Goal: Contribute content: Contribute content

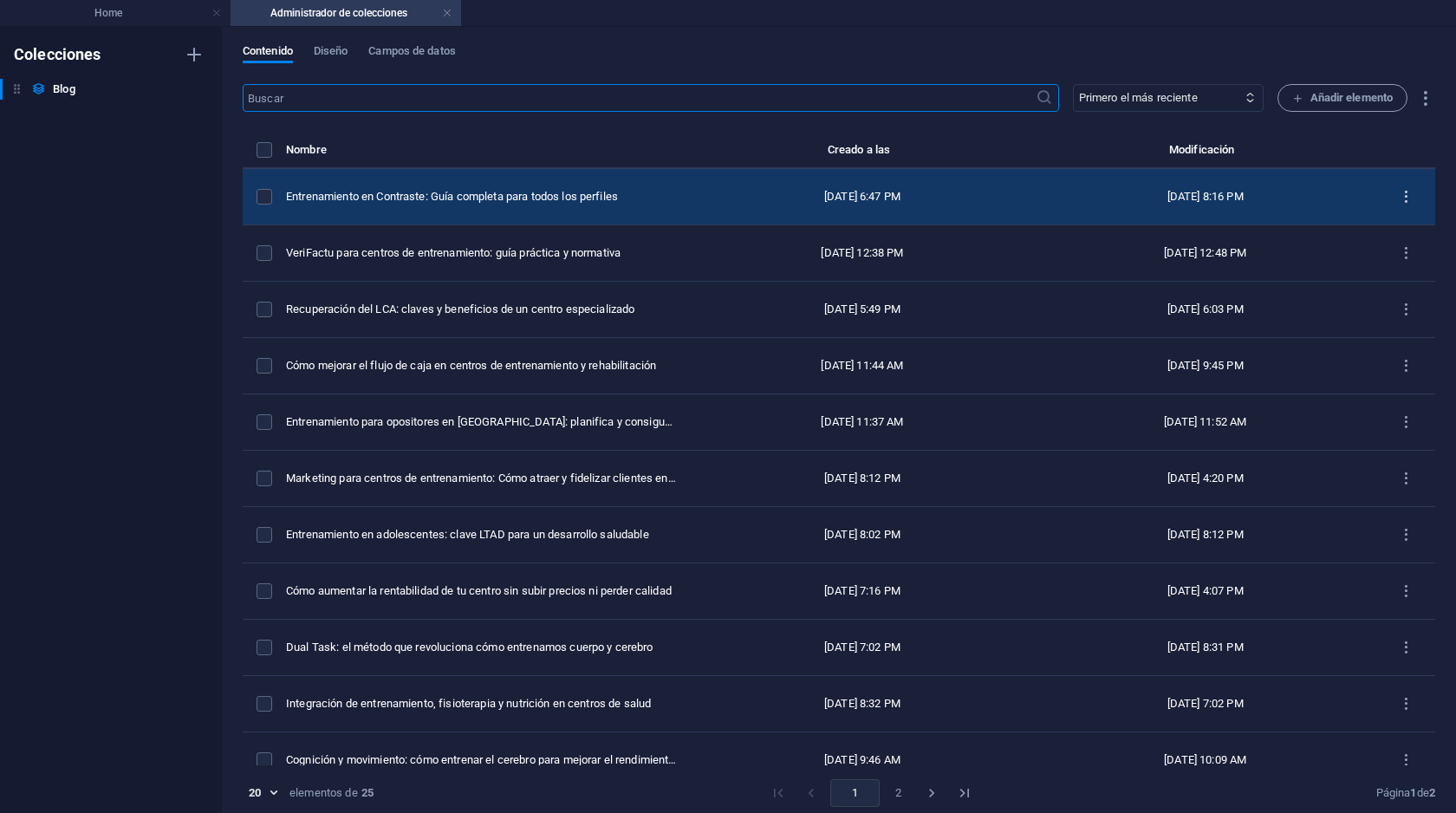
click at [0, 0] on icon "items list" at bounding box center [0, 0] width 0 height 0
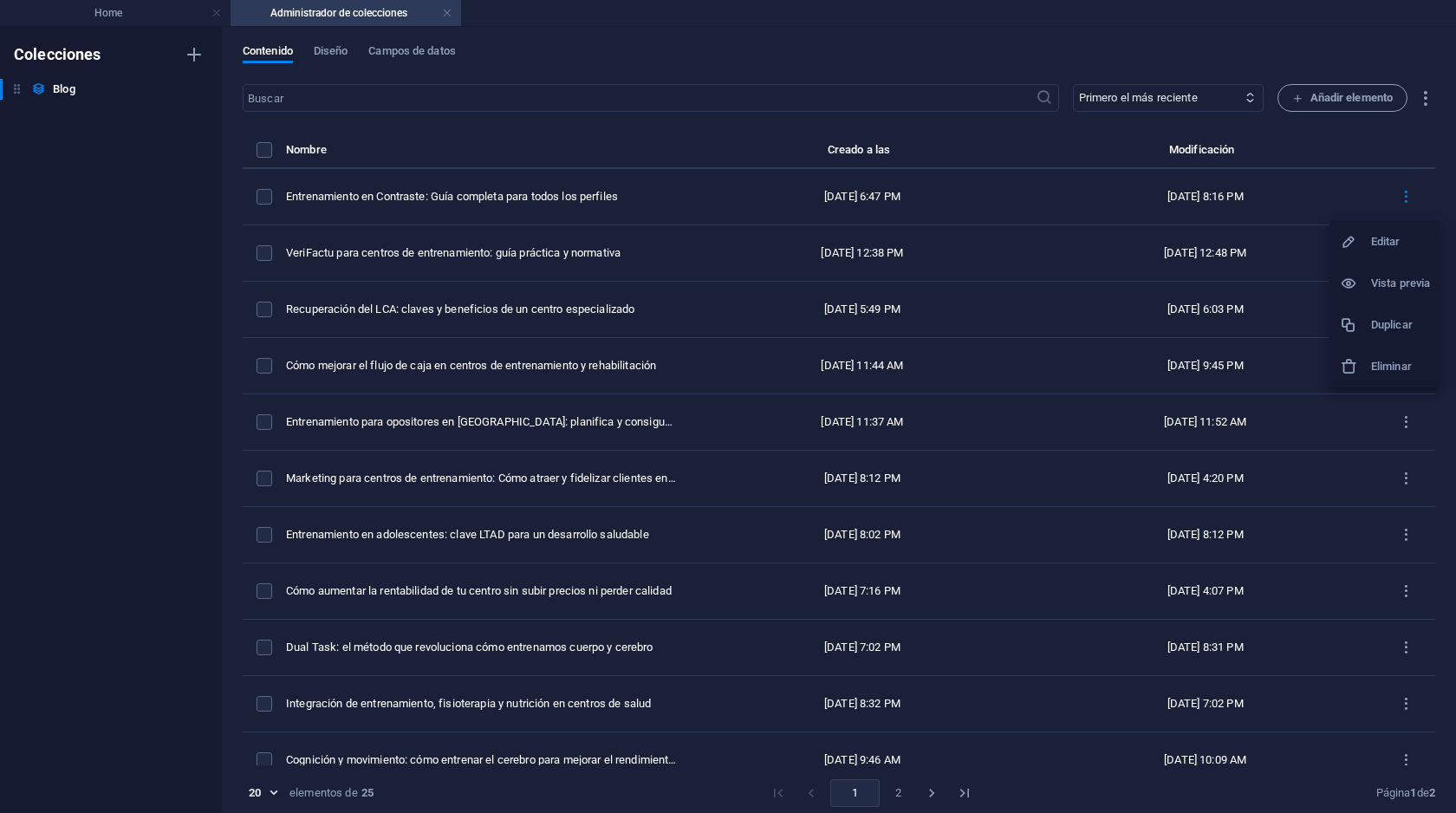
click at [1382, 318] on h6 "Duplicar" at bounding box center [1400, 324] width 59 height 21
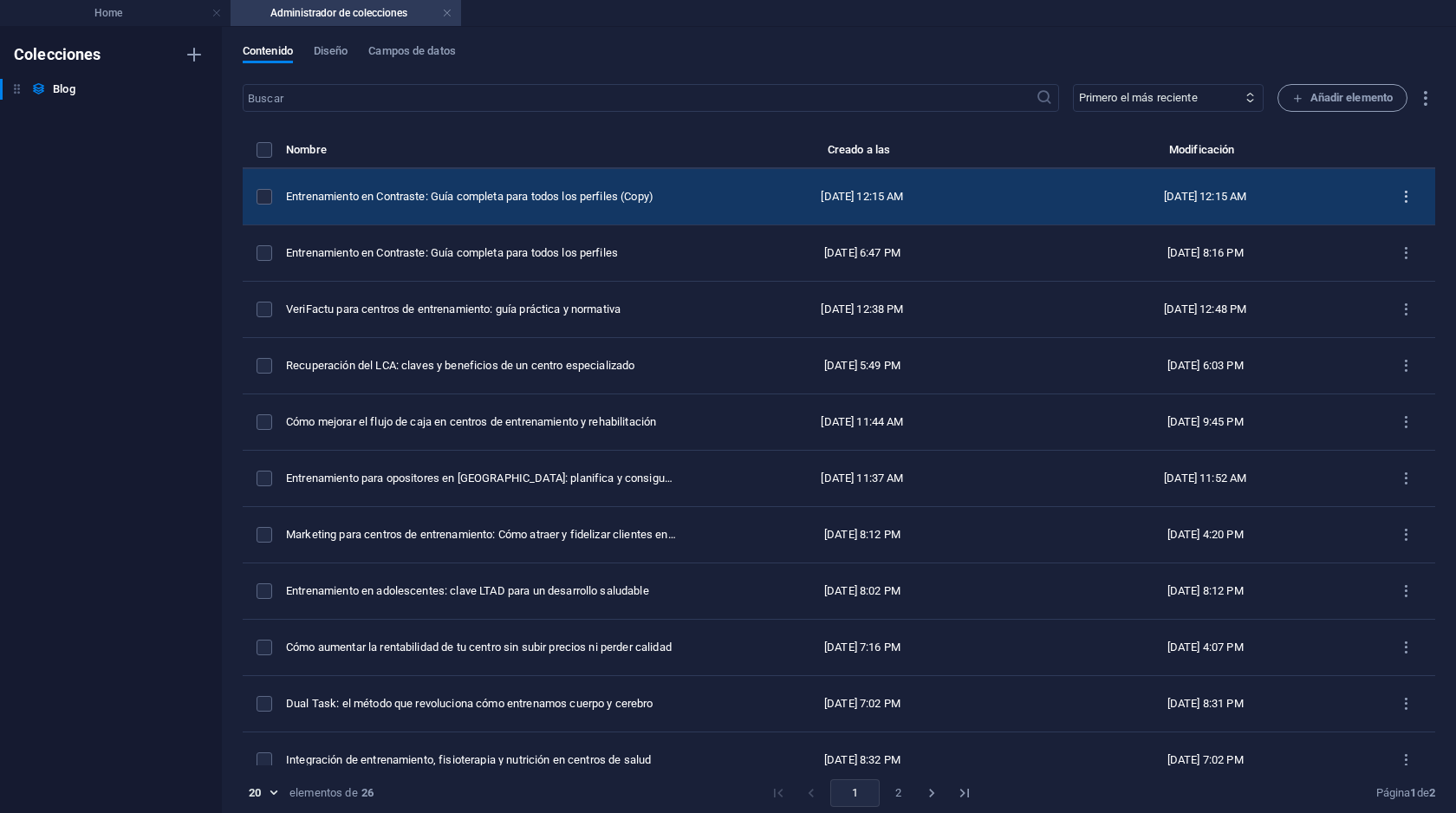
click at [0, 0] on icon "items list" at bounding box center [0, 0] width 0 height 0
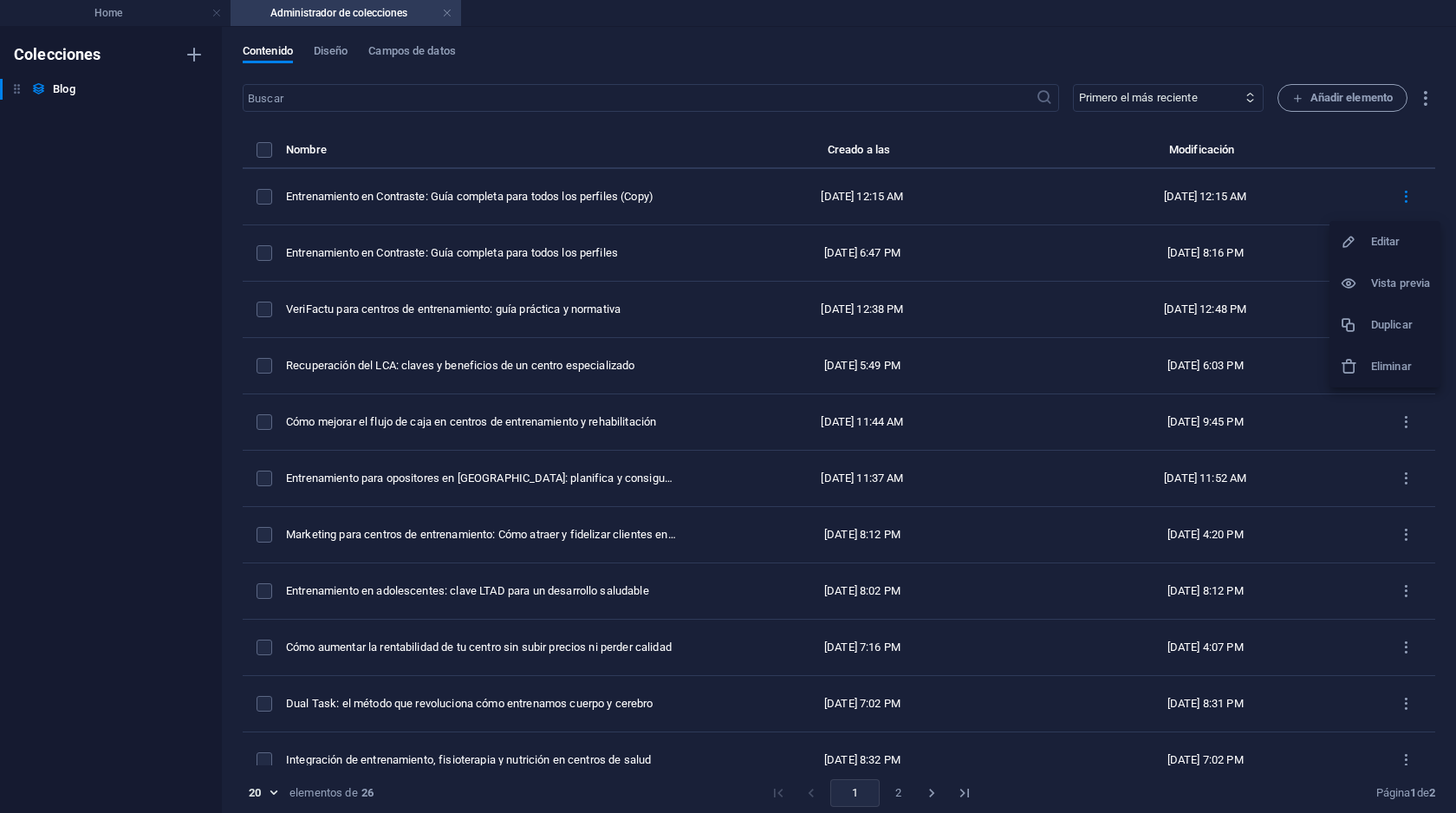
click at [1384, 318] on h6 "Duplicar" at bounding box center [1400, 324] width 59 height 21
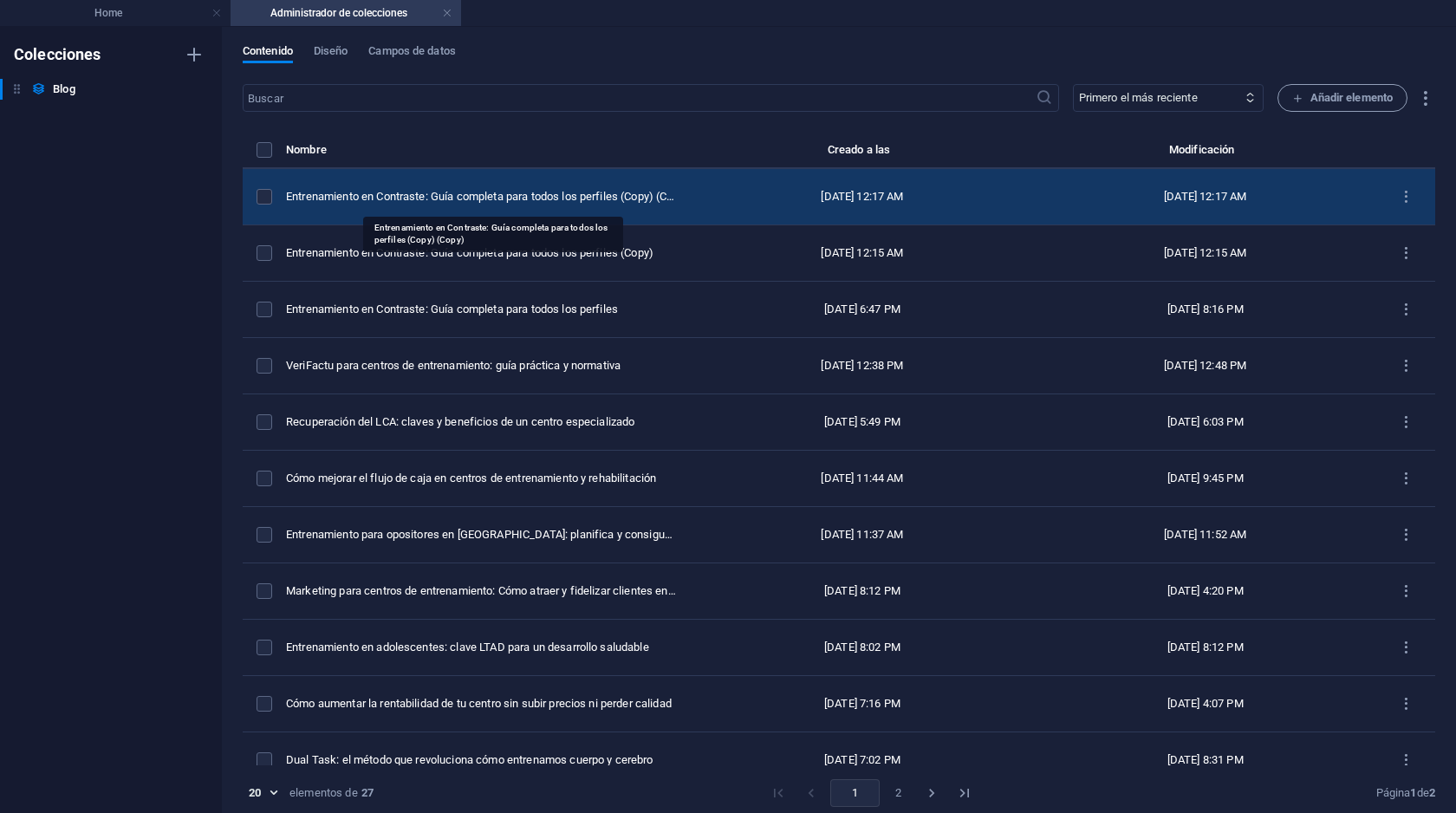
click at [540, 195] on div "Entrenamiento en Contraste: Guía completa para todos los perfiles (Copy) (Copy)" at bounding box center [481, 196] width 391 height 15
select select "ENTRENAMIENTO"
select select "Draft"
select select "FEATURED"
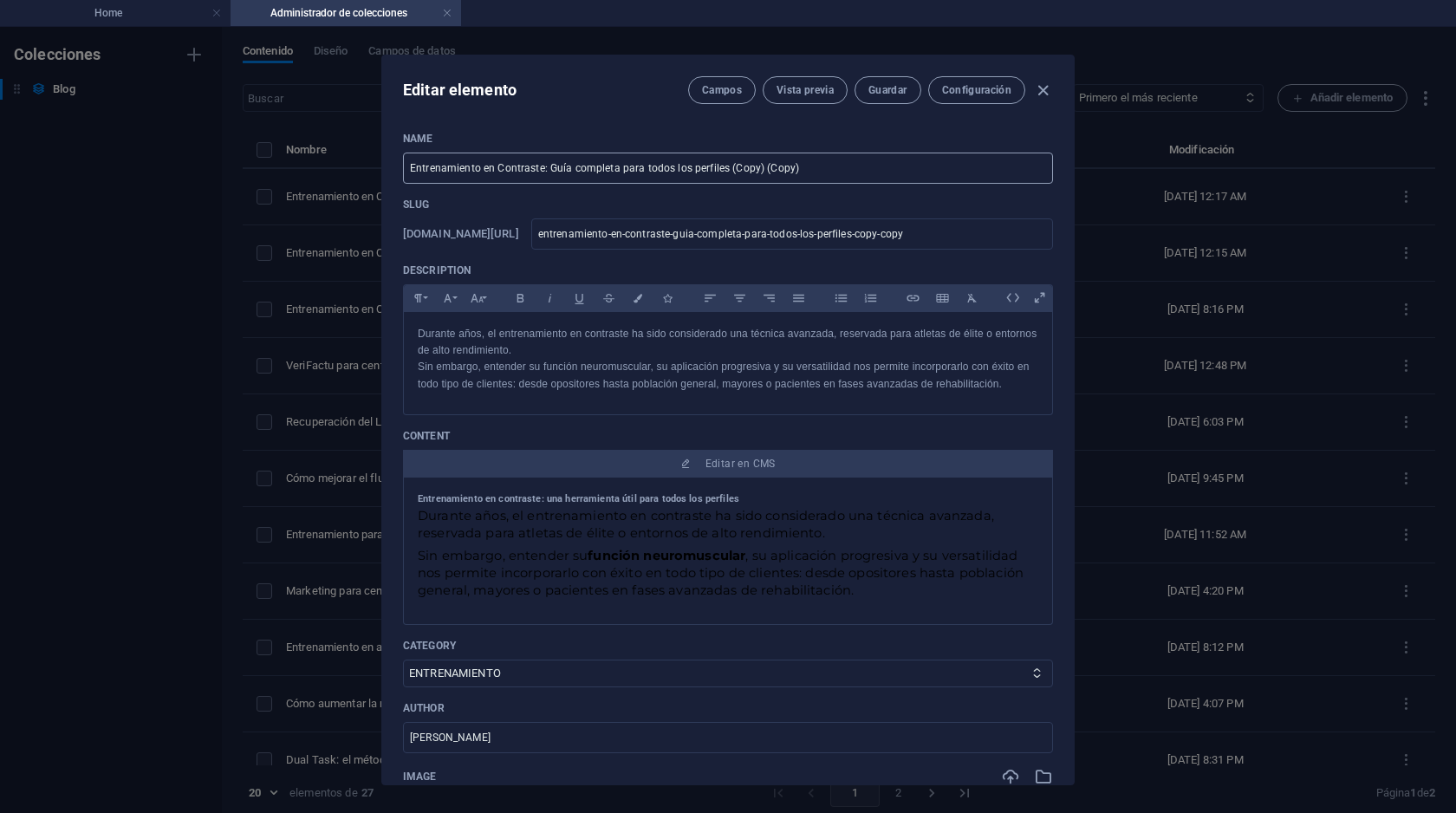
click at [586, 170] on input "Entrenamiento en Contraste: Guía completa para todos los perfiles (Copy) (Copy)" at bounding box center [728, 168] width 650 height 32
paste input "Gestión estratégica en centros de fitness y rehabilitación"
type input "Gestión estratégica en centros de fitness y rehabilitación"
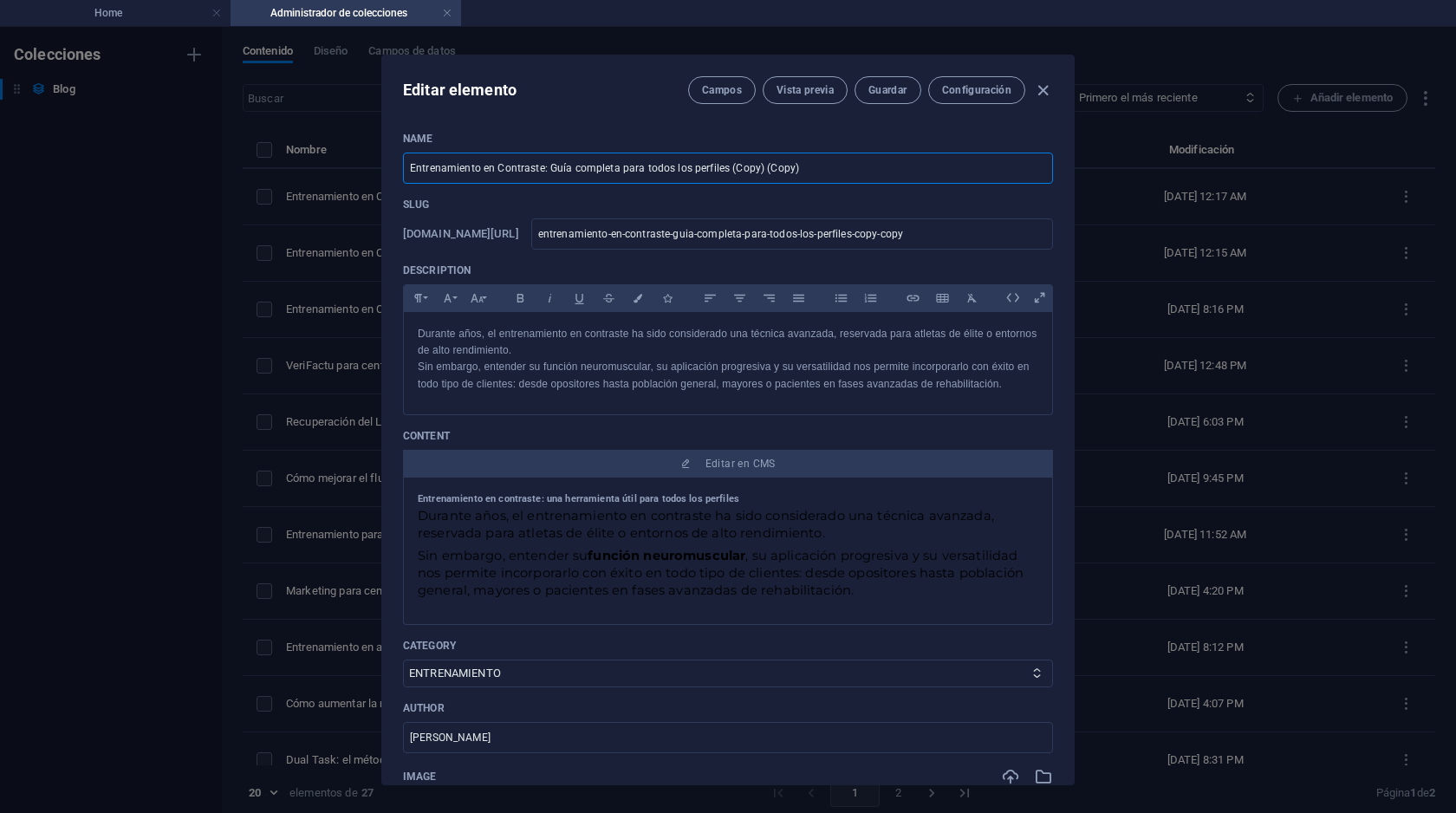
type input "gestion-estrategica-en-centros-de-fitness-y-rehabilitacion"
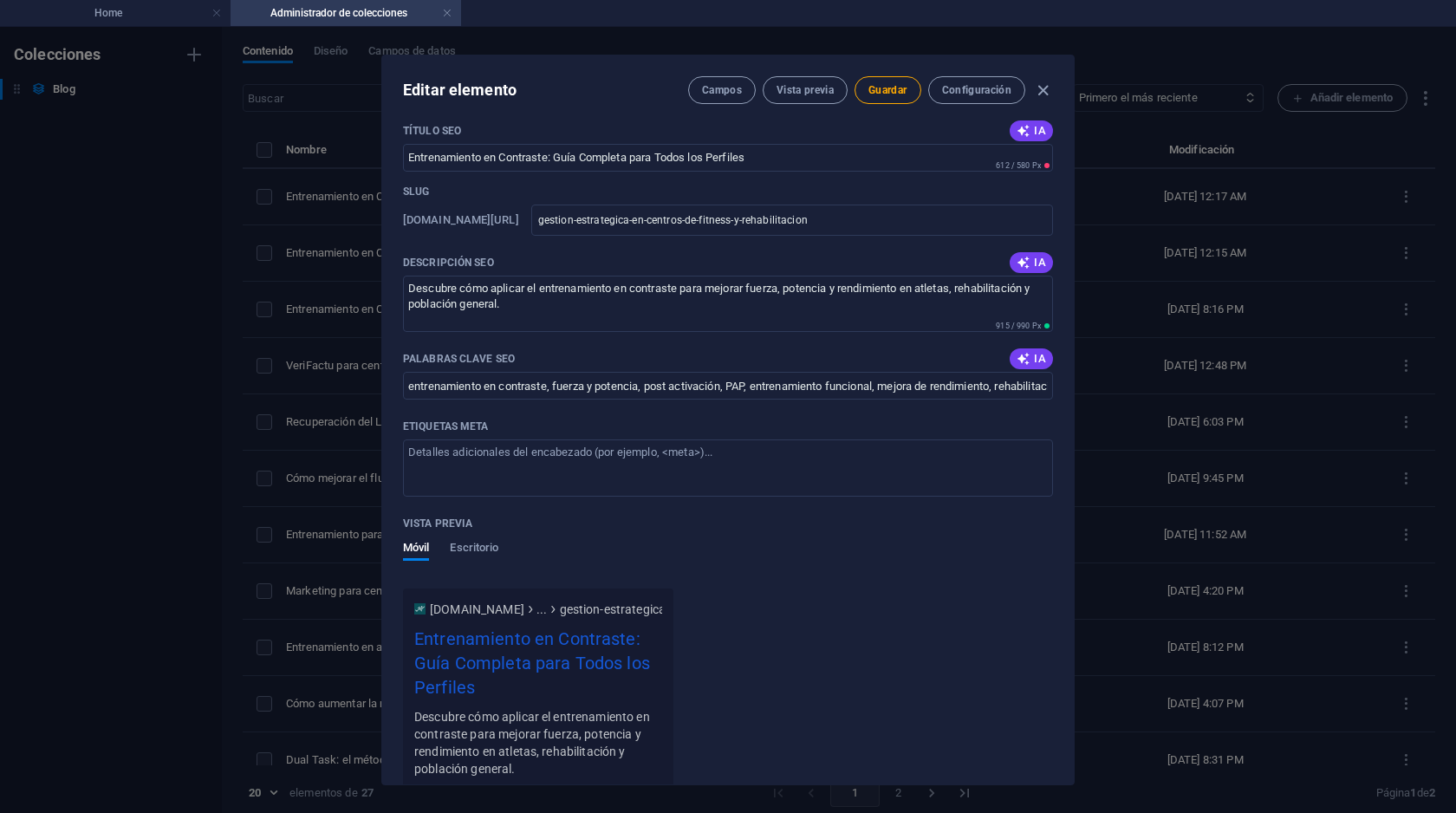
scroll to position [1215, 0]
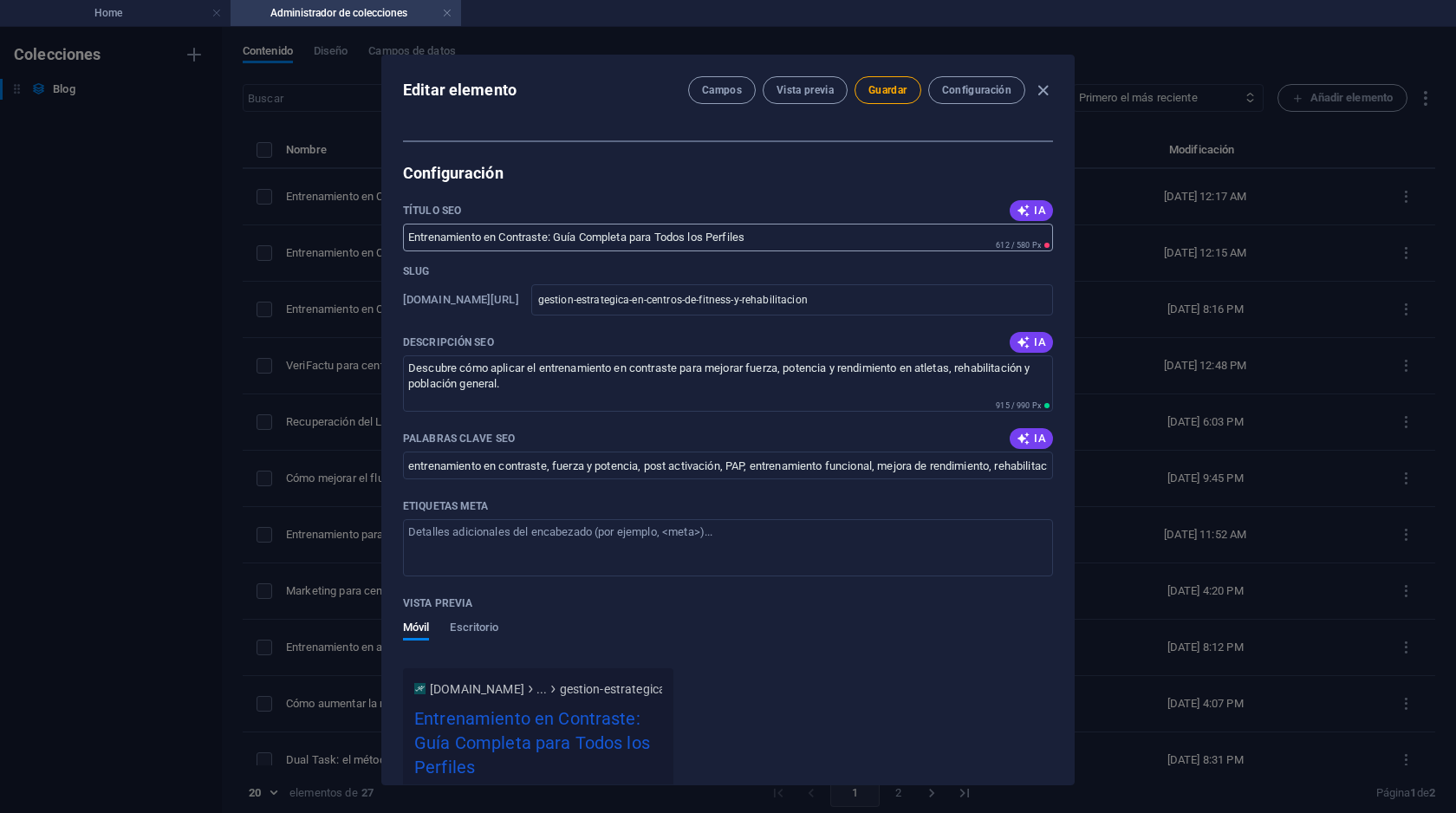
type input "Gestión estratégica en centros de fitness y rehabilitación"
click at [506, 240] on input "Entrenamiento en Contraste: Guía Completa para Todos los Perfiles" at bounding box center [728, 237] width 650 height 28
paste input "Gestión estratégica en centros de fitness y rehabilitación"
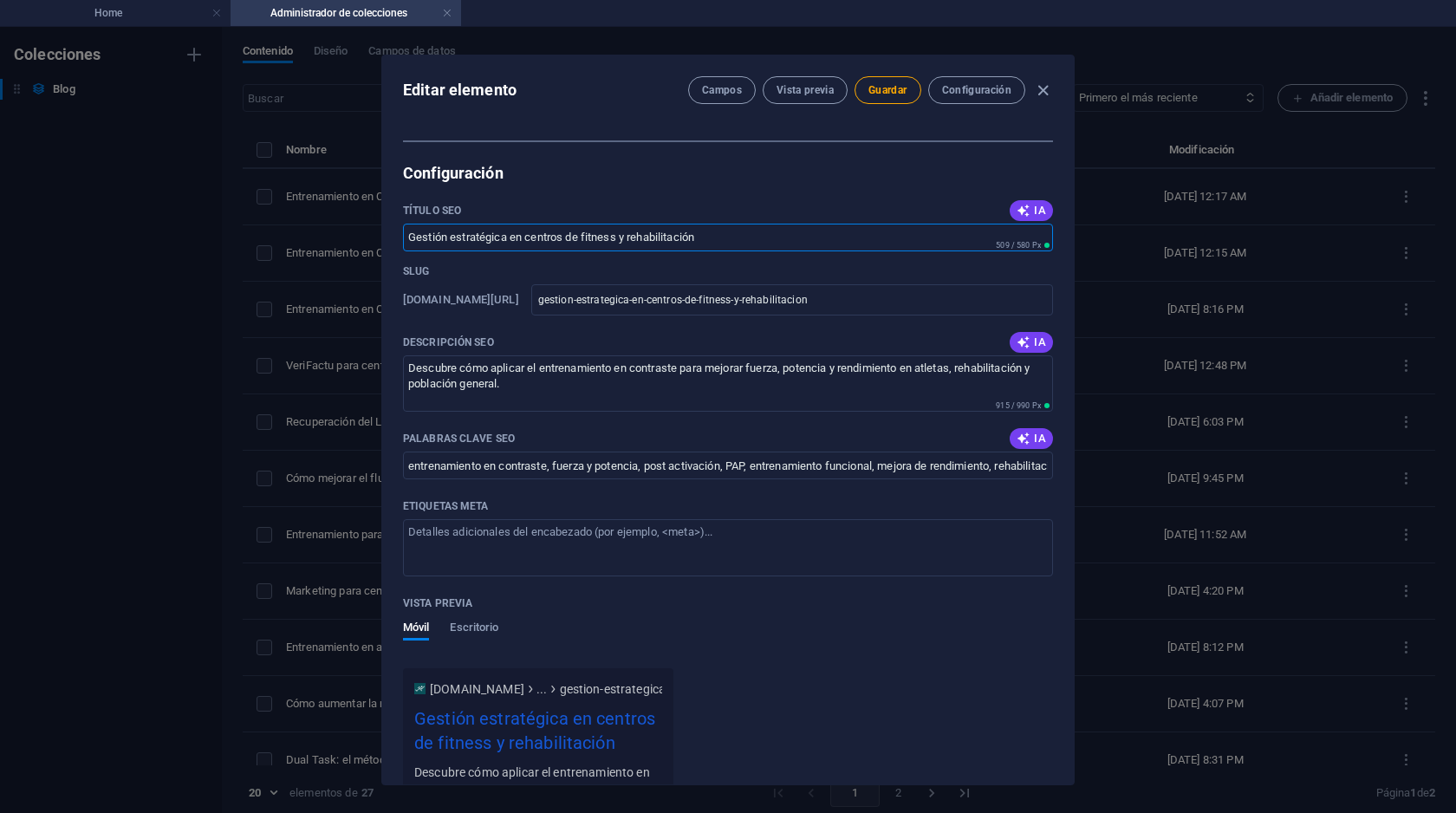
type input "Gestión estratégica en centros de fitness y rehabilitación"
click at [529, 377] on textarea "Descubre cómo aplicar el entrenamiento en contraste para mejorar fuerza, potenc…" at bounding box center [728, 383] width 650 height 56
paste textarea "Aprende cómo integrar servicios, digitalizar procesos y capacitar a tu equipo p…"
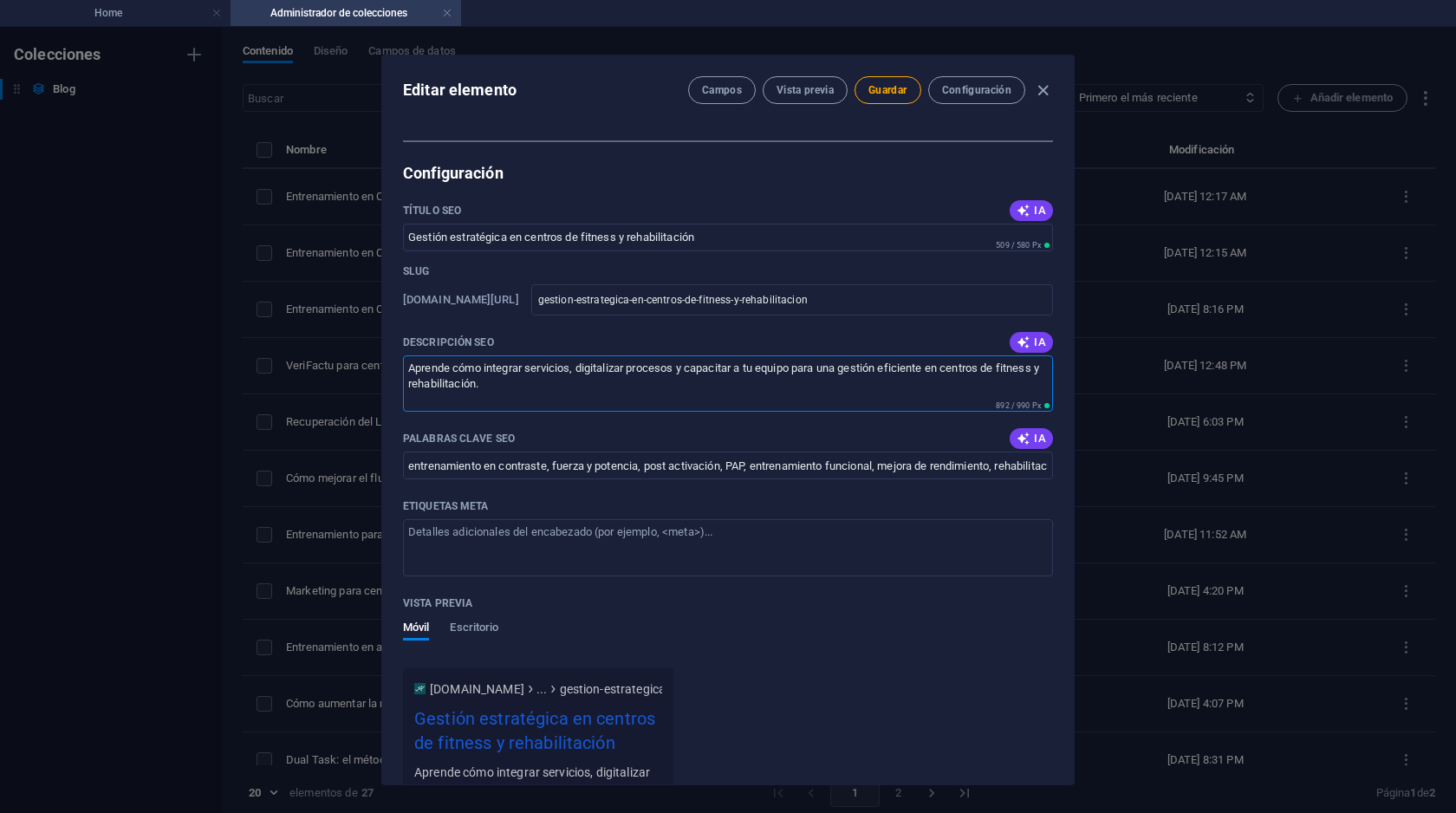
type textarea "Aprende cómo integrar servicios, digitalizar procesos y capacitar a tu equipo p…"
click at [553, 467] on input "entrenamiento en contraste, fuerza y potencia, post activación, PAP, entrenamie…" at bounding box center [728, 465] width 650 height 28
paste input "gestión estratégica, centros de fitness, rehabilitación, integración de servici…"
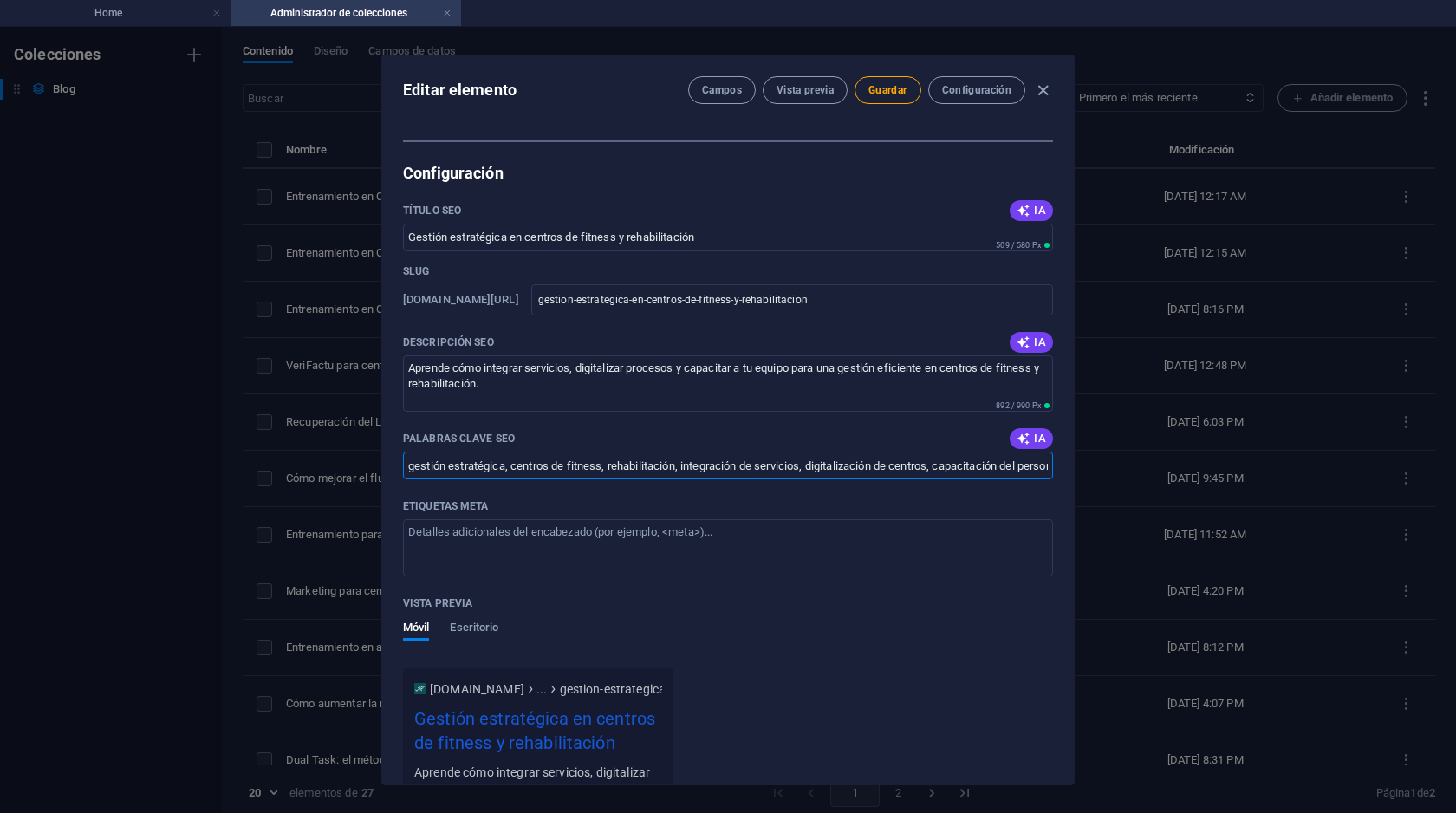
scroll to position [0, 512]
type input "gestión estratégica, centros de fitness, rehabilitación, integración de servici…"
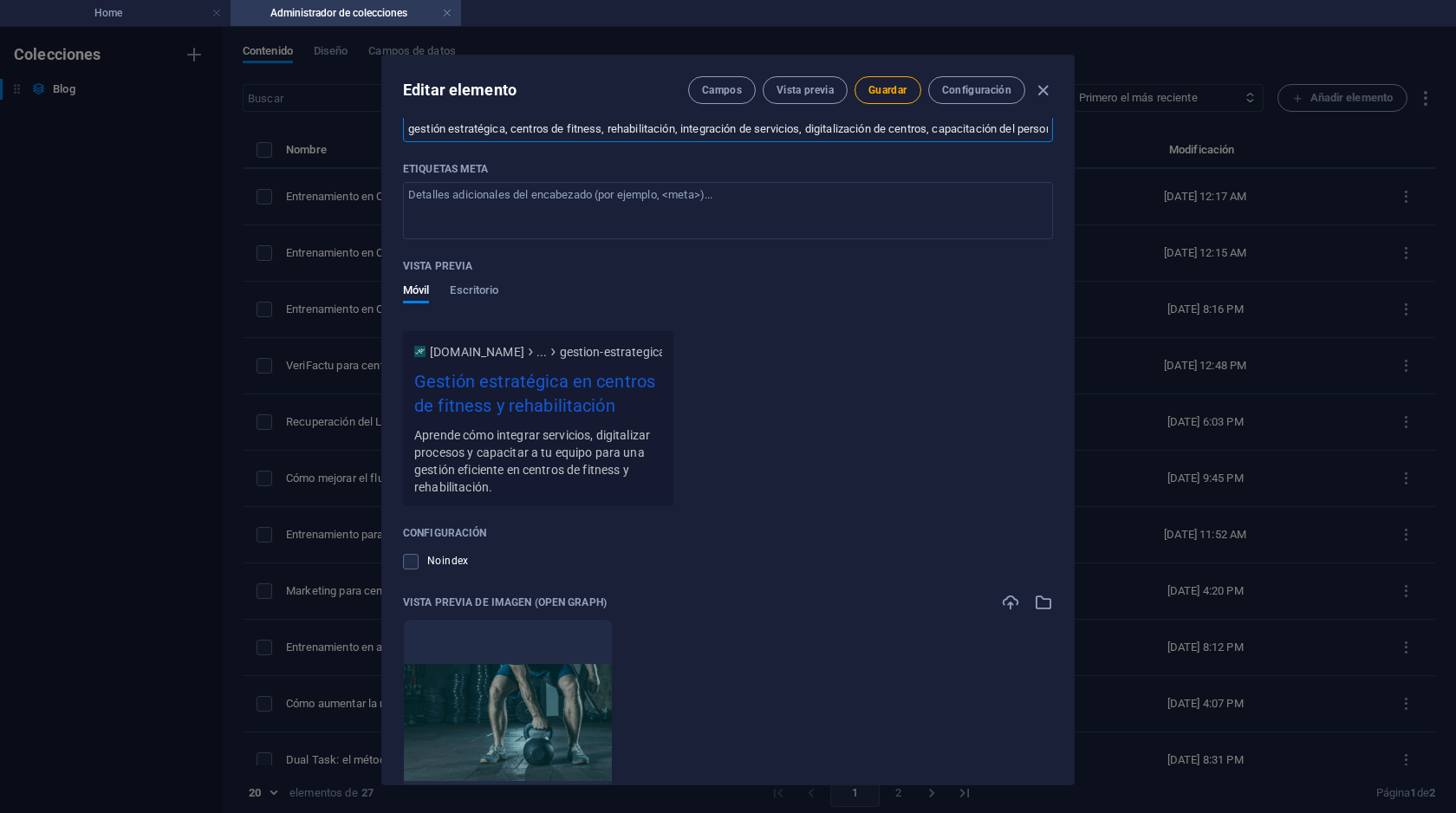
scroll to position [1708, 0]
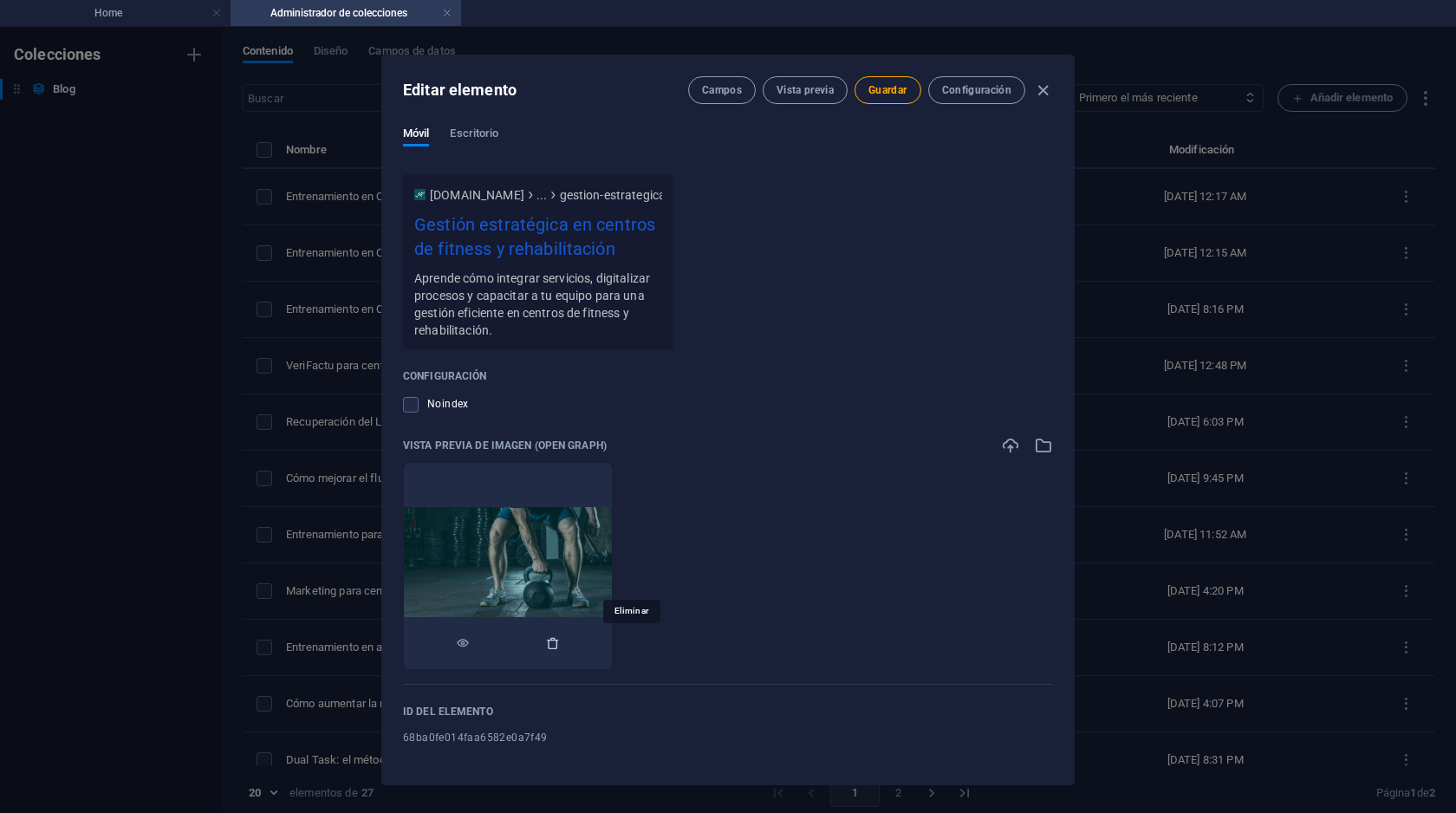
click at [560, 643] on icon "button" at bounding box center [552, 642] width 14 height 14
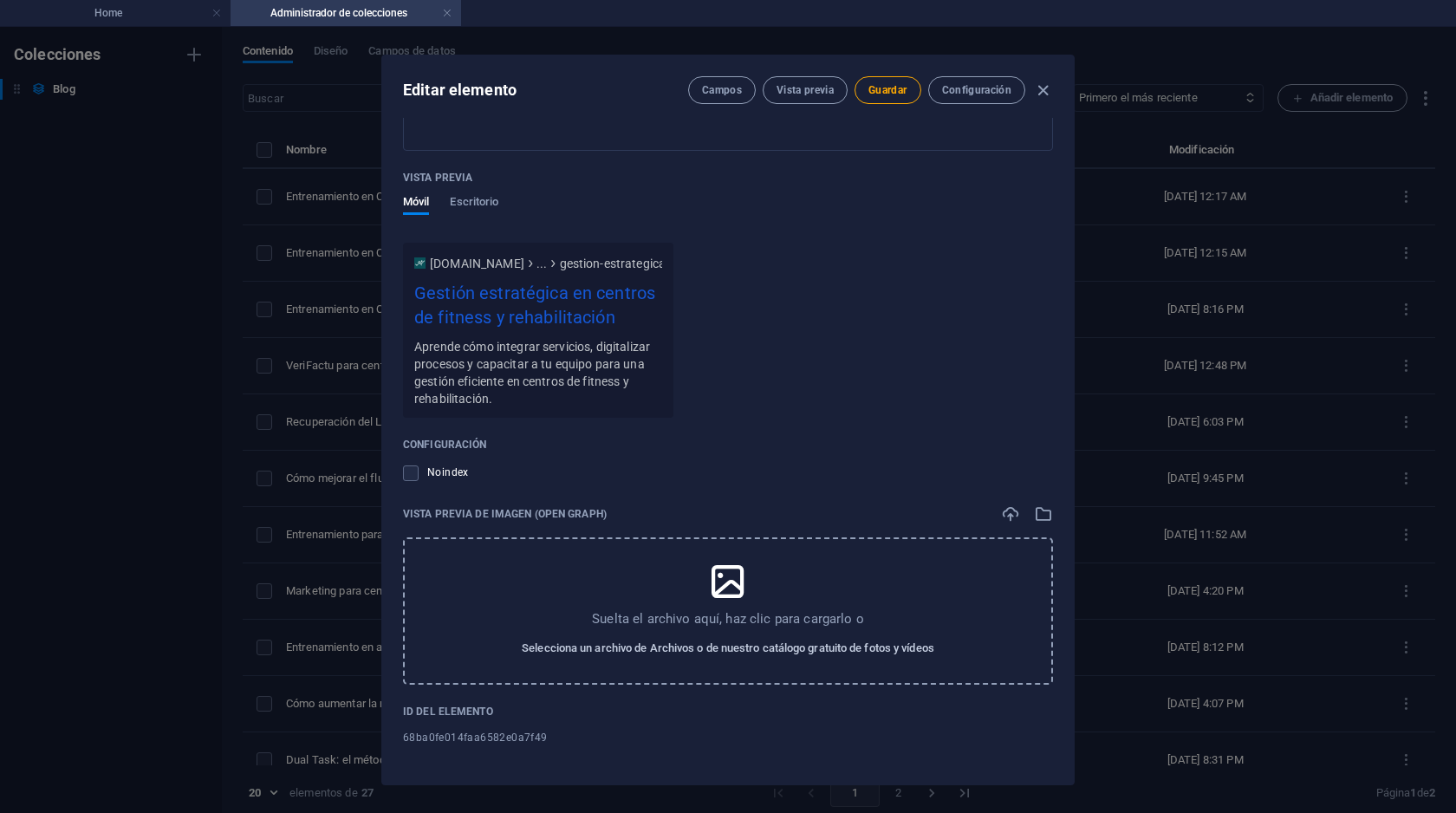
click at [568, 642] on span "Selecciona un archivo de Archivos o de nuestro catálogo gratuito de fotos y víd…" at bounding box center [728, 648] width 413 height 21
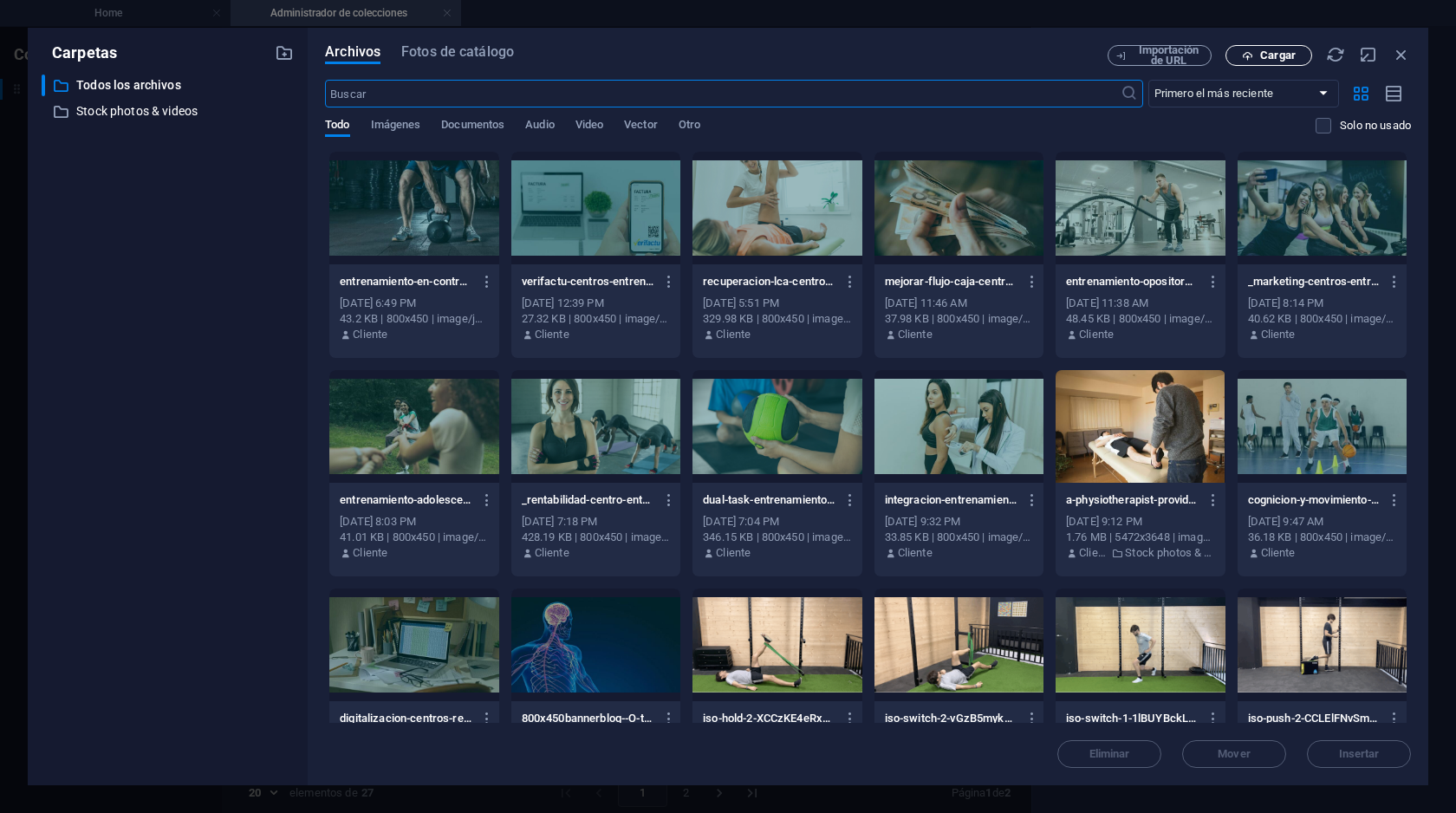
click at [1268, 55] on span "Cargar" at bounding box center [1277, 56] width 35 height 11
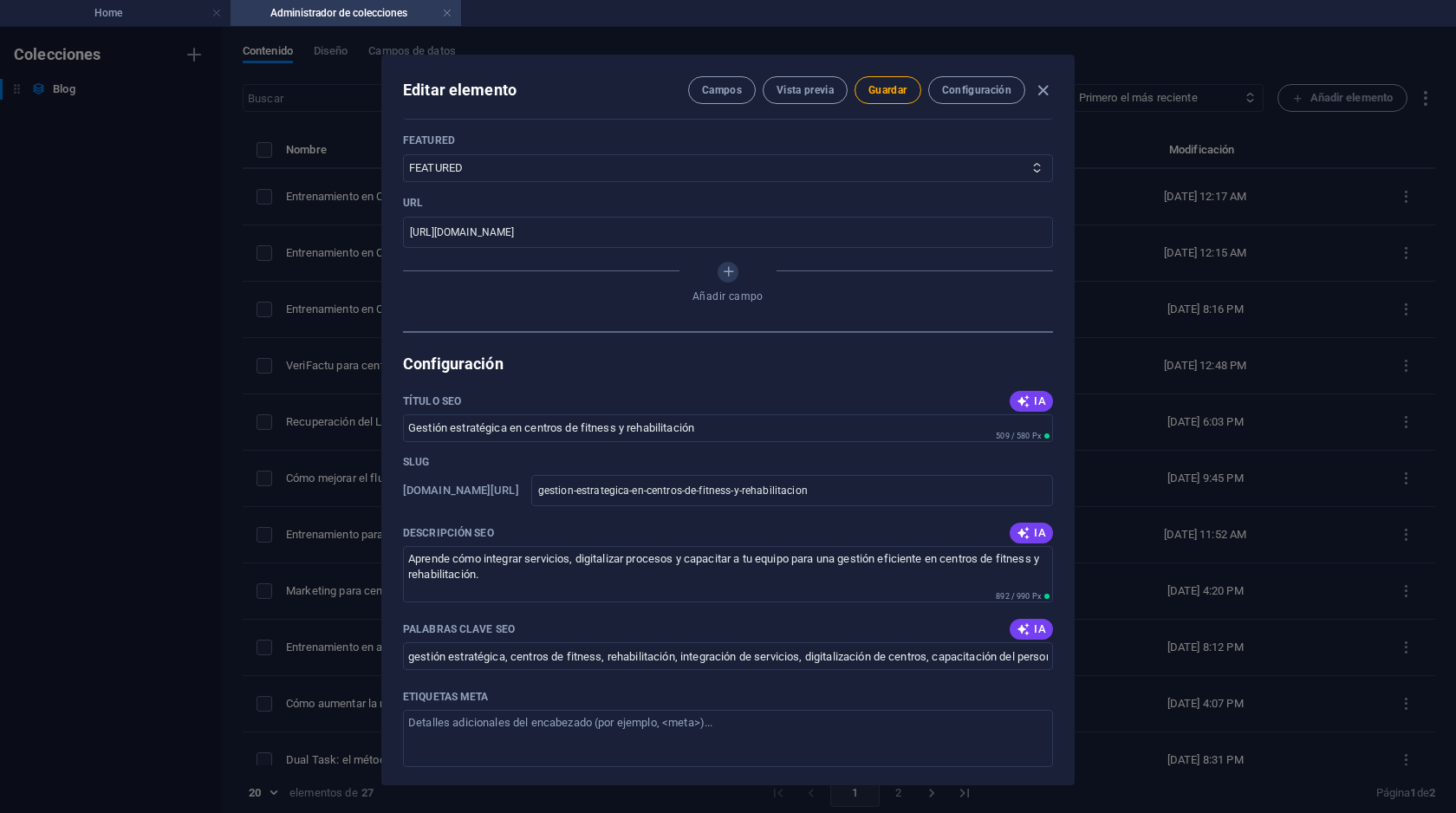
scroll to position [1022, 0]
click at [648, 490] on input "gestion-estrategica-en-centros-de-fitness-y-rehabilitacion" at bounding box center [792, 492] width 521 height 32
paste input "centros-fitness"
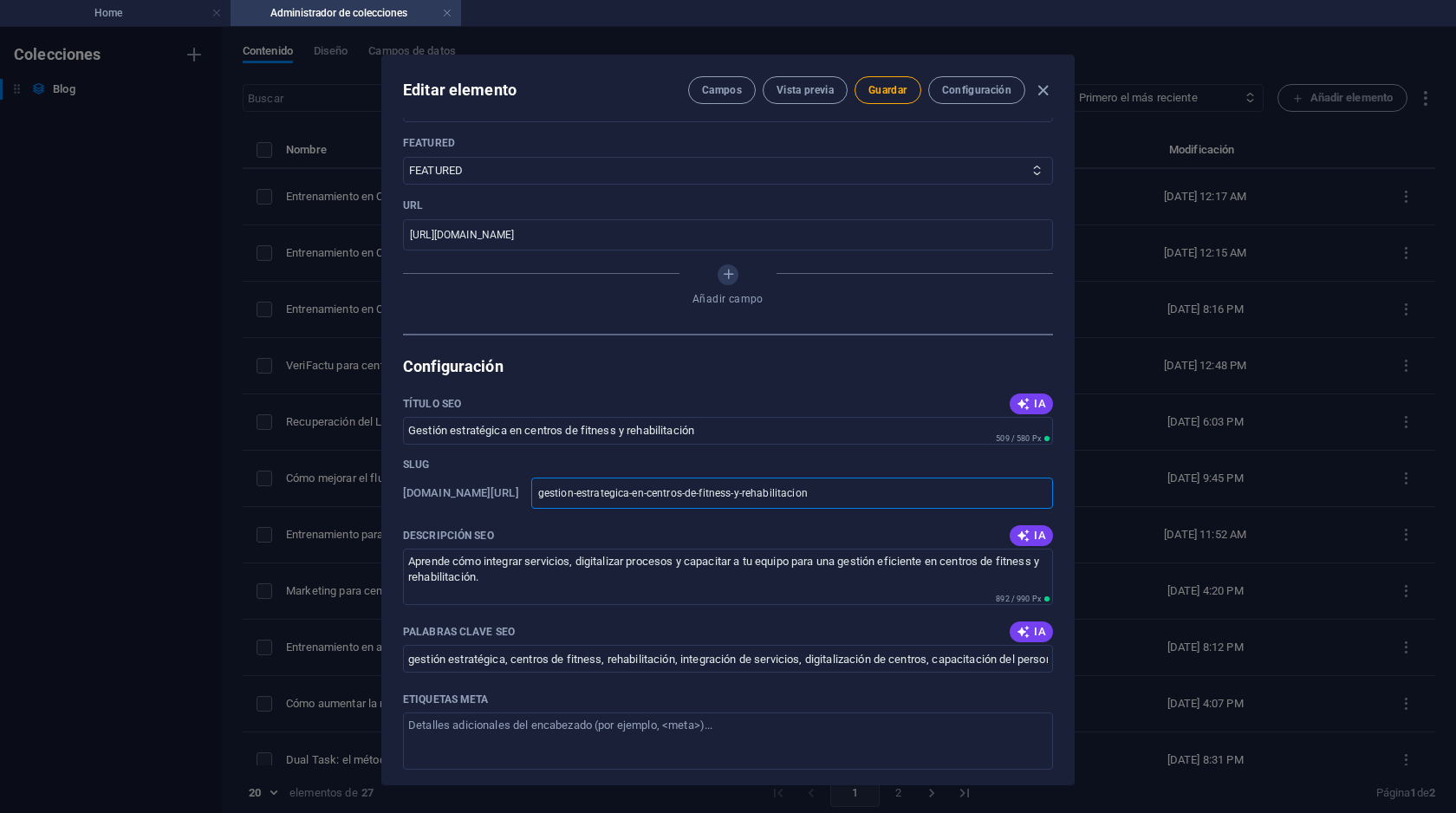
type input "gestion-estrategica-centros-fitness-rehabilitacion"
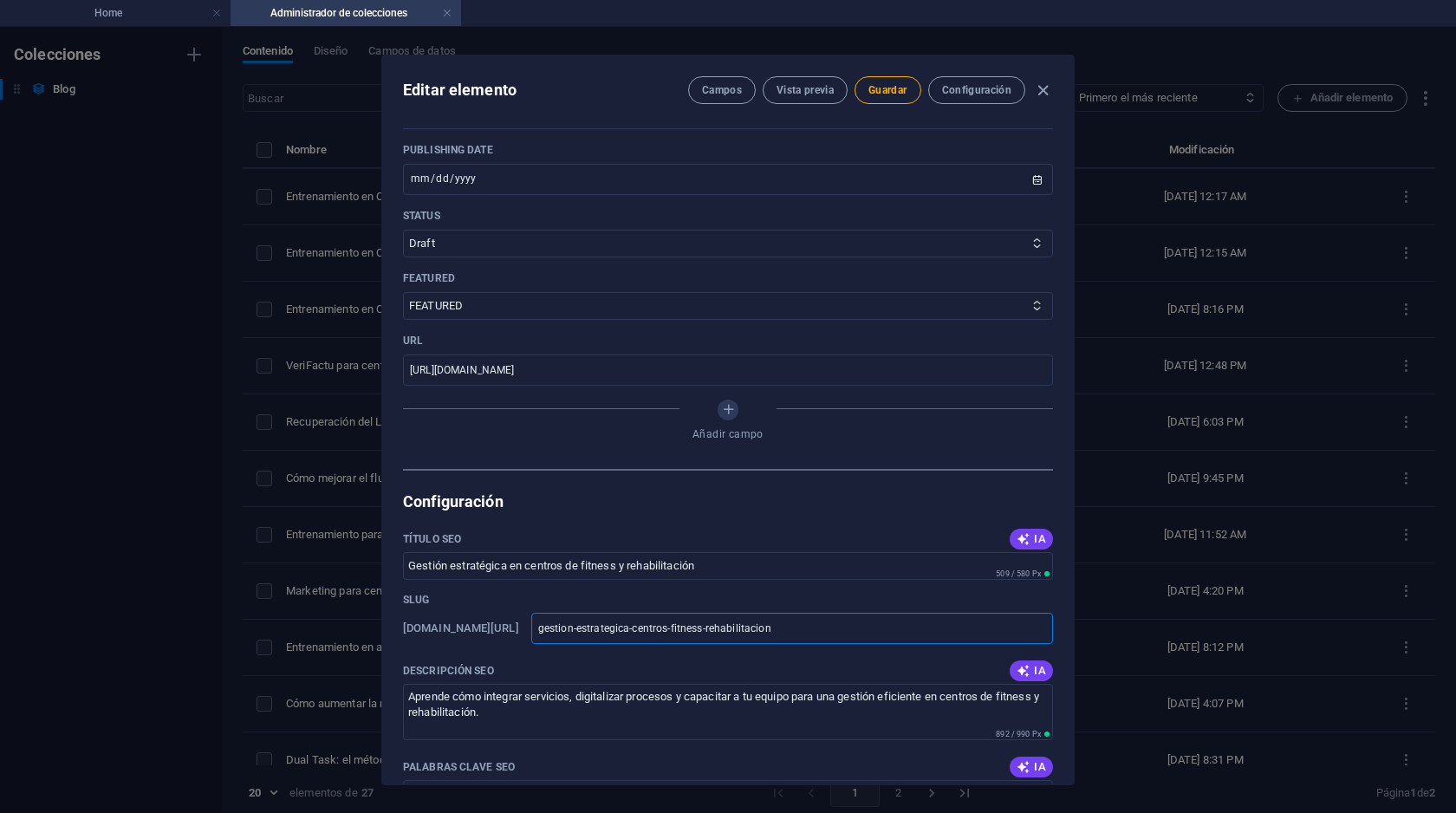
scroll to position [852, 0]
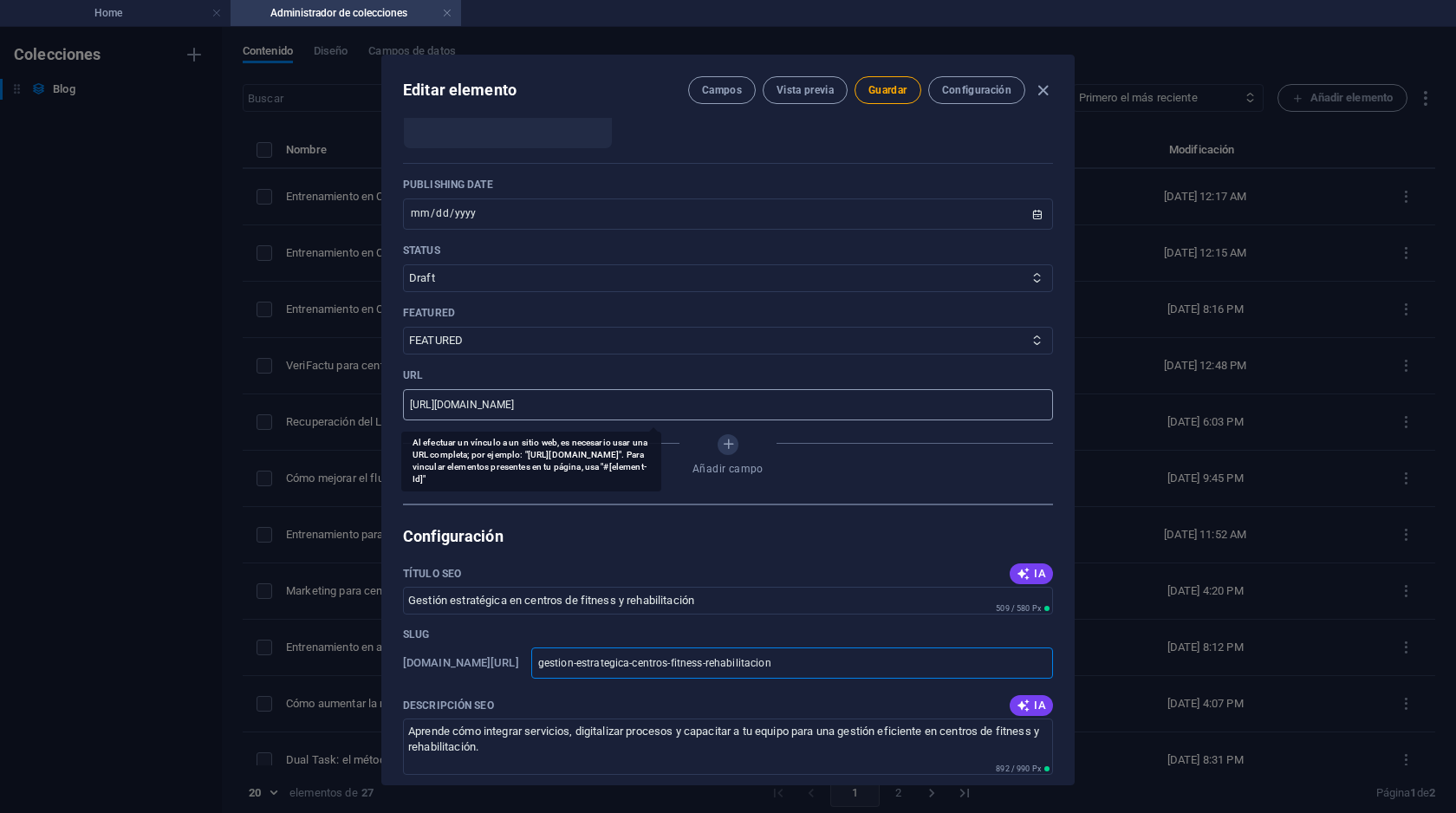
type input "gestion-estrategica-centros-fitness-rehabilitacion"
drag, startPoint x: 589, startPoint y: 402, endPoint x: 759, endPoint y: 414, distance: 170.4
click at [759, 414] on input "[URL][DOMAIN_NAME]" at bounding box center [728, 405] width 650 height 32
paste input "gestion-estrategica-centros-fitness-rehabilitacion"
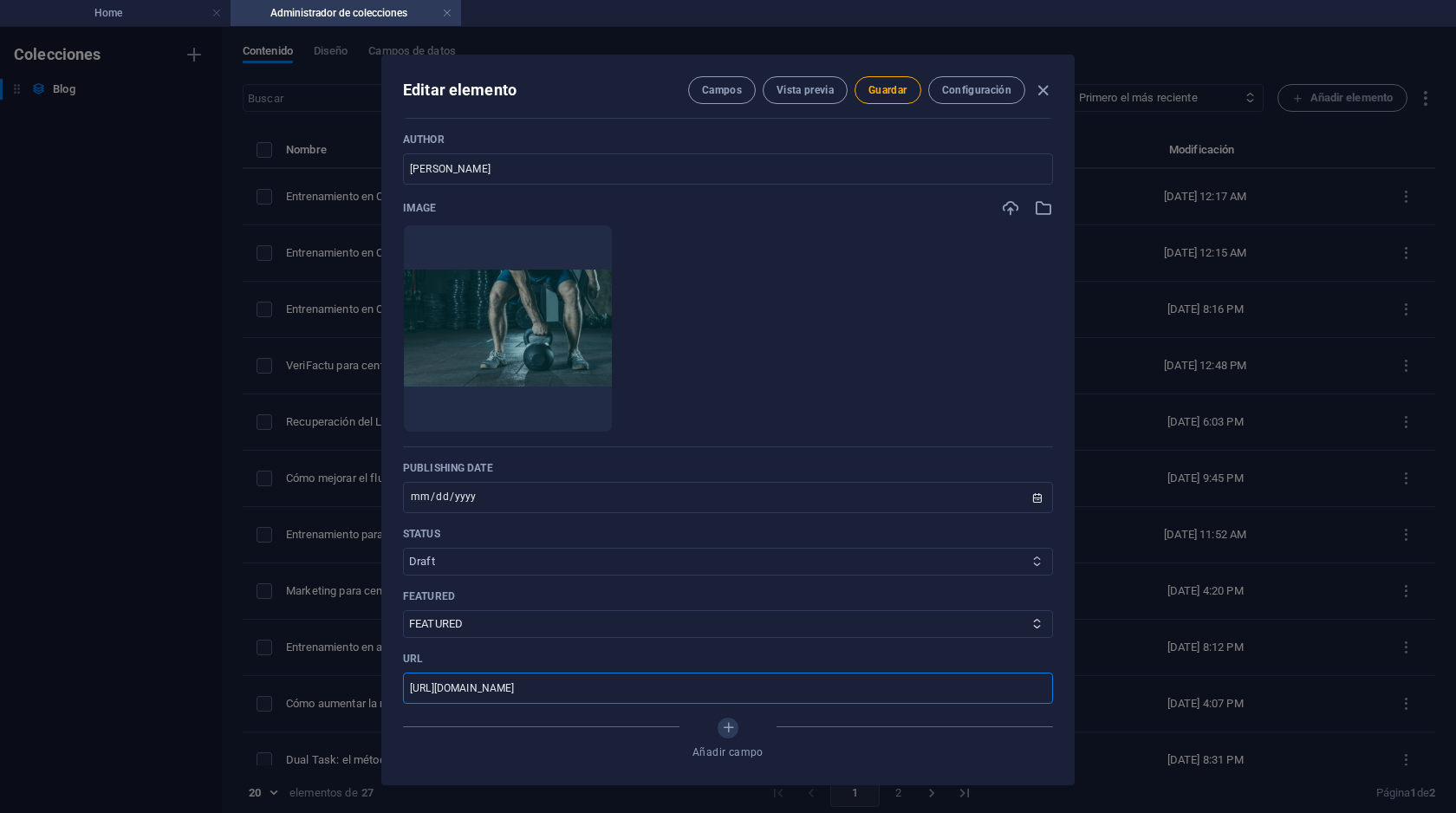
scroll to position [556, 0]
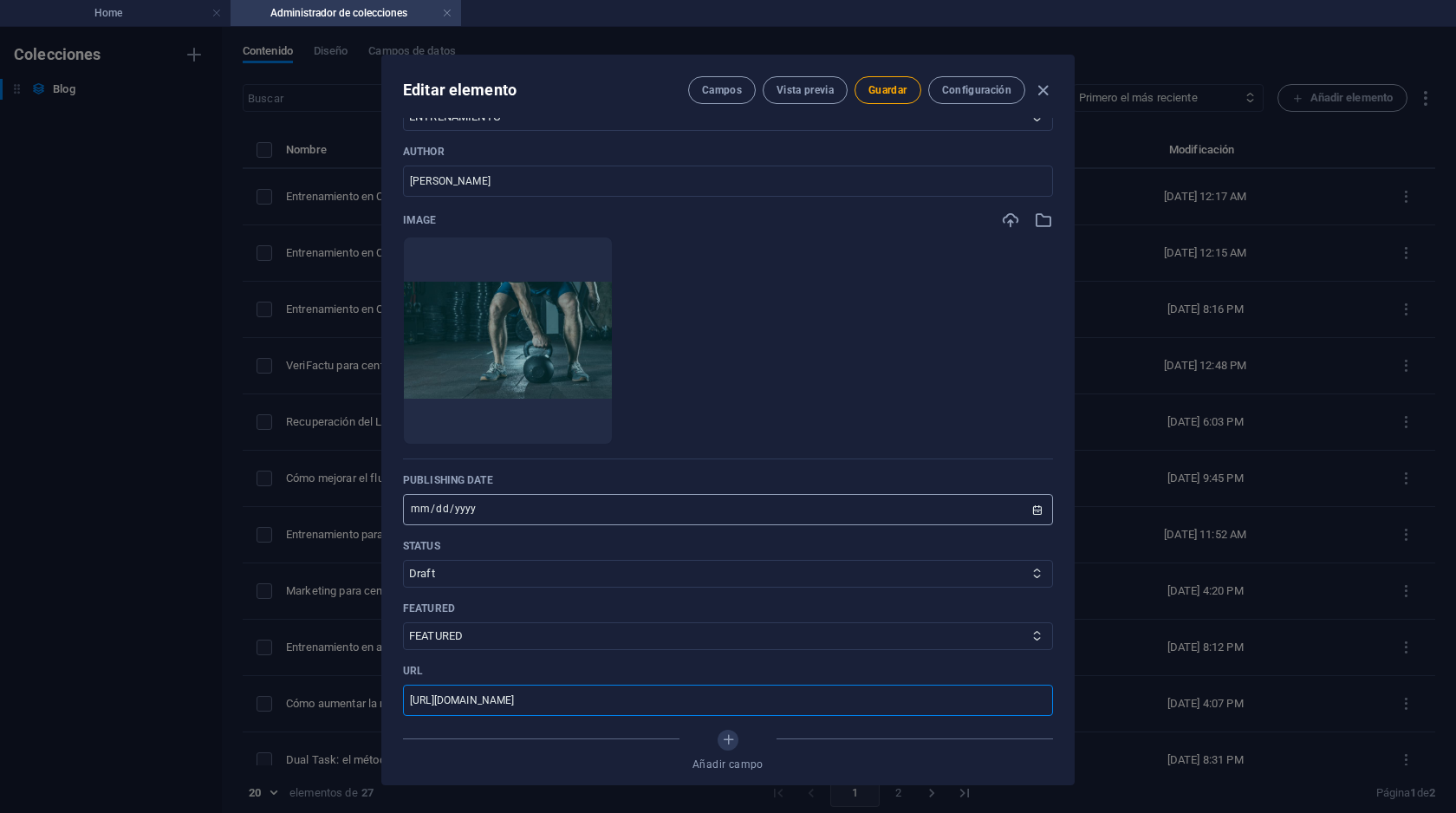
type input "[URL][DOMAIN_NAME]"
click at [479, 500] on input "[DATE]" at bounding box center [728, 509] width 650 height 32
click at [1027, 514] on input "[DATE]" at bounding box center [728, 509] width 650 height 32
type input "[DATE]"
click at [459, 571] on select "Published Draft" at bounding box center [728, 574] width 650 height 28
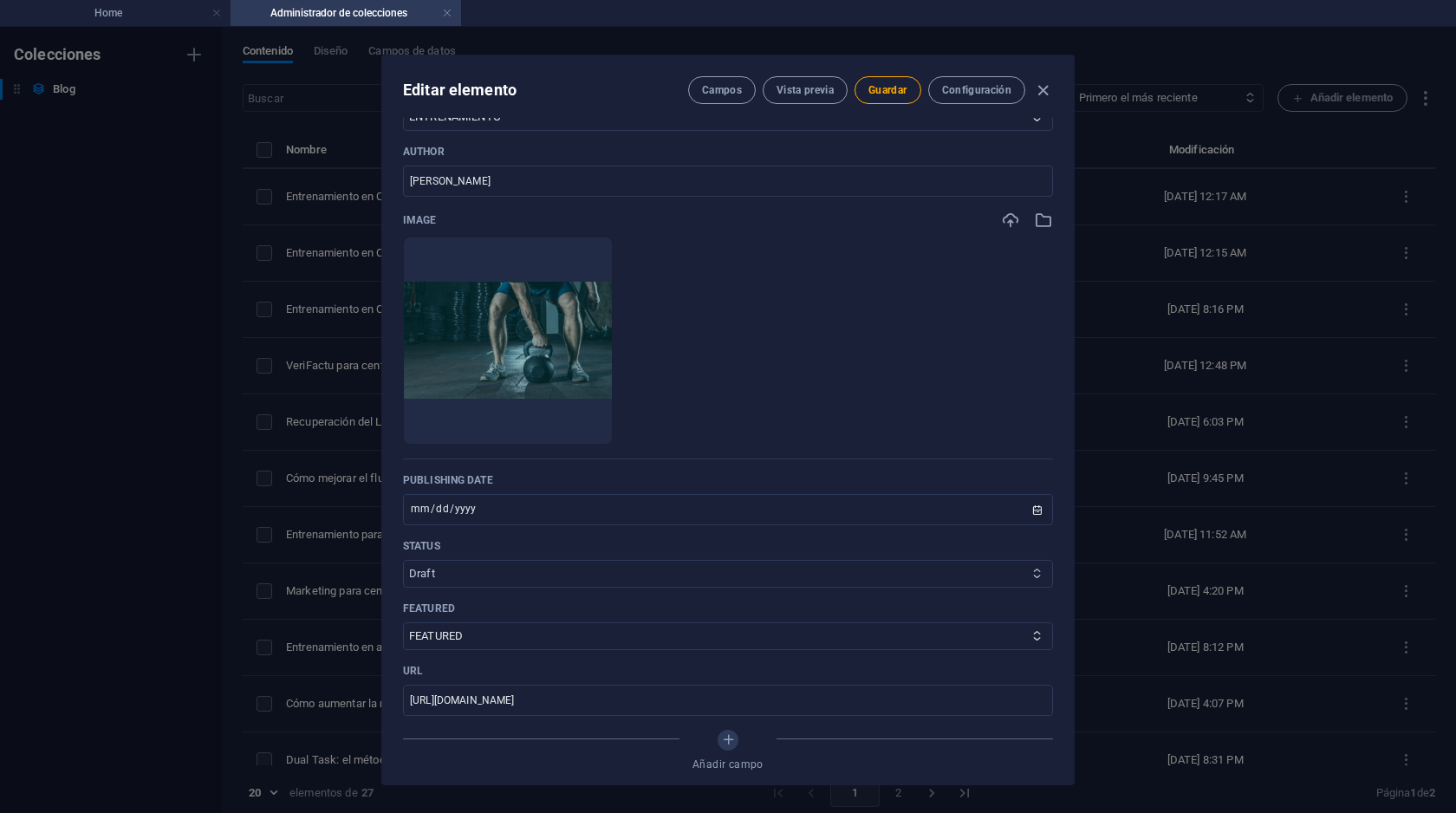
select select "Published"
click at [403, 560] on select "Published Draft" at bounding box center [728, 574] width 650 height 28
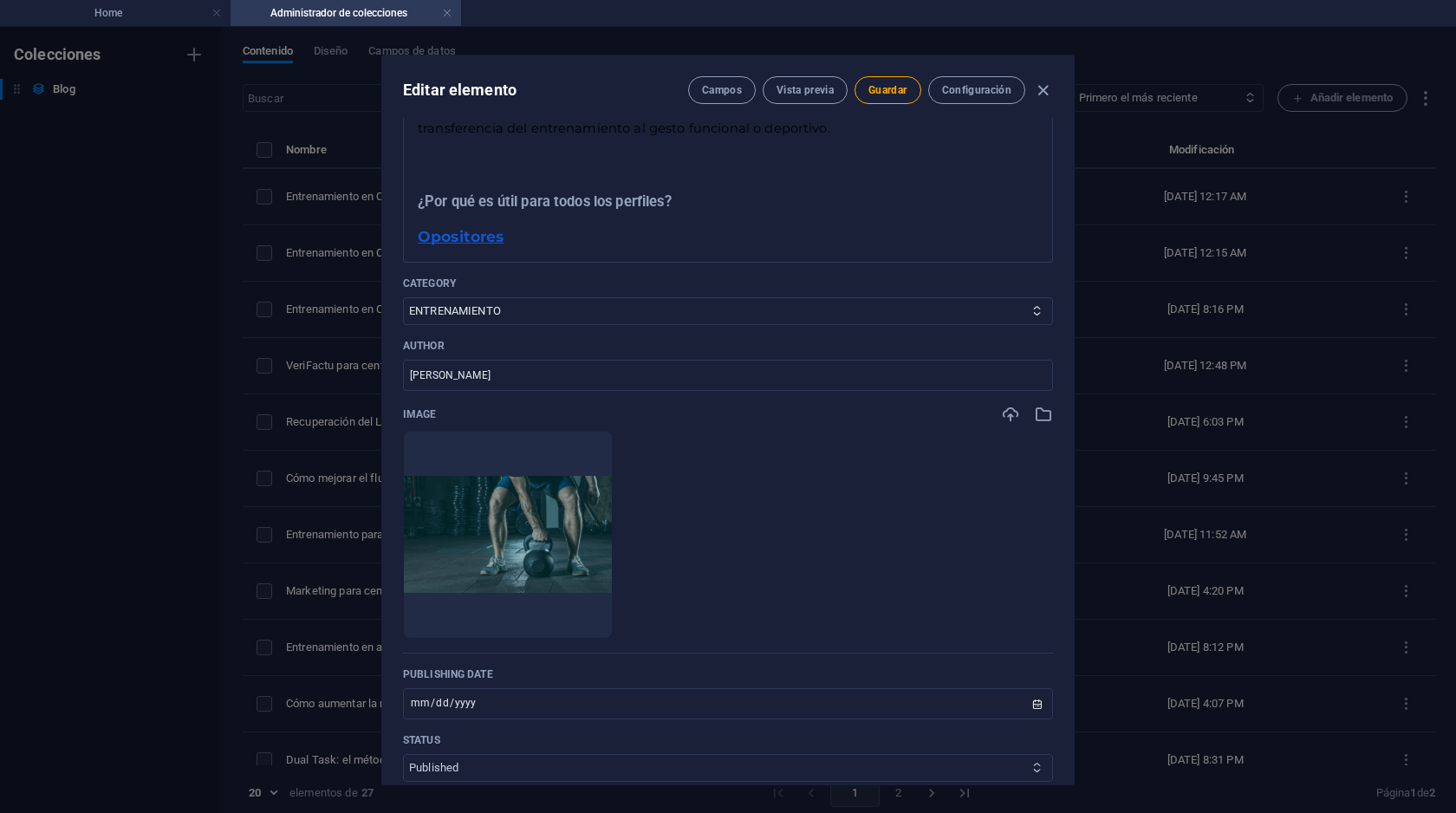
scroll to position [325, 0]
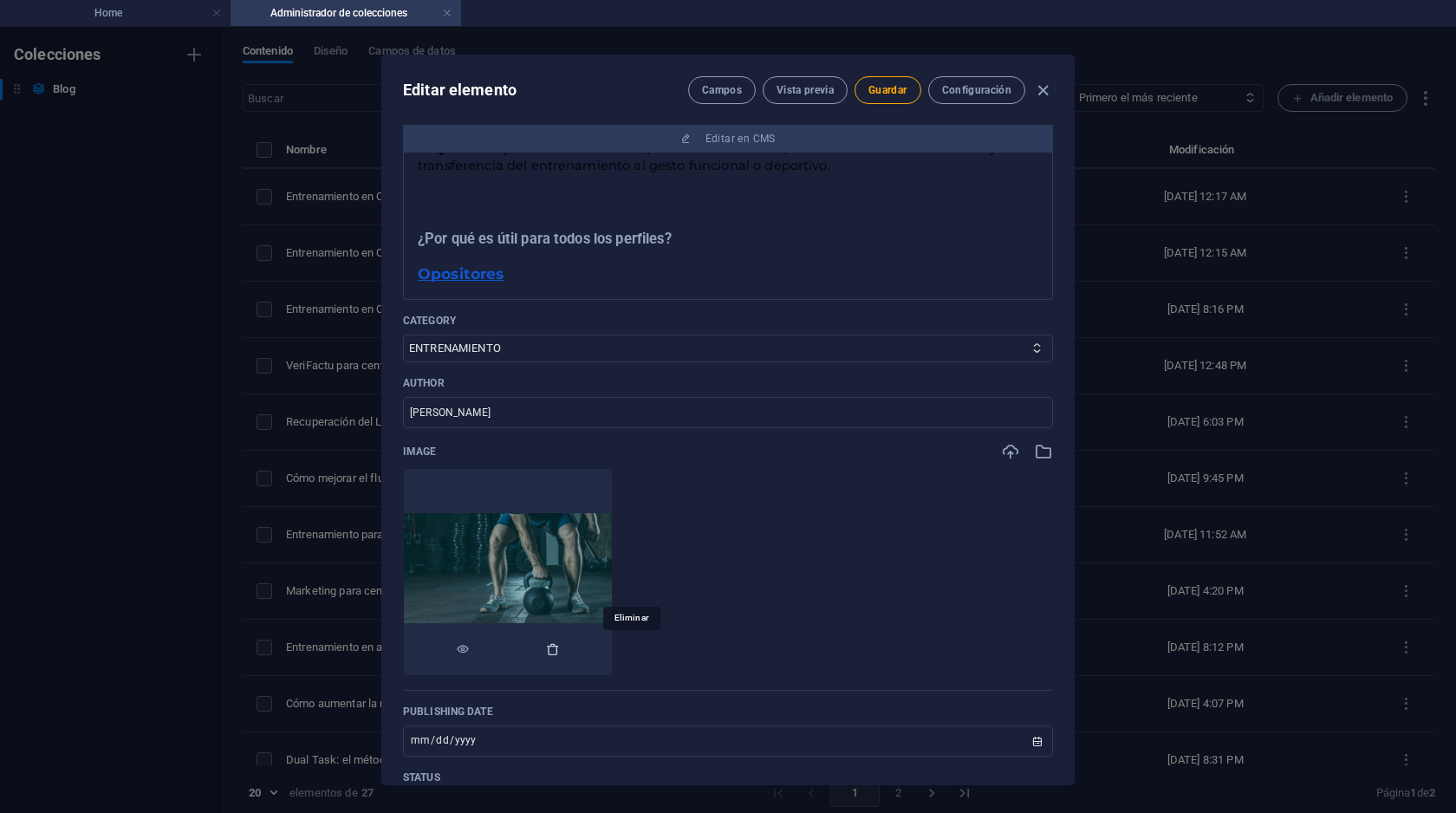
click at [560, 653] on icon "button" at bounding box center [552, 649] width 14 height 14
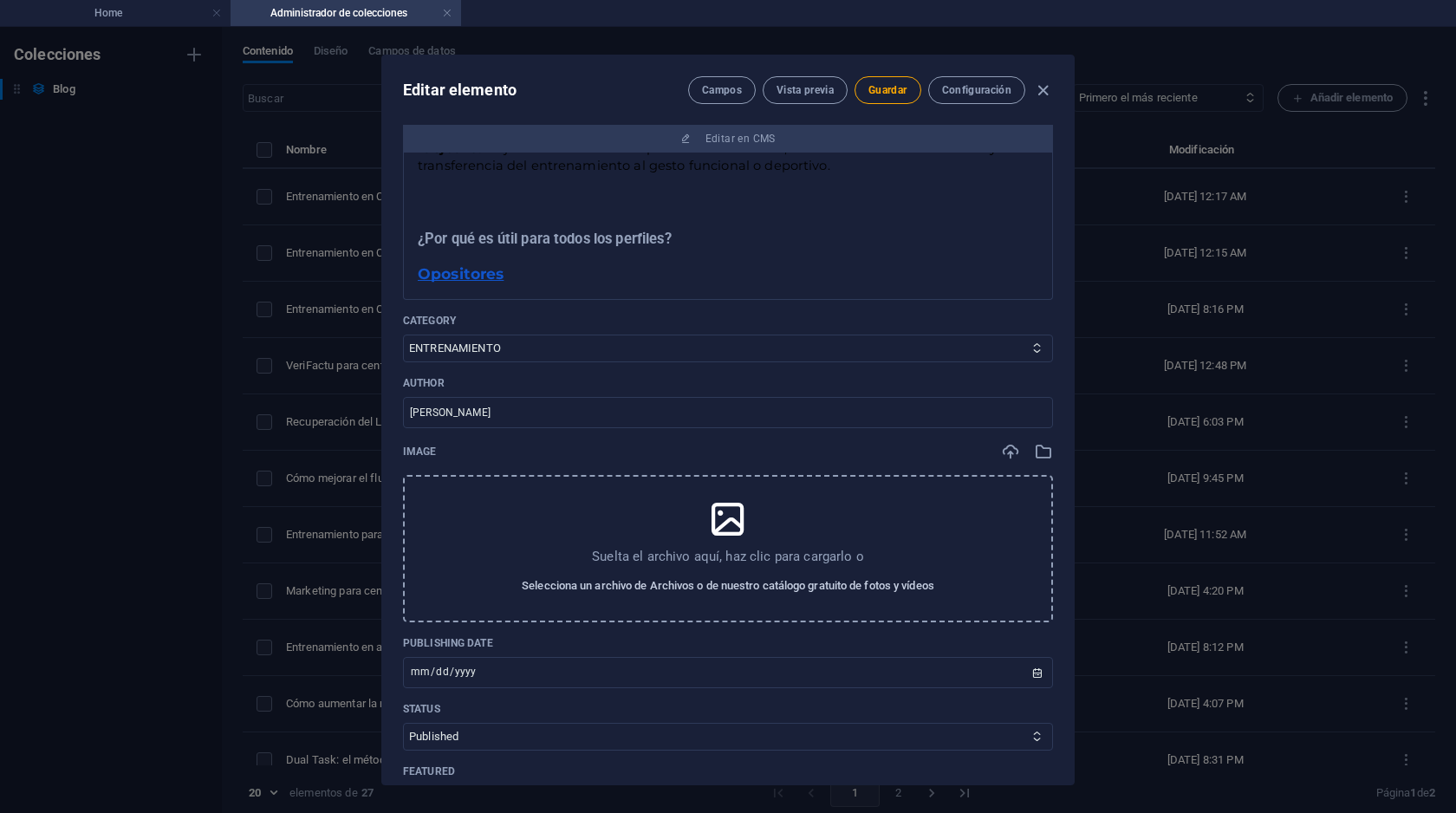
click at [651, 582] on span "Selecciona un archivo de Archivos o de nuestro catálogo gratuito de fotos y víd…" at bounding box center [728, 585] width 413 height 21
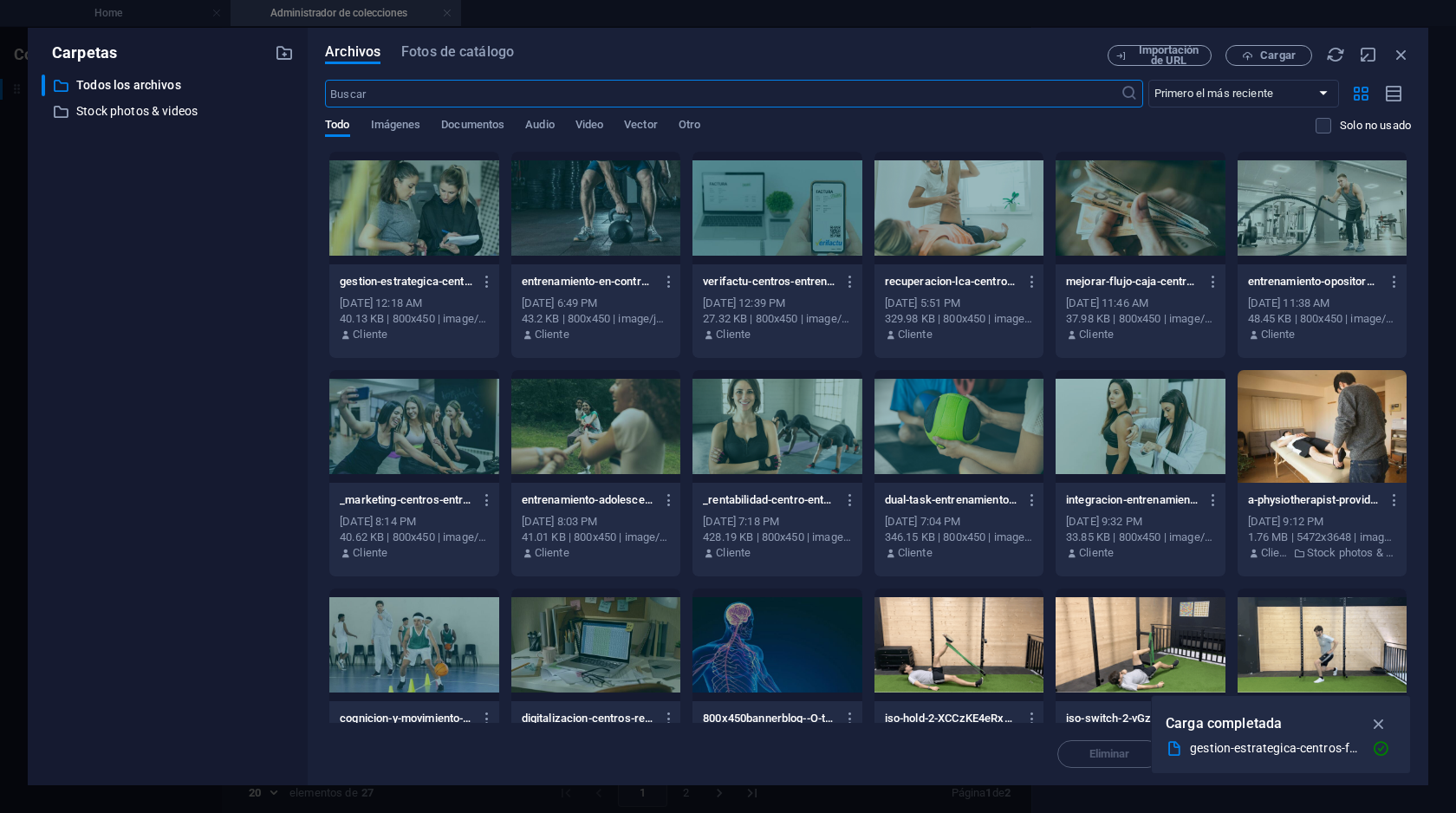
click at [418, 220] on div at bounding box center [413, 208] width 169 height 113
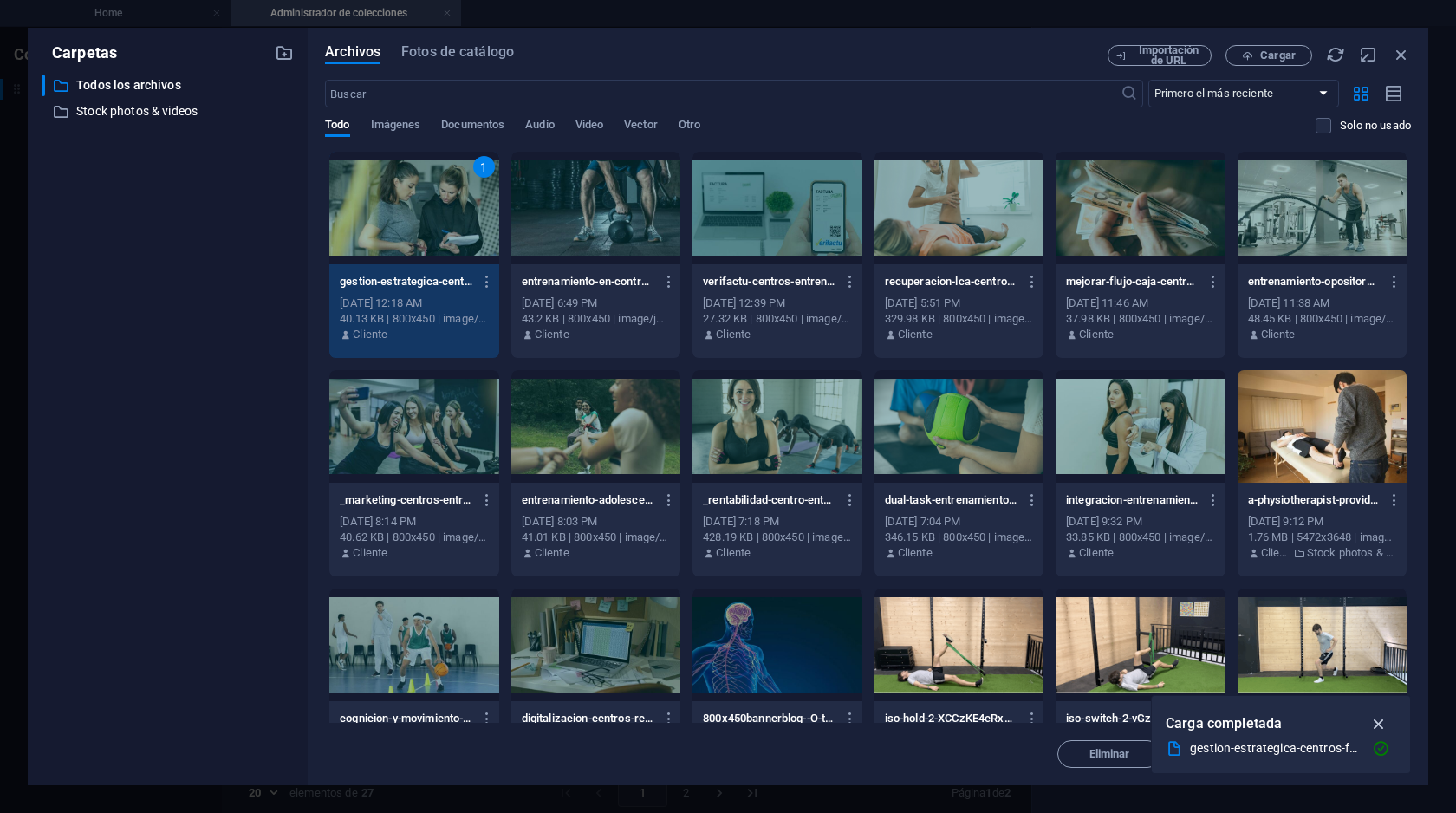
click at [1379, 724] on icon "button" at bounding box center [1379, 723] width 20 height 19
click at [1343, 753] on span "Insertar" at bounding box center [1359, 754] width 41 height 11
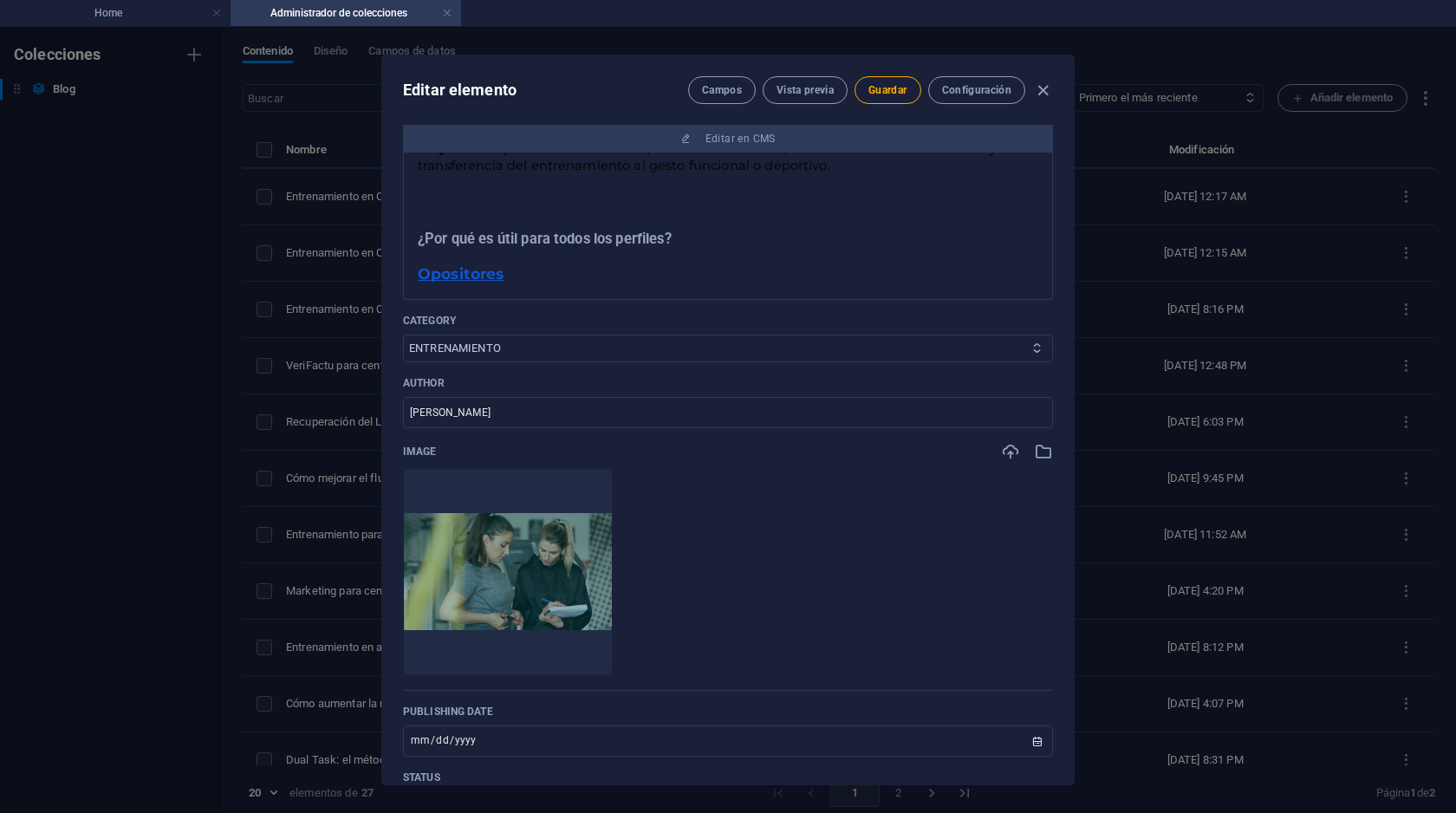
click at [510, 349] on select "ENTRENAMIENTO GESTIÓN FINANZAS MARKETING TODAS" at bounding box center [728, 348] width 650 height 28
select select "GESTIÓN"
click at [403, 334] on select "ENTRENAMIENTO GESTIÓN FINANZAS MARKETING TODAS" at bounding box center [728, 348] width 650 height 28
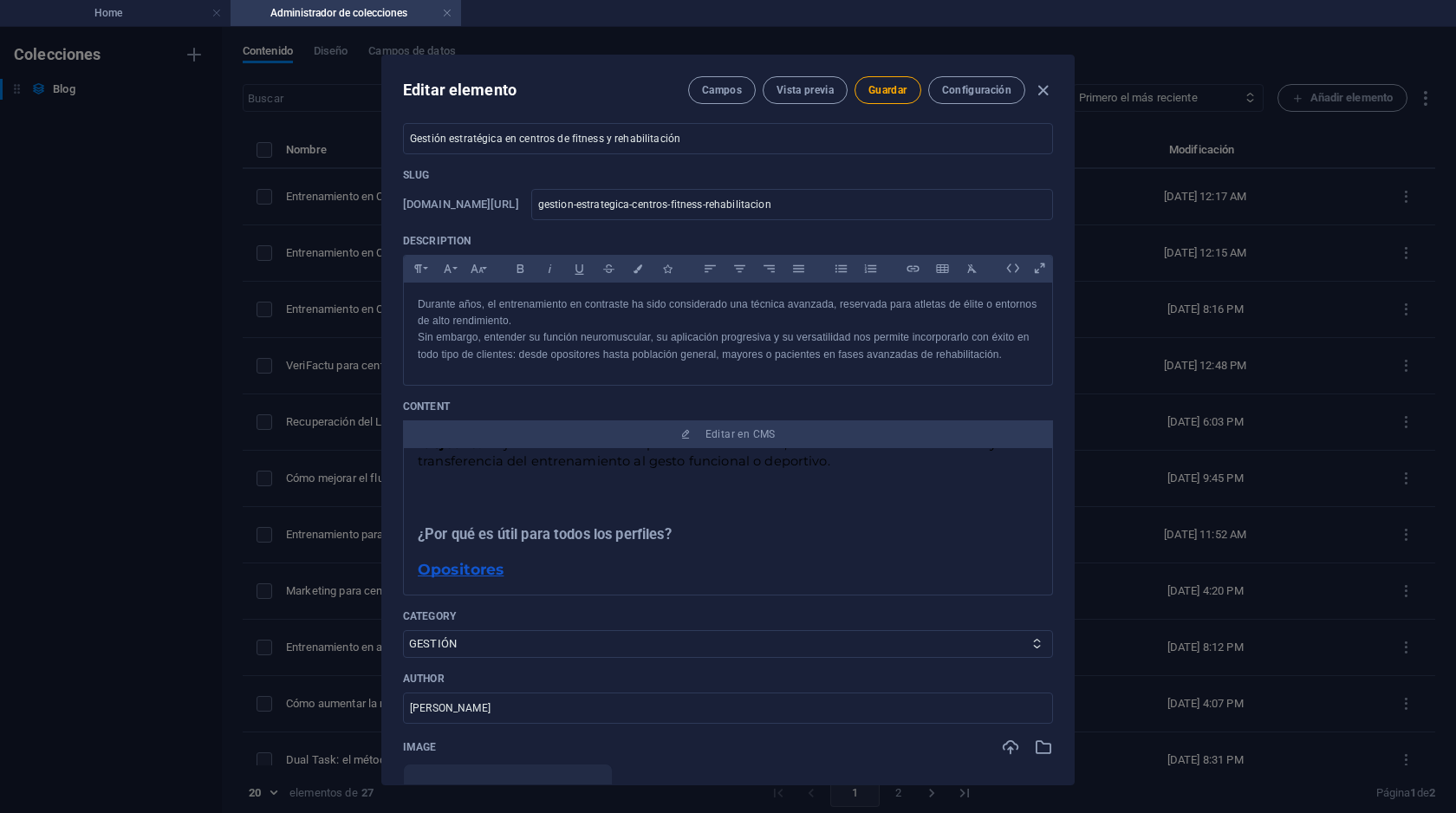
scroll to position [0, 0]
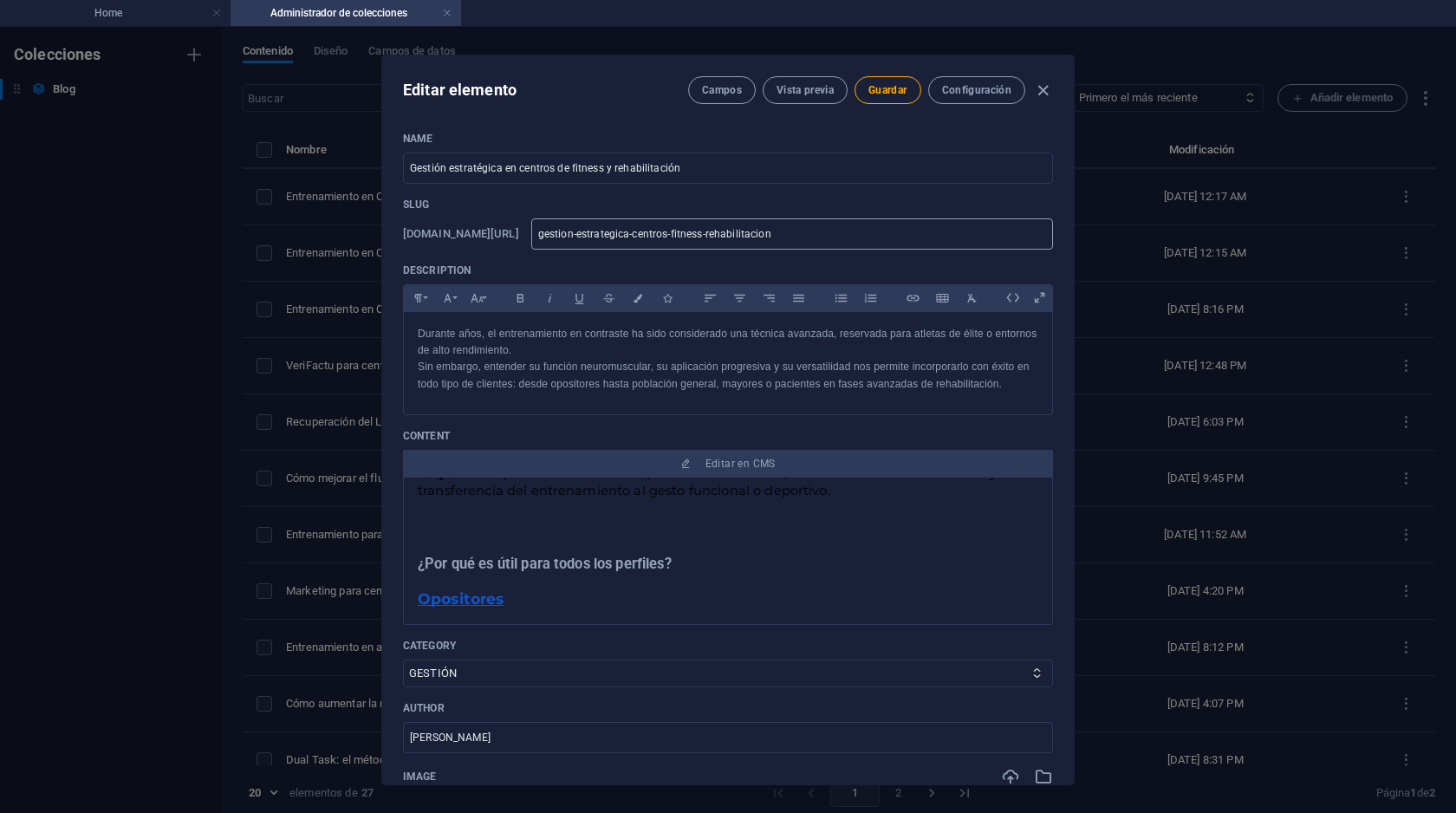
click at [606, 232] on input "gestion-estrategica-centros-fitness-rehabilitacion" at bounding box center [792, 234] width 521 height 32
click at [643, 373] on p "Sin embargo, entender su función neuromuscular, su aplicación progresiva y su v…" at bounding box center [728, 375] width 621 height 33
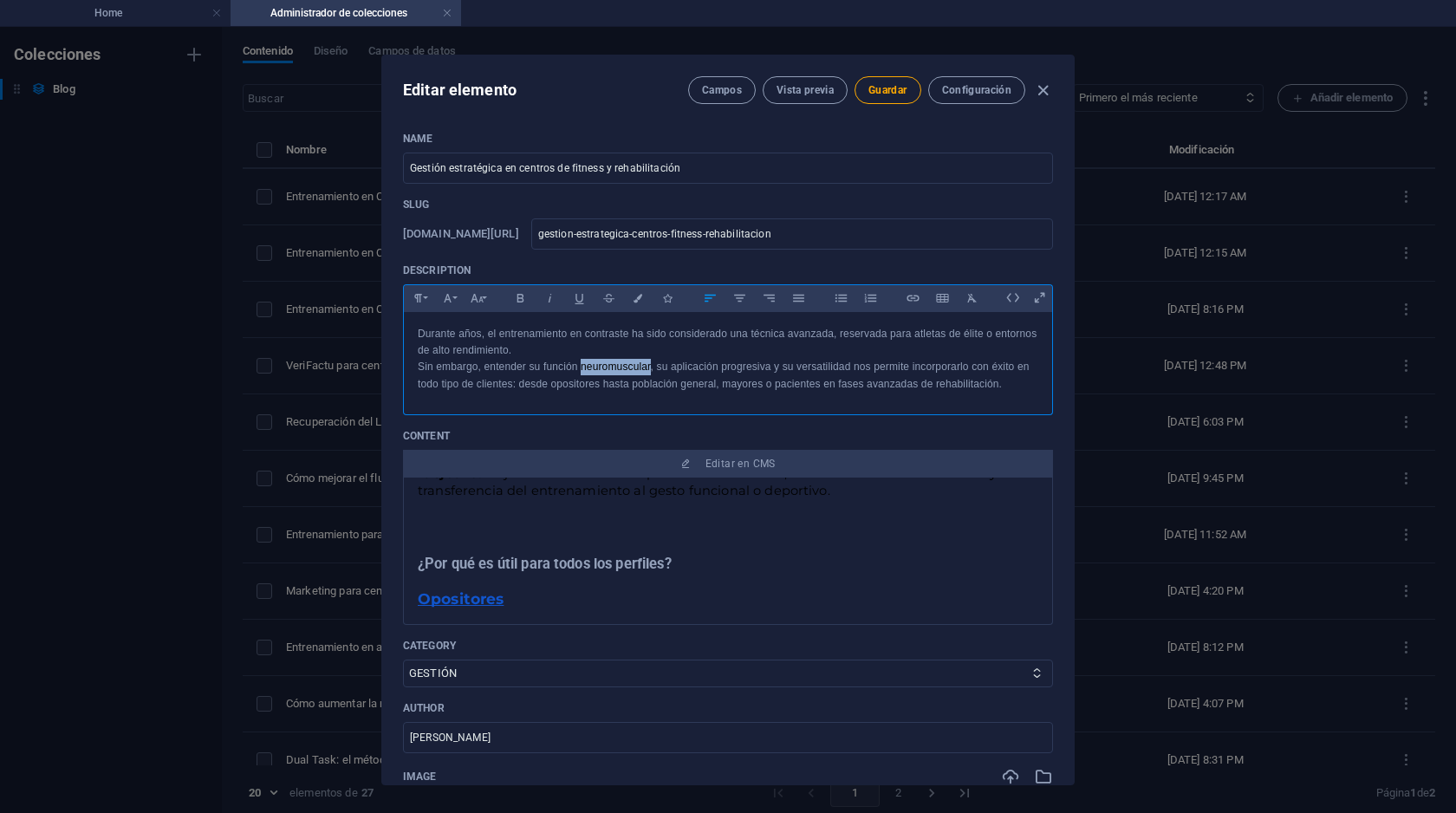
click at [643, 373] on p "Sin embargo, entender su función neuromuscular, su aplicación progresiva y su v…" at bounding box center [728, 375] width 621 height 33
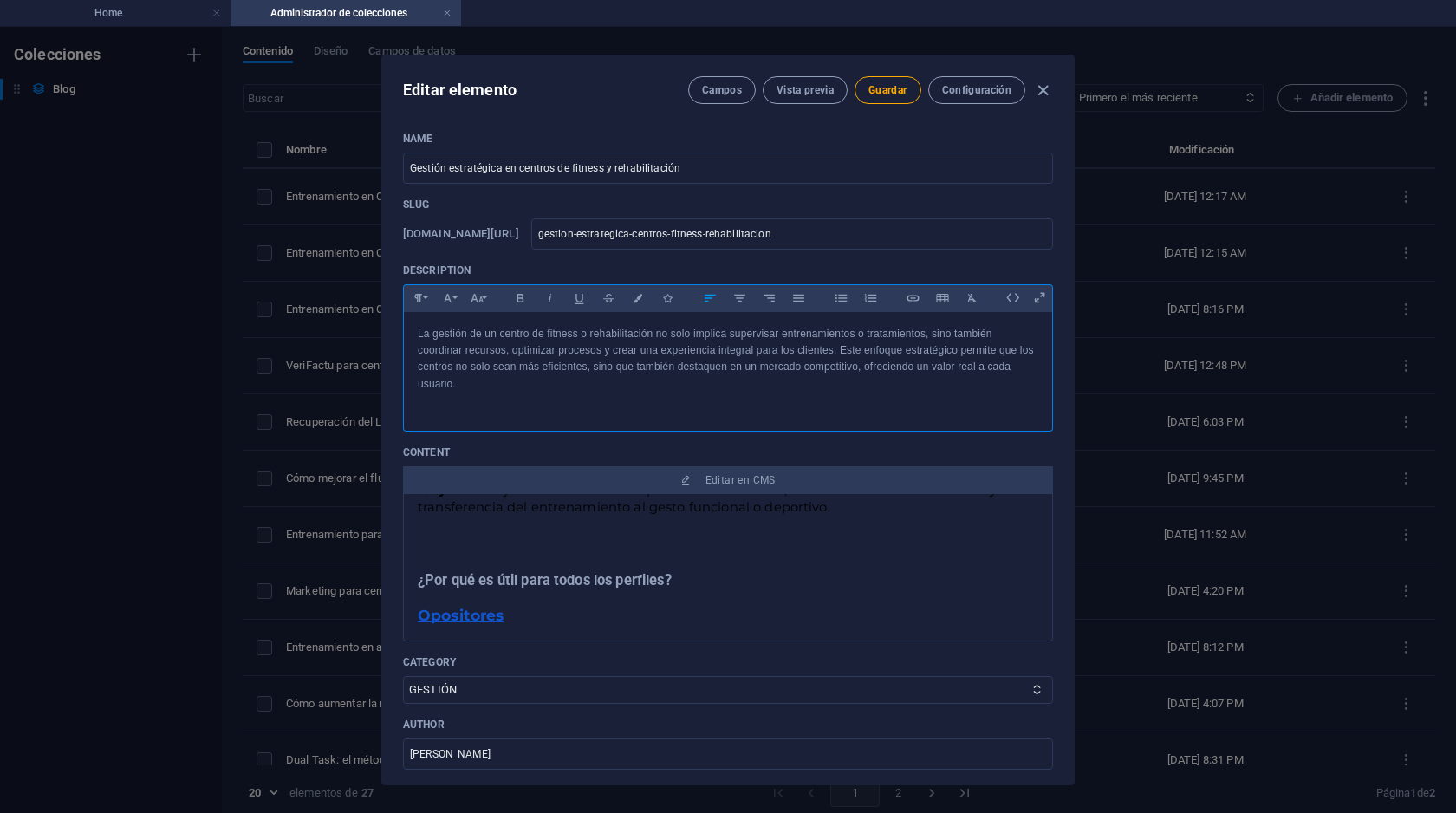
scroll to position [4406, 0]
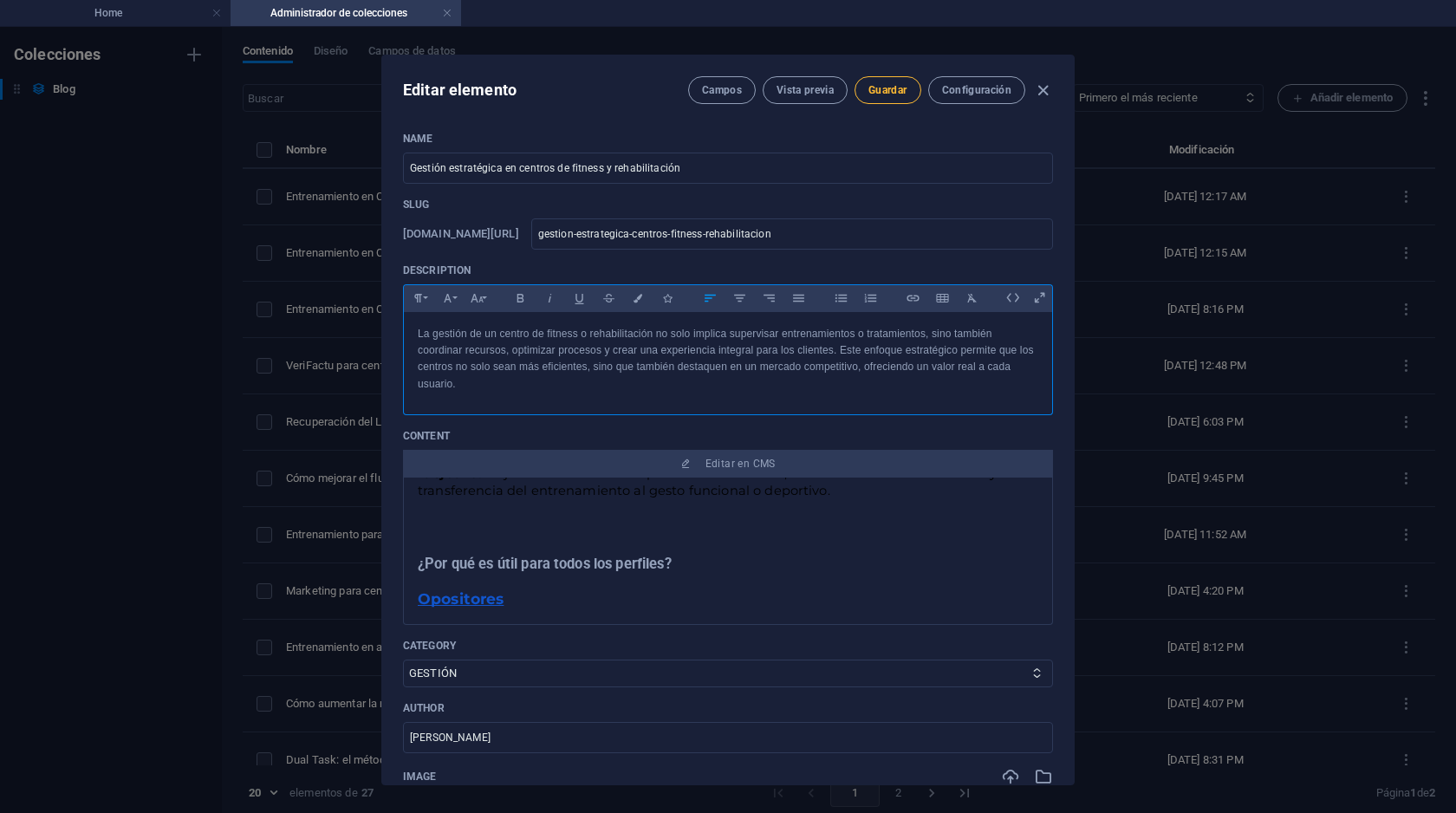
click at [883, 87] on span "Guardar" at bounding box center [888, 89] width 38 height 14
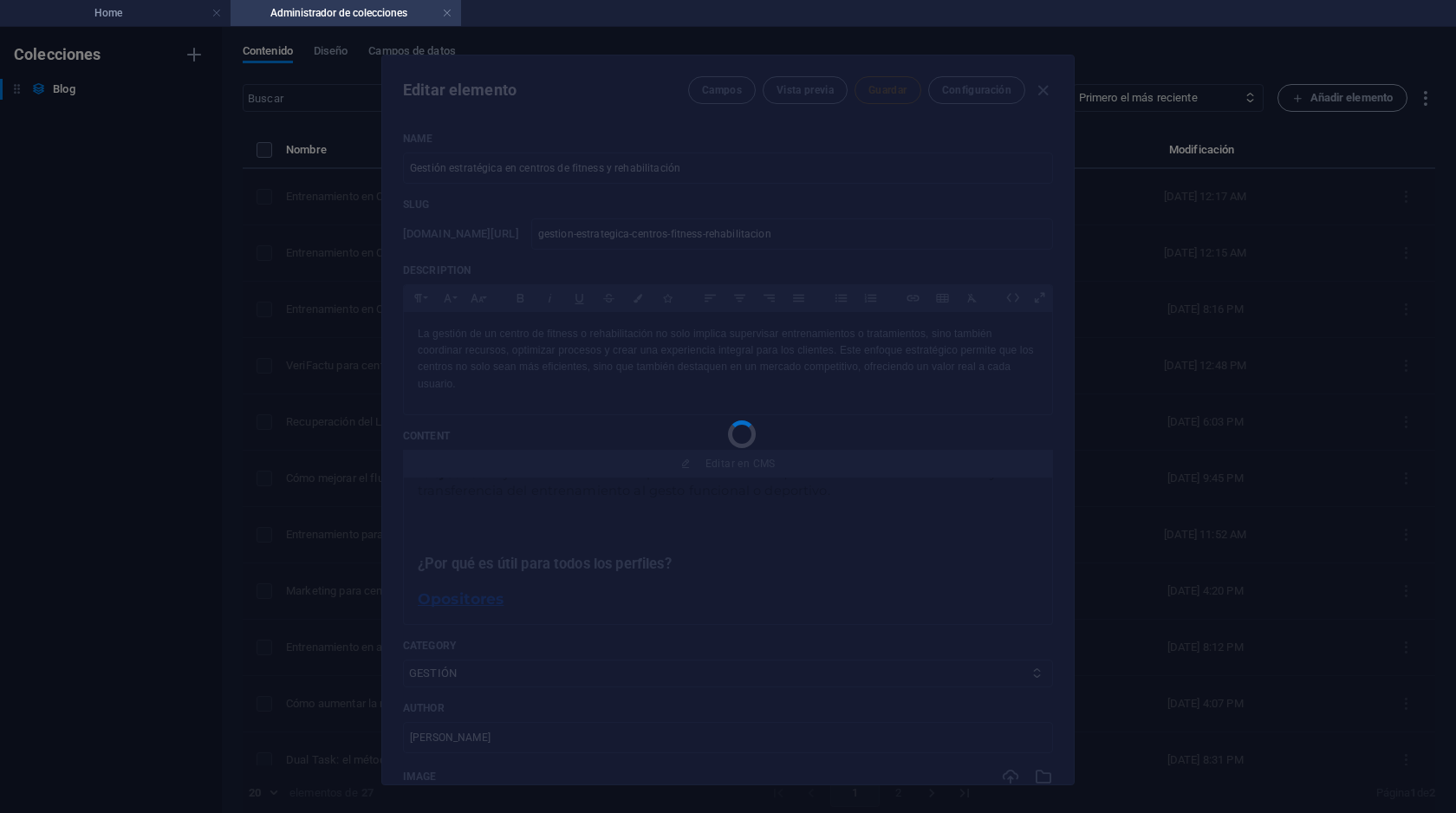
type input "gestion-estrategica-centros-fitness-rehabilitacion"
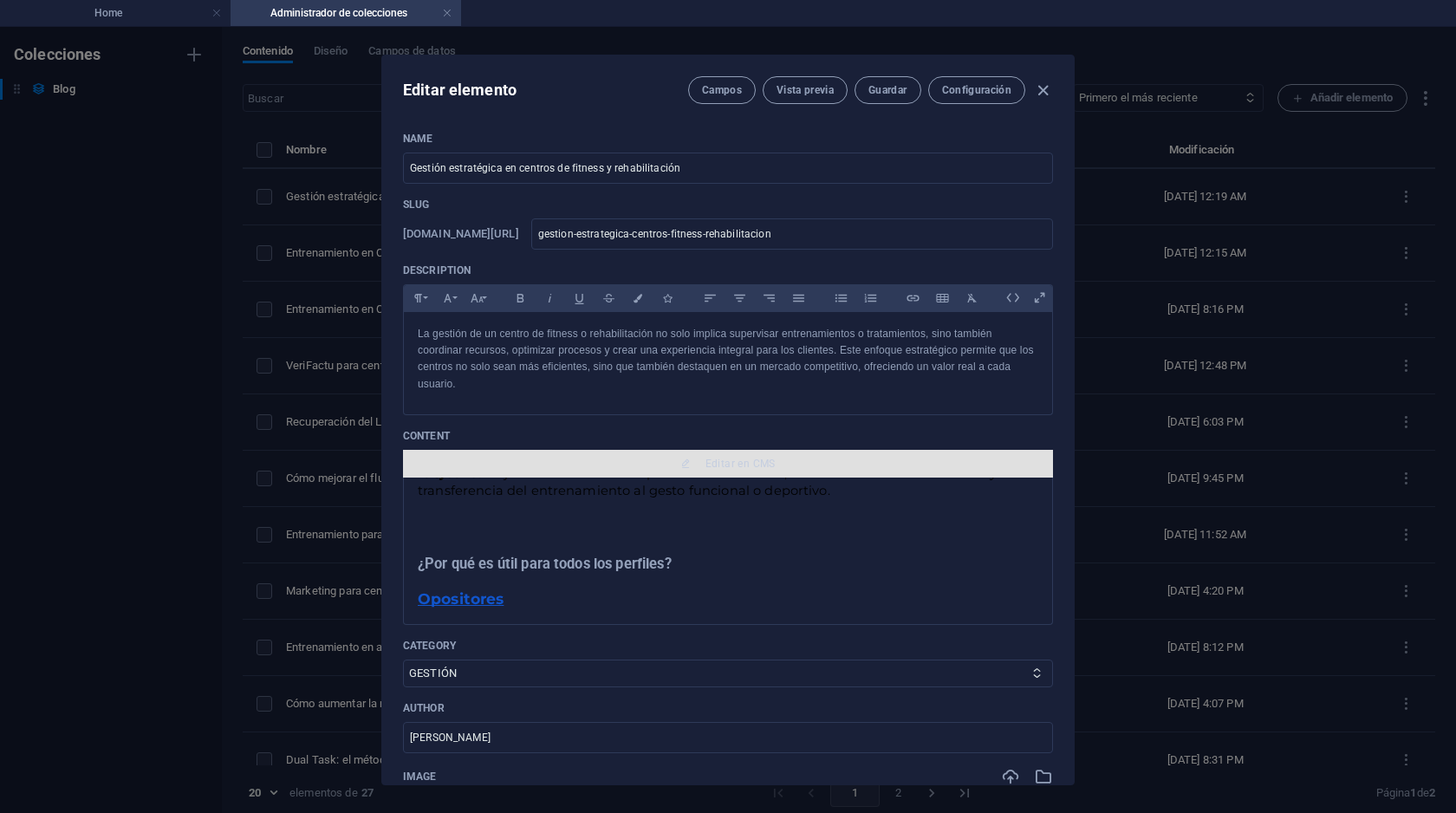
click at [719, 461] on span "Editar en CMS" at bounding box center [741, 463] width 70 height 14
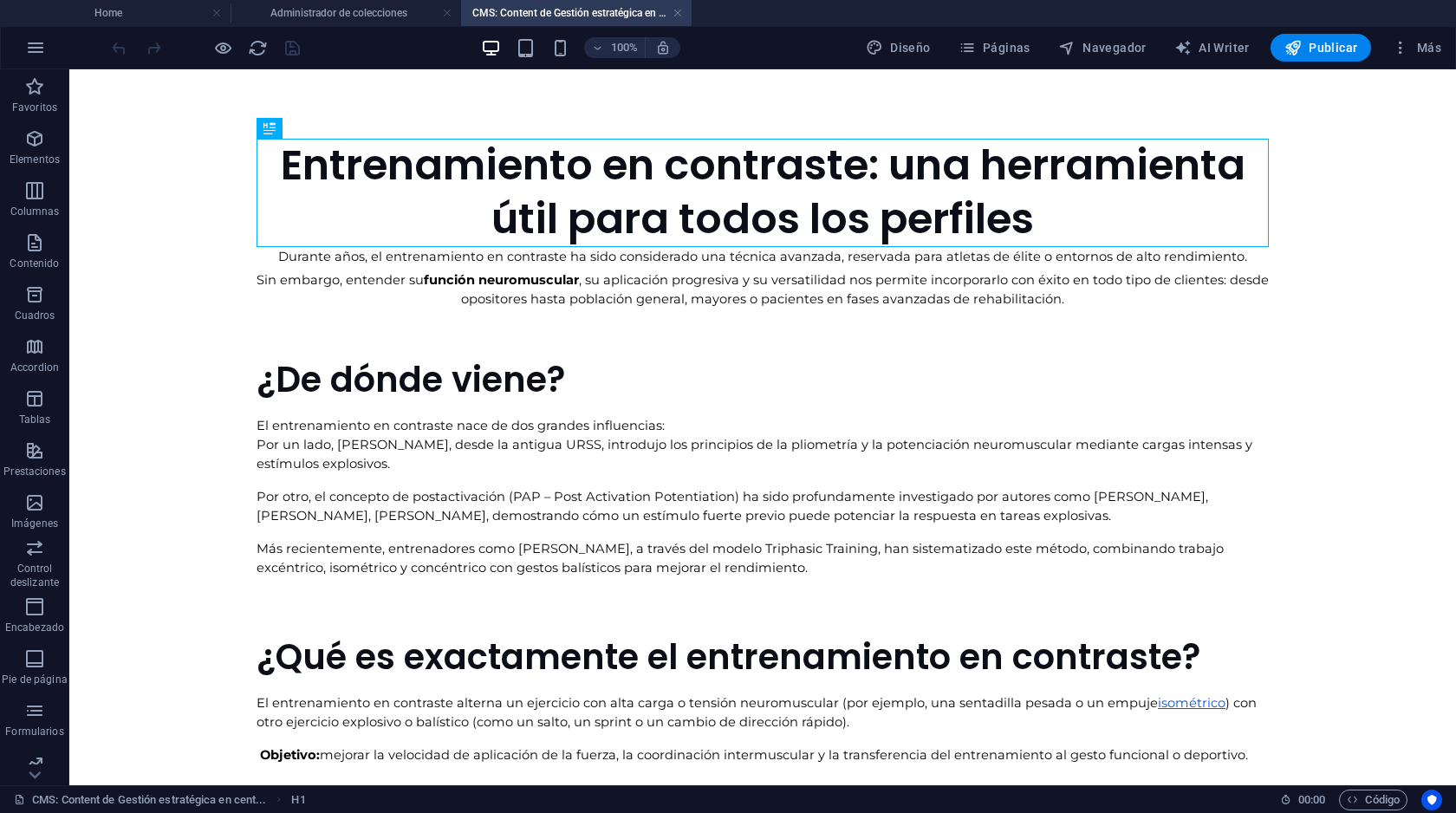
scroll to position [0, 0]
click at [561, 285] on div "Durante años, el entrenamiento en contraste ha sido considerado una técnica ava…" at bounding box center [763, 280] width 1012 height 67
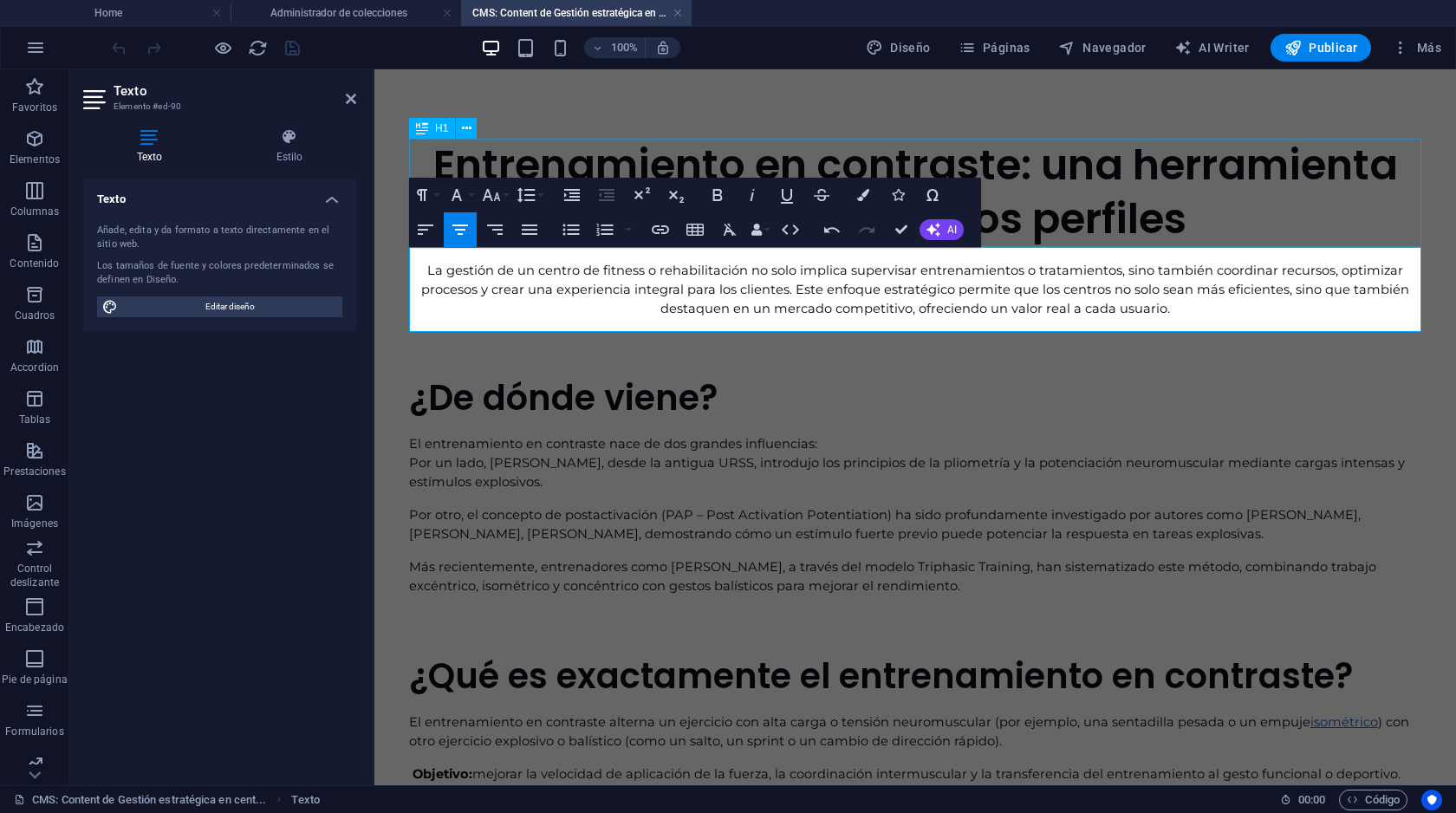
click at [692, 159] on div "Entrenamiento en contraste: una herramienta útil para todos los perfiles" at bounding box center [916, 192] width 1012 height 108
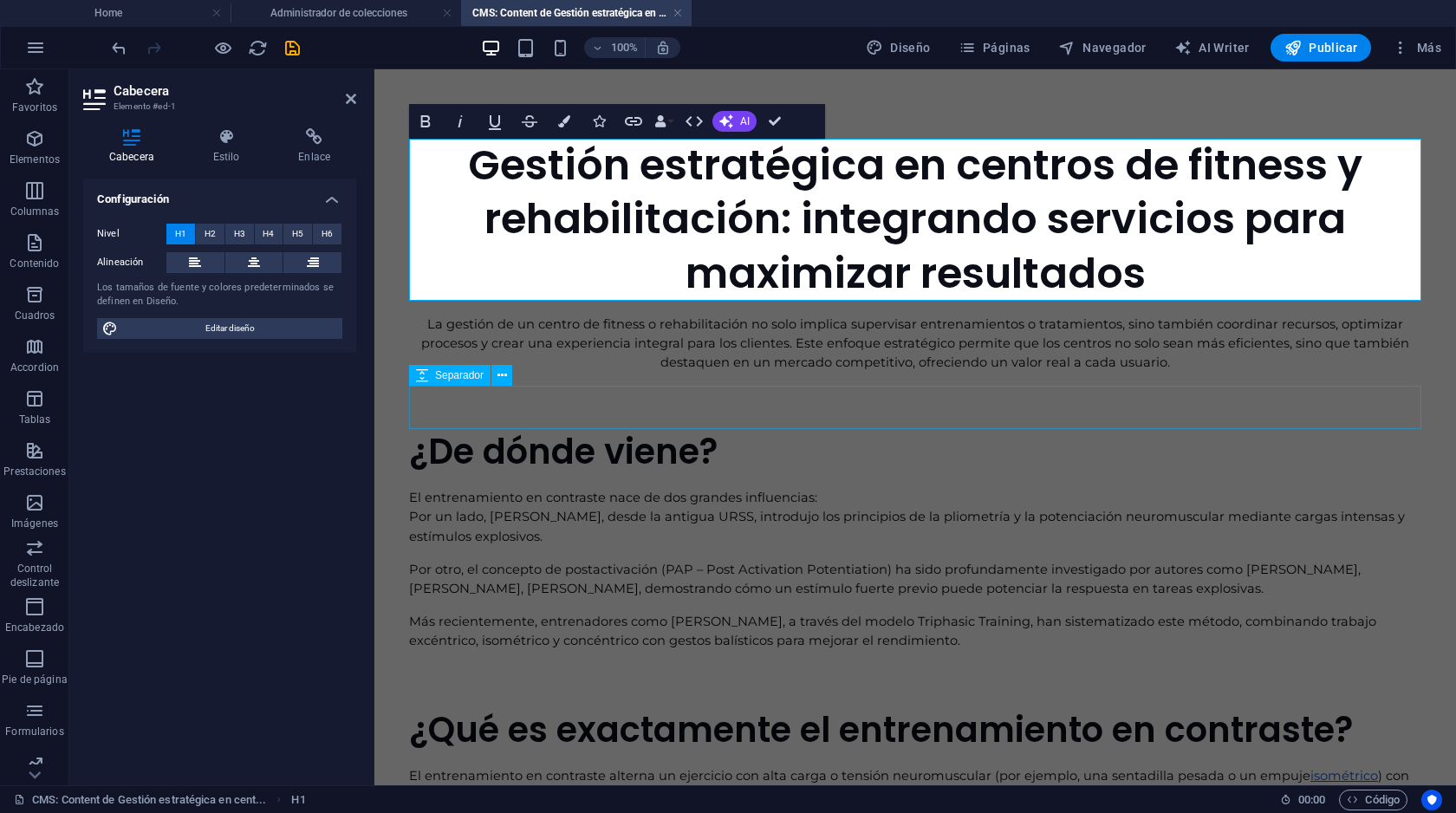
click at [653, 410] on div at bounding box center [916, 407] width 1012 height 43
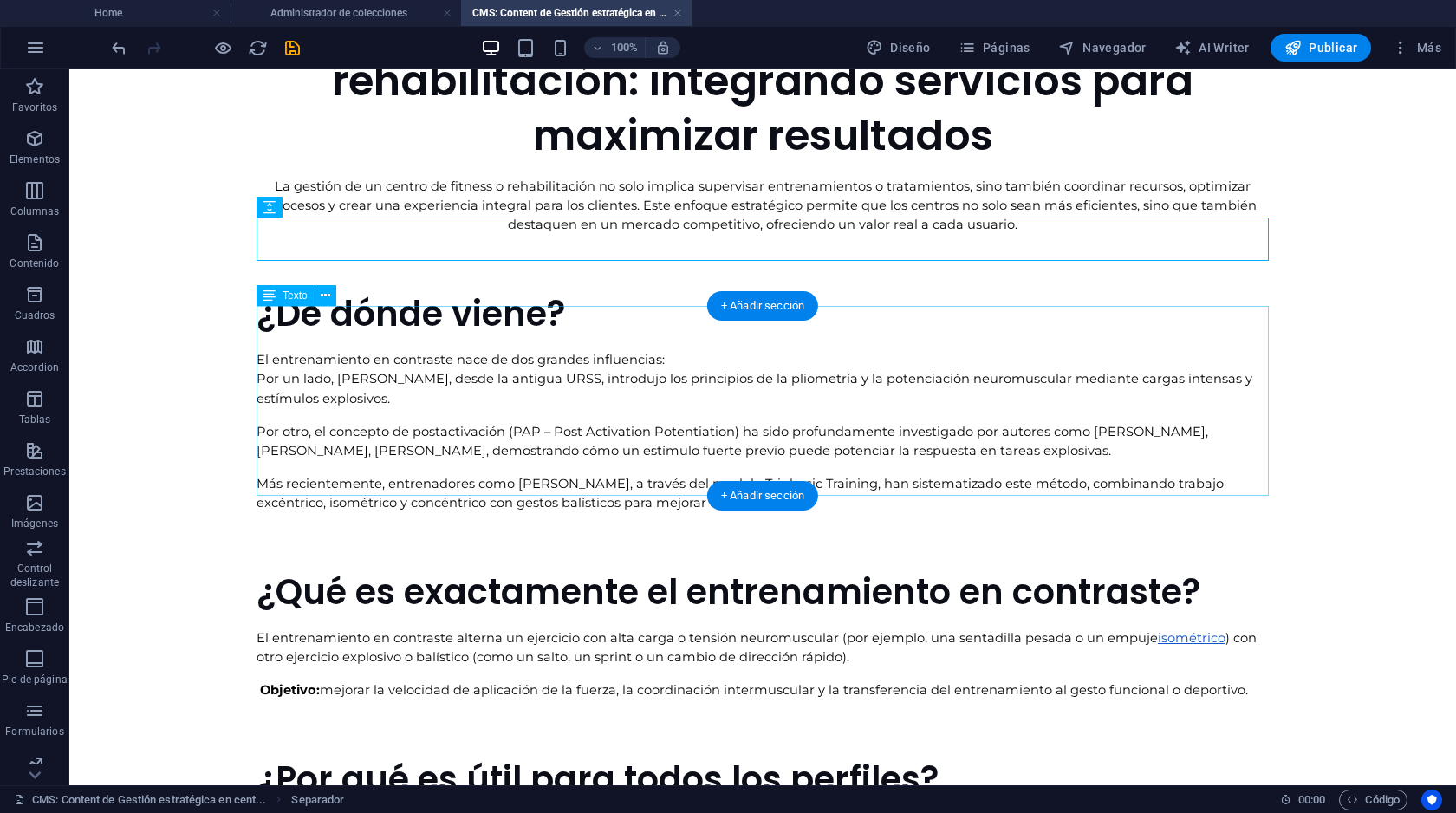
scroll to position [168, 0]
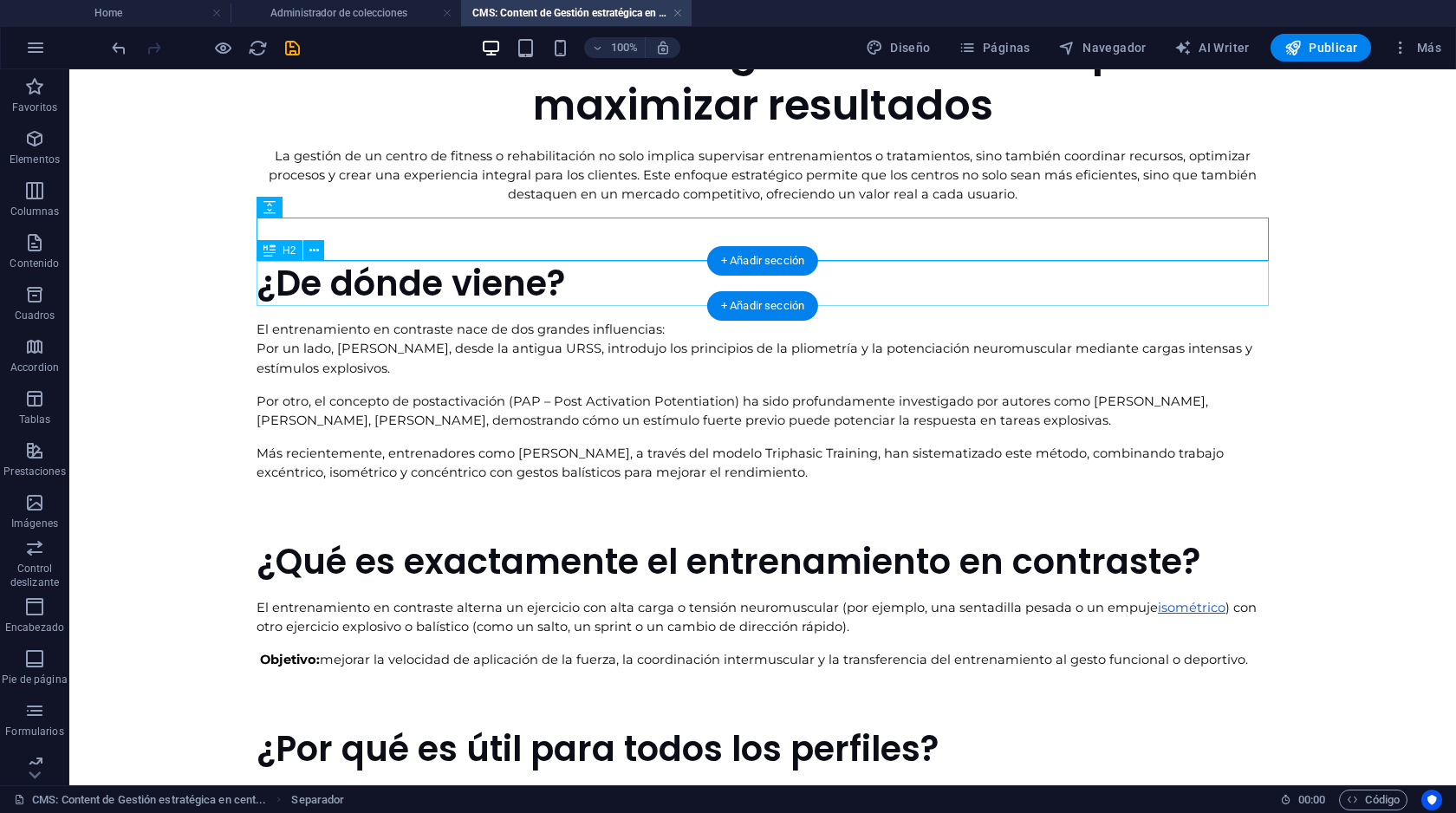
click at [399, 282] on div "¿De dónde viene?" at bounding box center [763, 284] width 1012 height 45
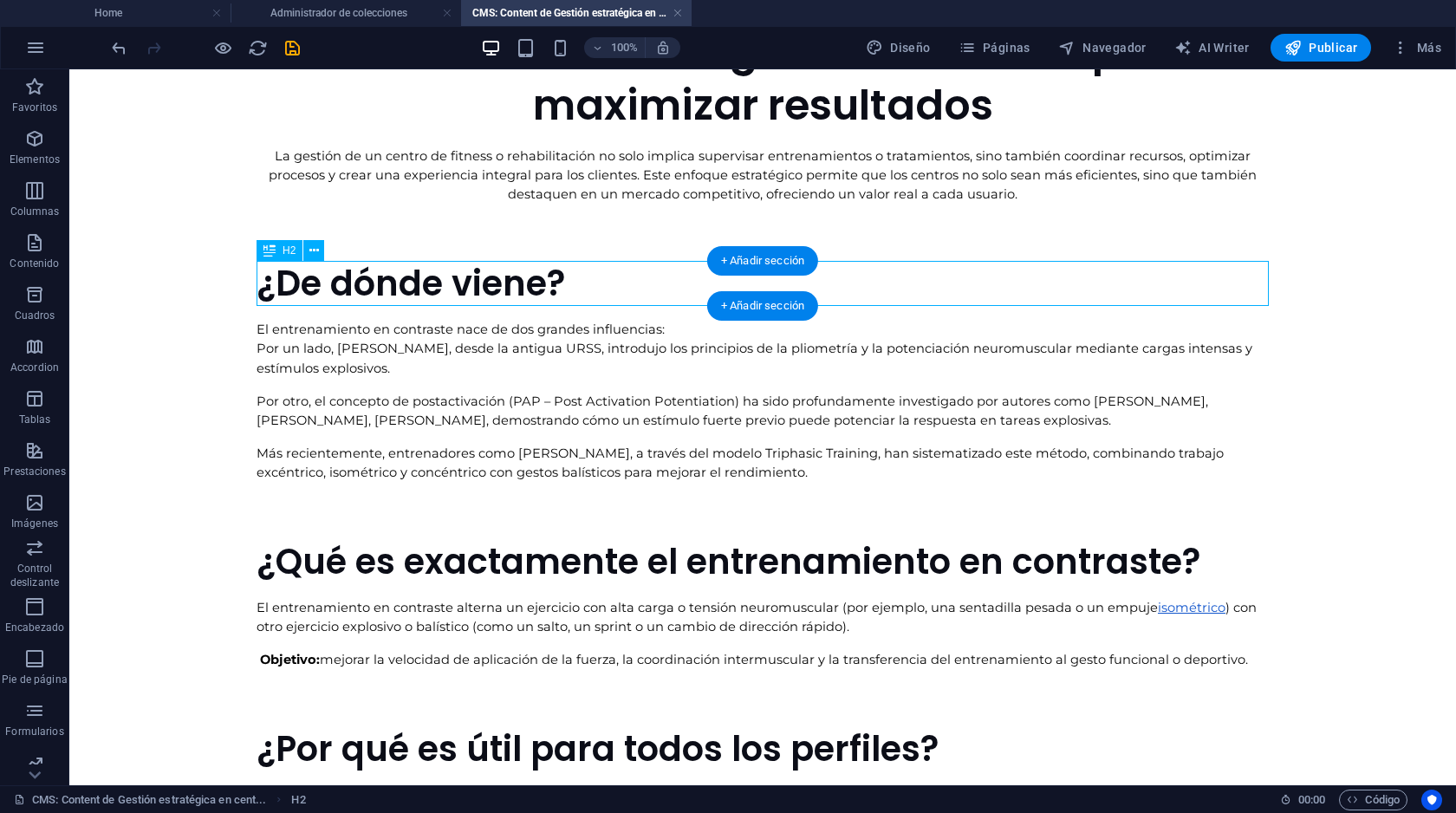
click at [399, 282] on div "¿De dónde viene?" at bounding box center [763, 284] width 1012 height 45
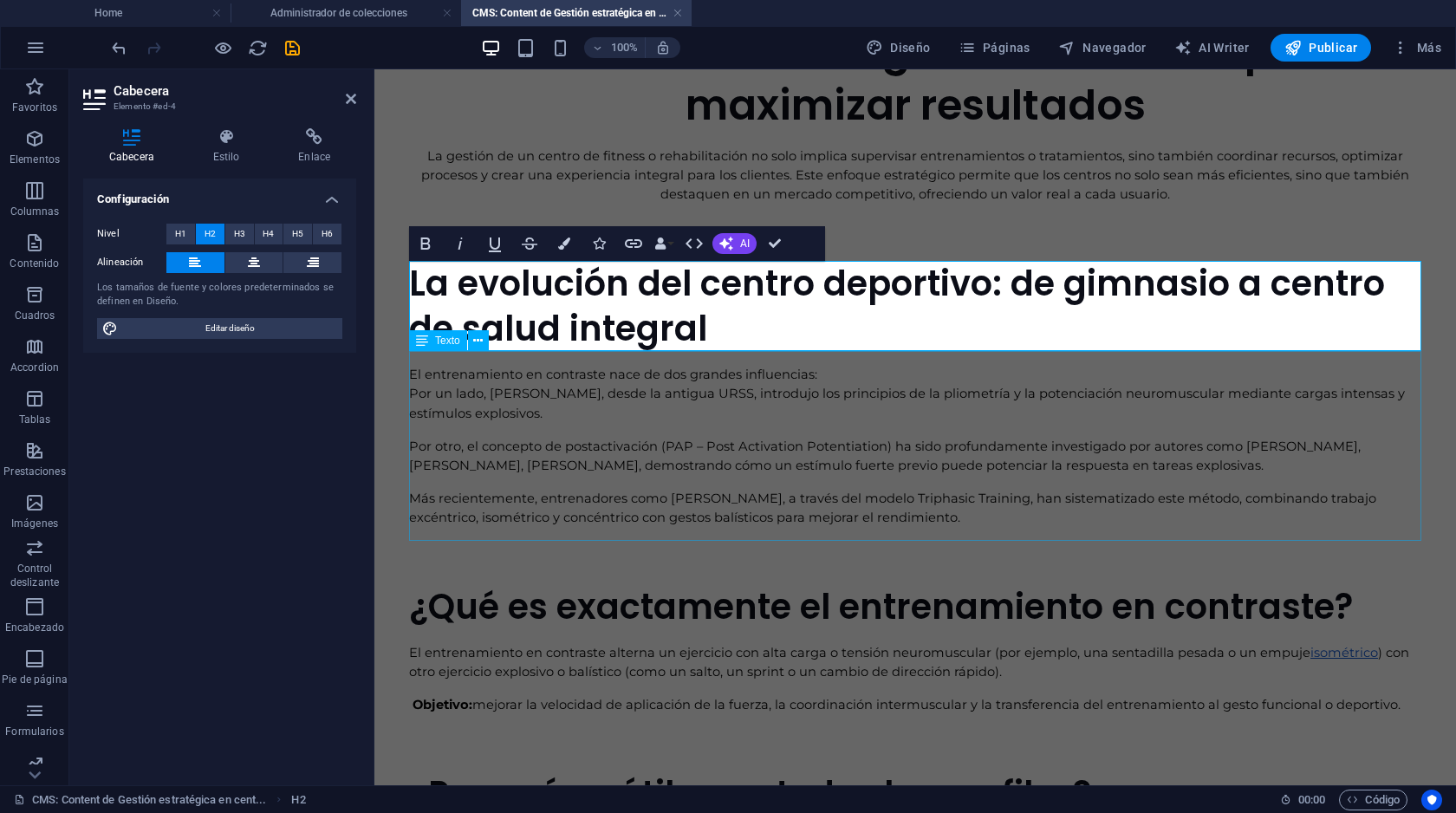
click at [552, 437] on div "El entrenamiento en contraste nace de dos grandes influencias: Por un lado, [PE…" at bounding box center [916, 445] width 1012 height 190
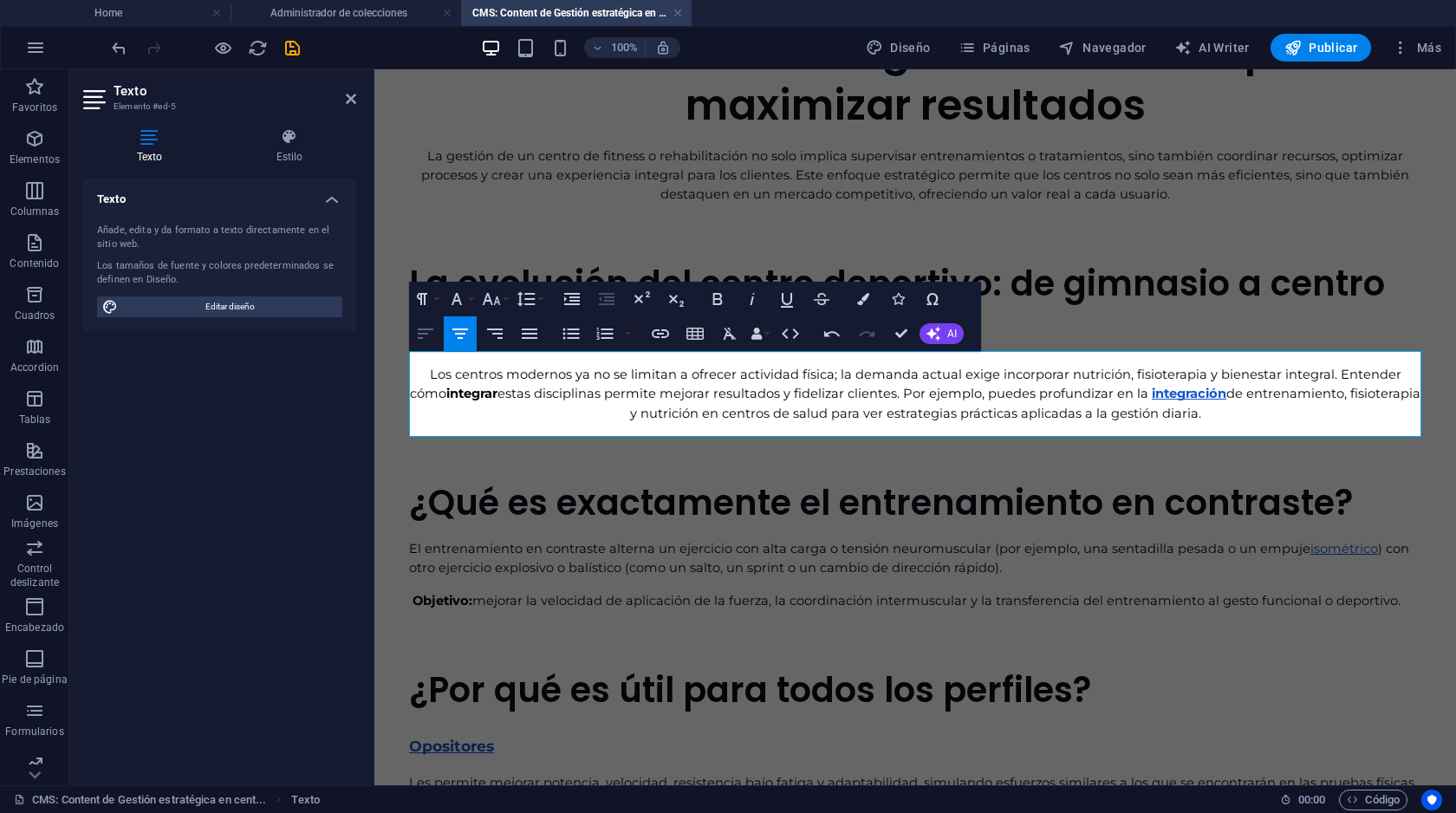
click at [421, 328] on icon "button" at bounding box center [425, 333] width 21 height 21
click at [788, 508] on div "¿Qué es exactamente el entrenamiento en contraste?" at bounding box center [916, 502] width 1012 height 45
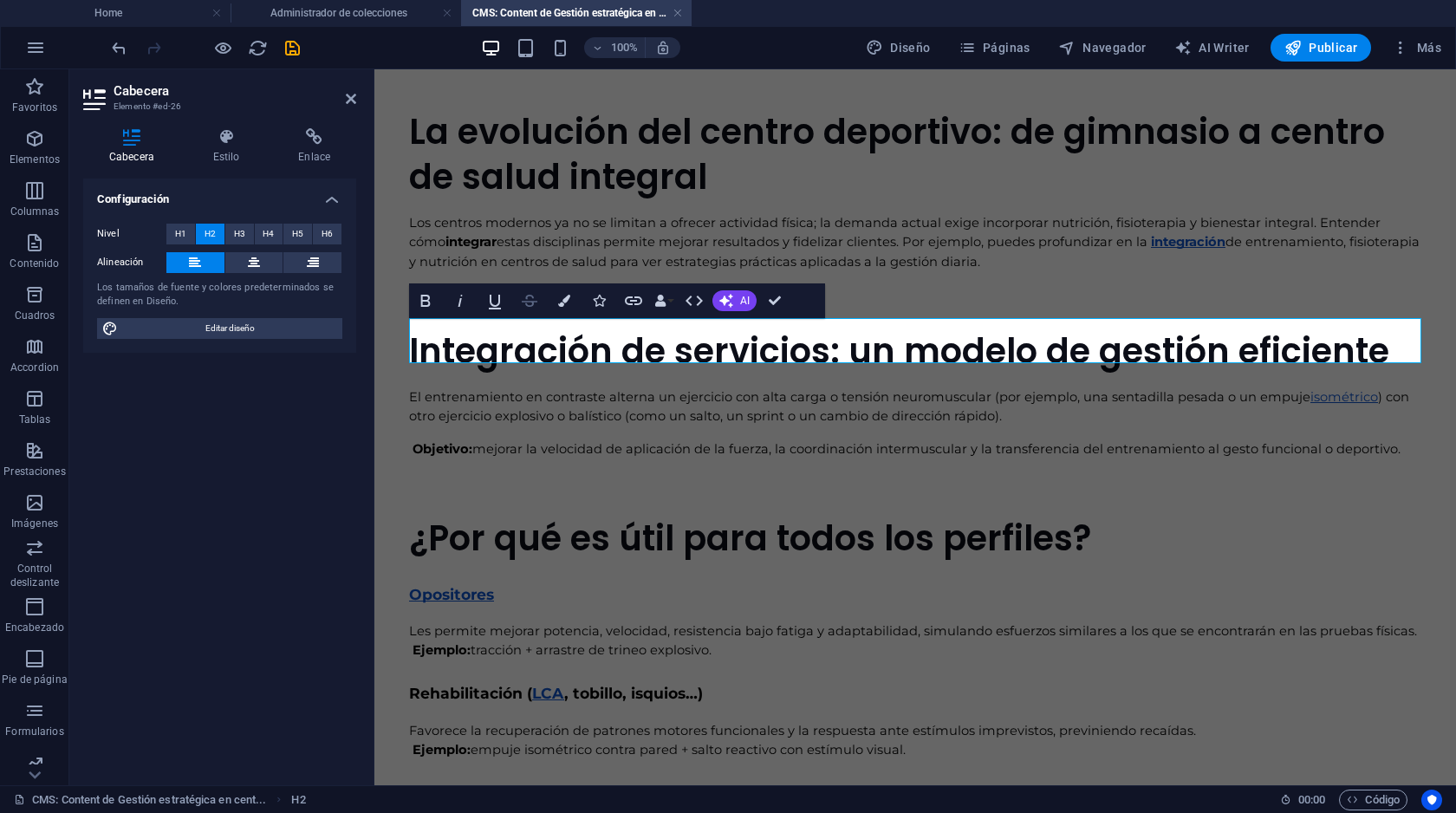
scroll to position [330, 0]
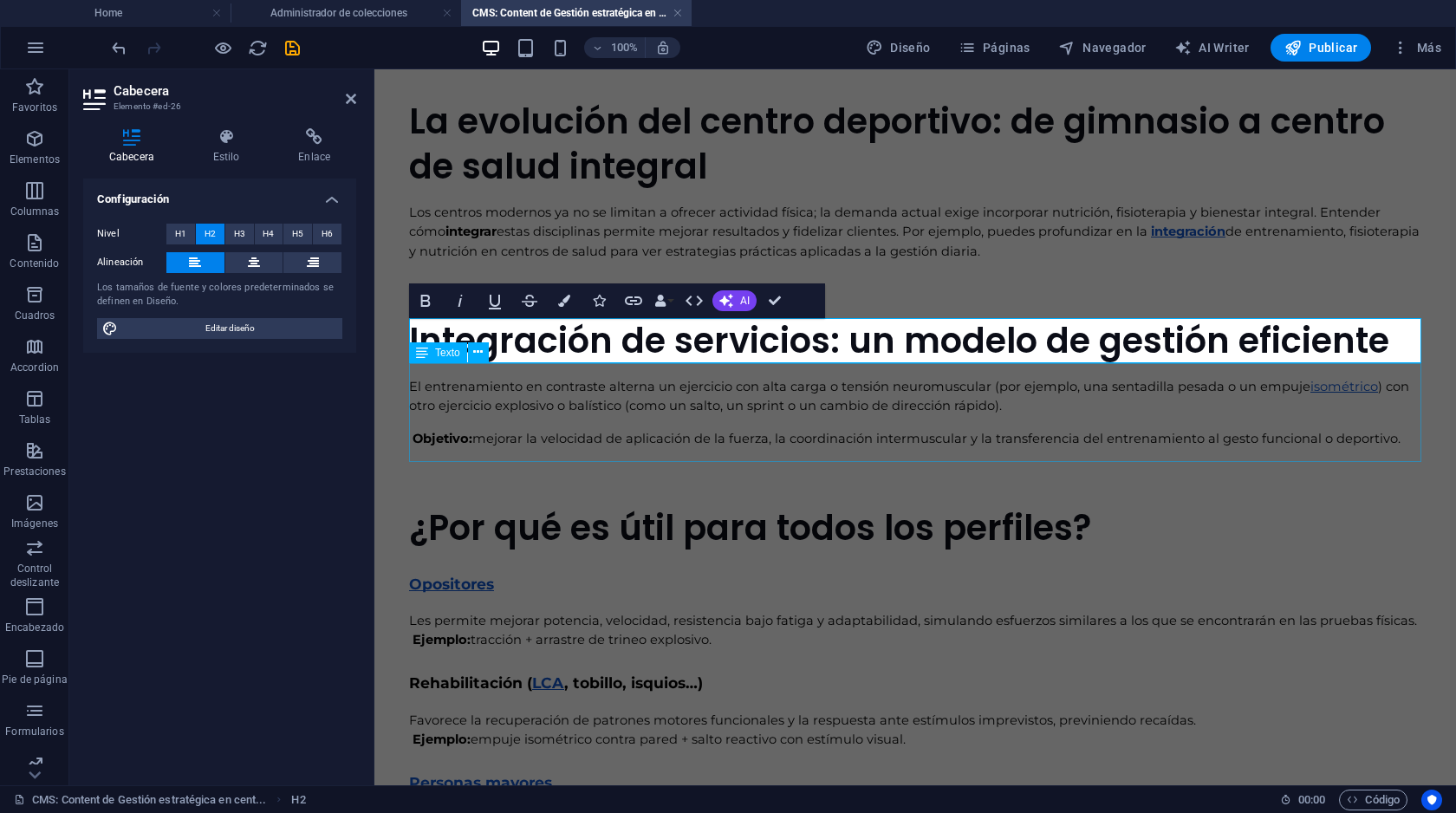
click at [520, 409] on div "El entrenamiento en contraste alterna un ejercicio con alta carga o tensión neu…" at bounding box center [916, 412] width 1012 height 98
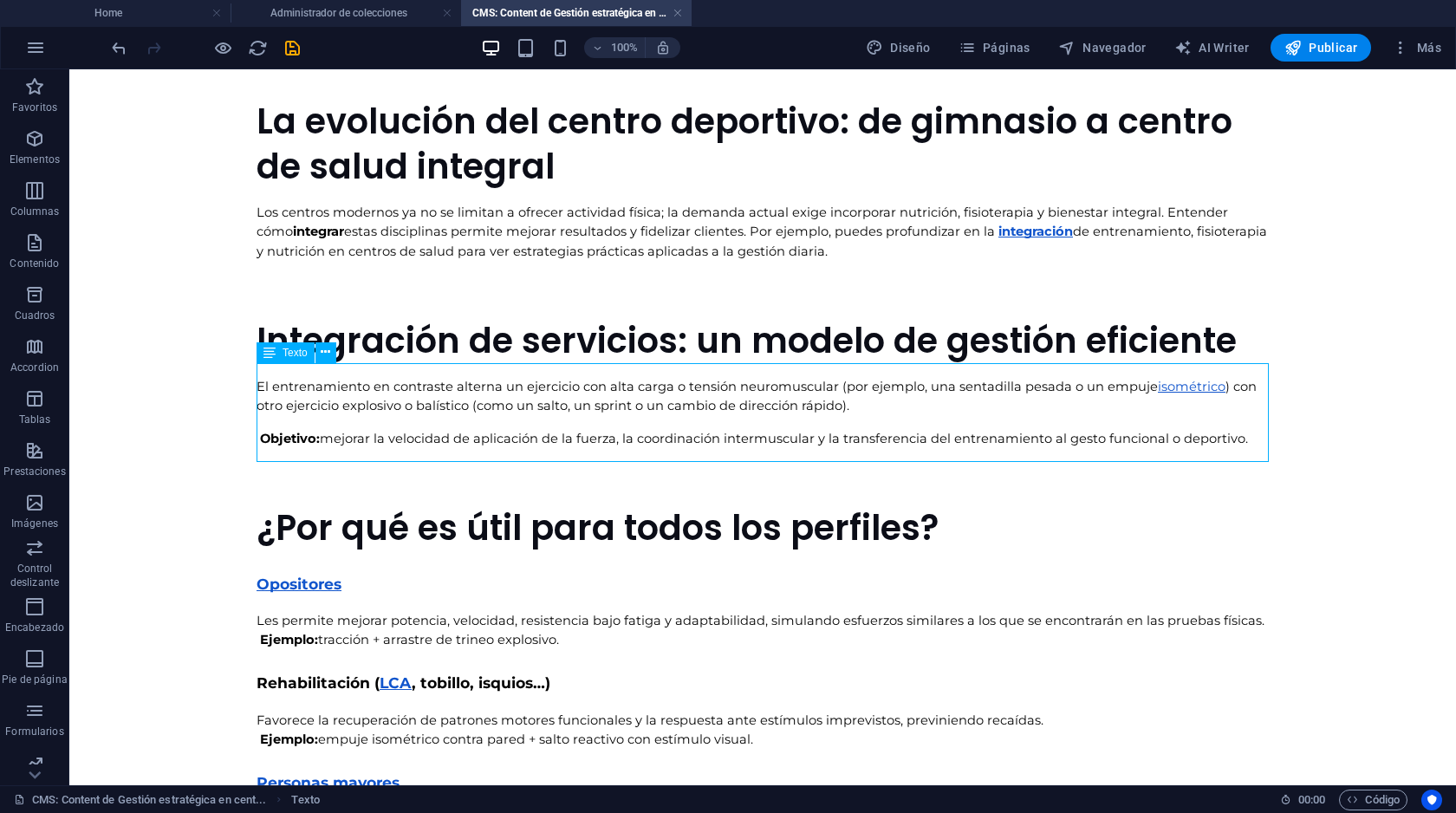
click at [554, 408] on div "El entrenamiento en contraste alterna un ejercicio con alta carga o tensión neu…" at bounding box center [763, 412] width 1012 height 98
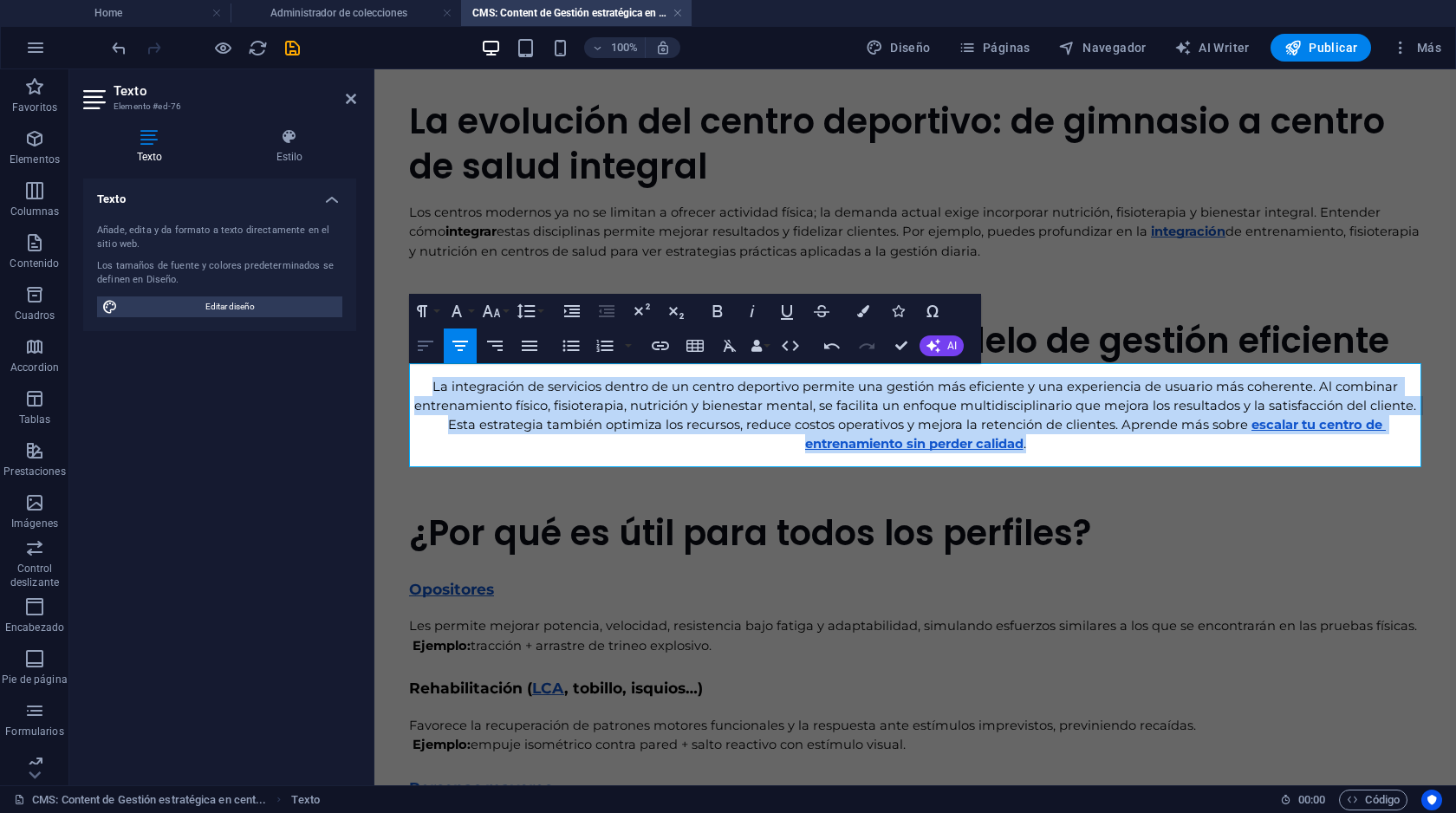
click at [425, 344] on icon "button" at bounding box center [425, 345] width 21 height 21
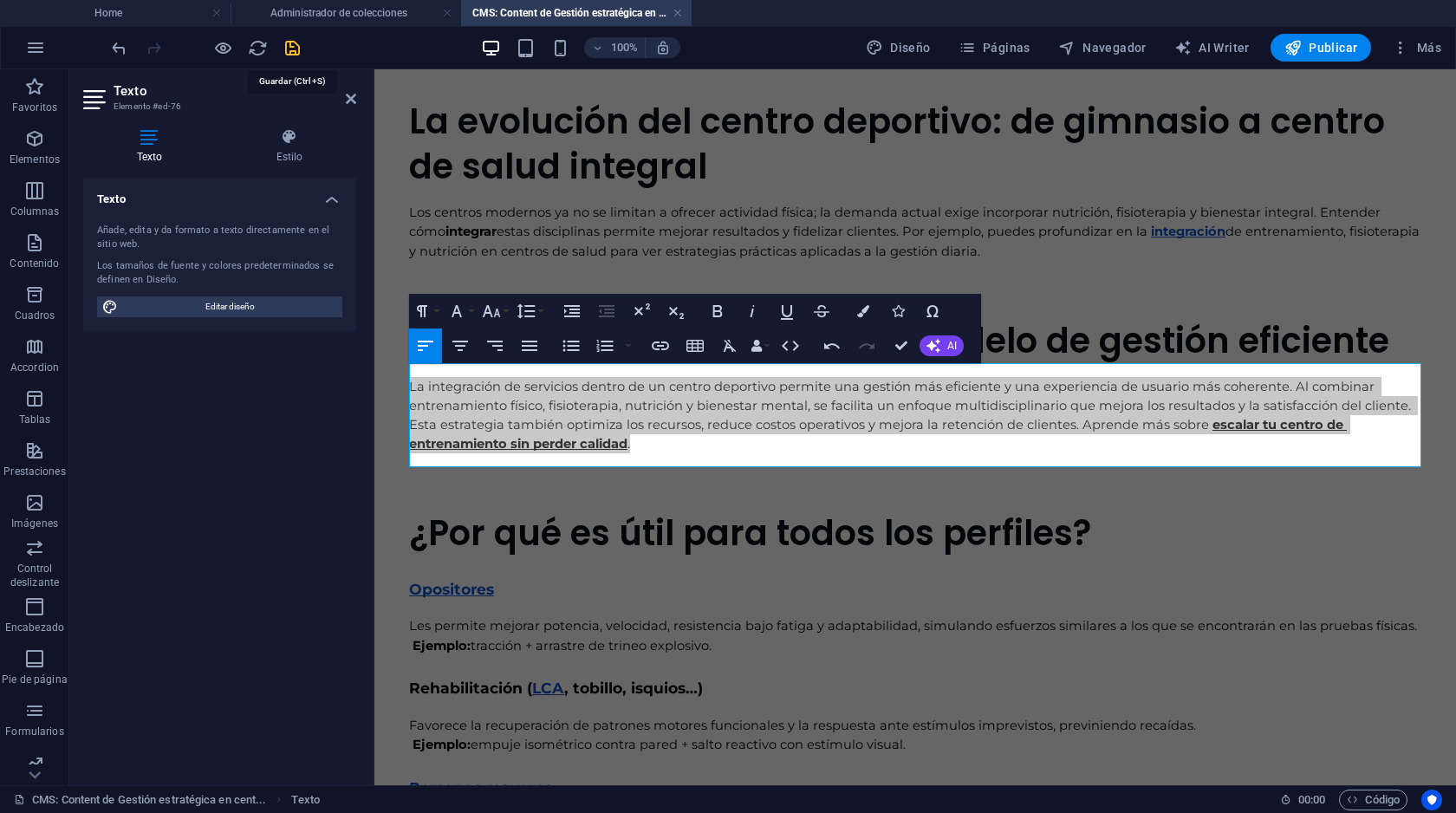
click at [285, 42] on icon "save" at bounding box center [293, 48] width 20 height 20
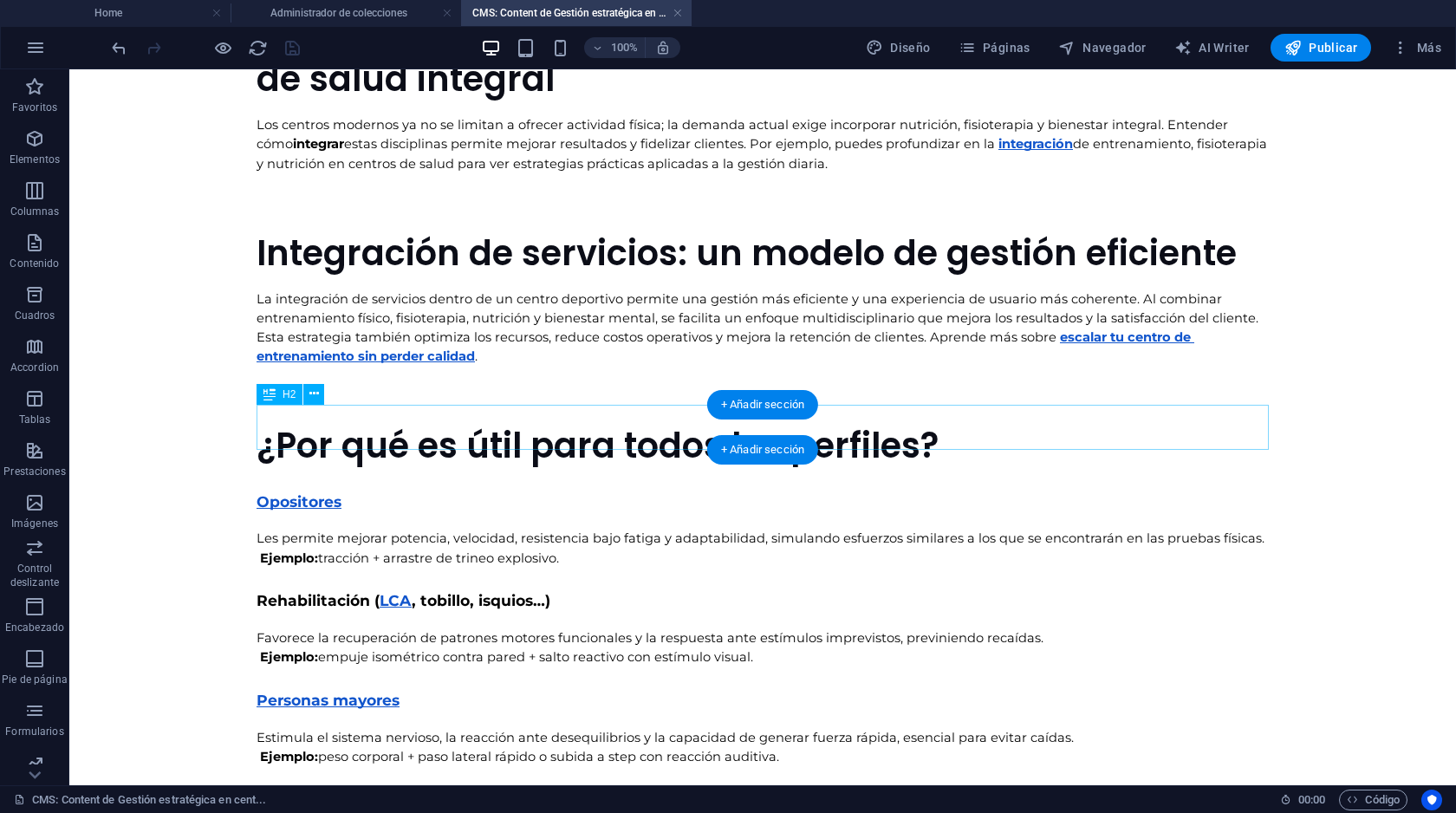
scroll to position [461, 0]
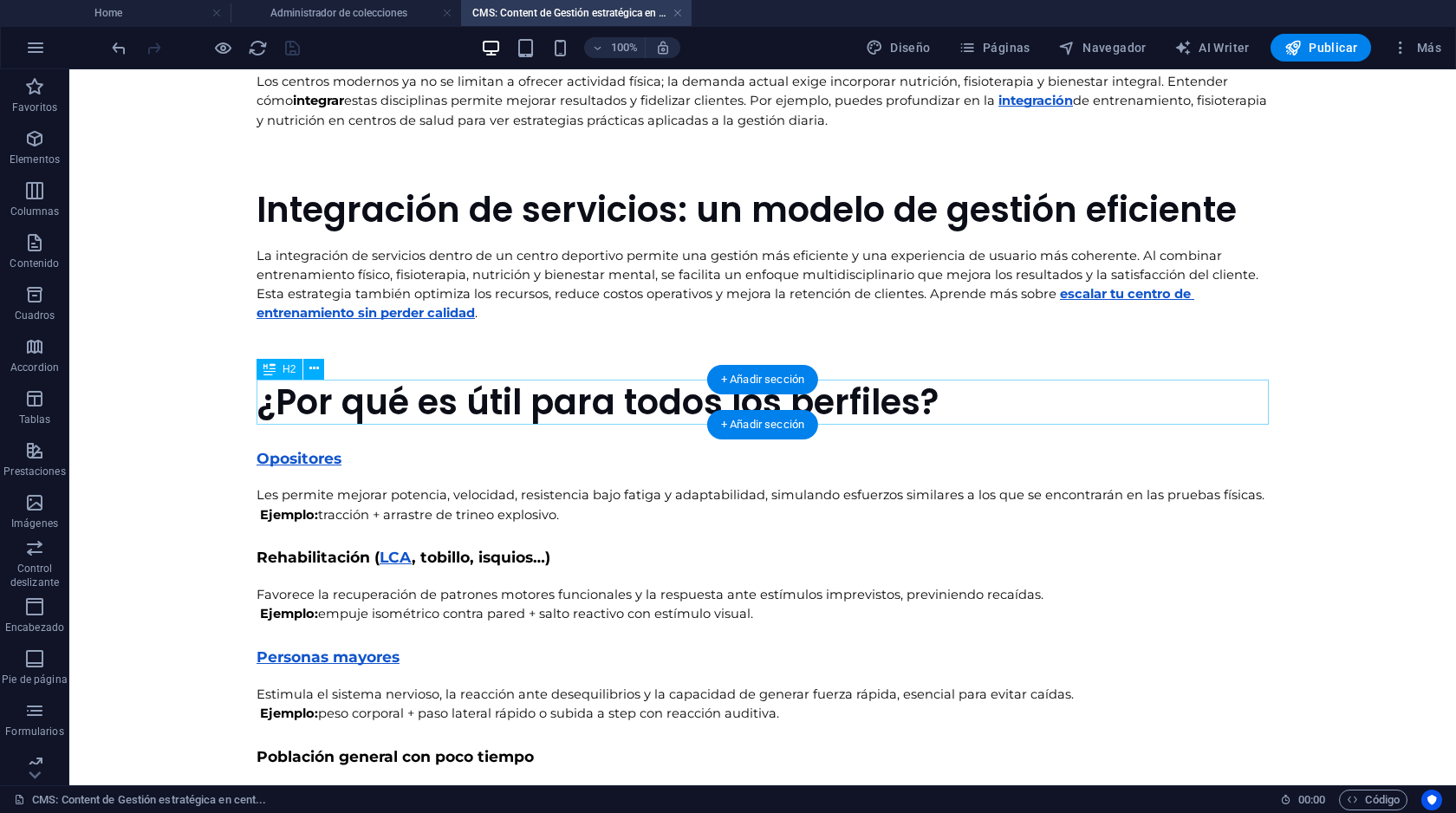
click at [525, 398] on div "¿Por qué es útil para todos los perfiles?" at bounding box center [763, 402] width 1012 height 45
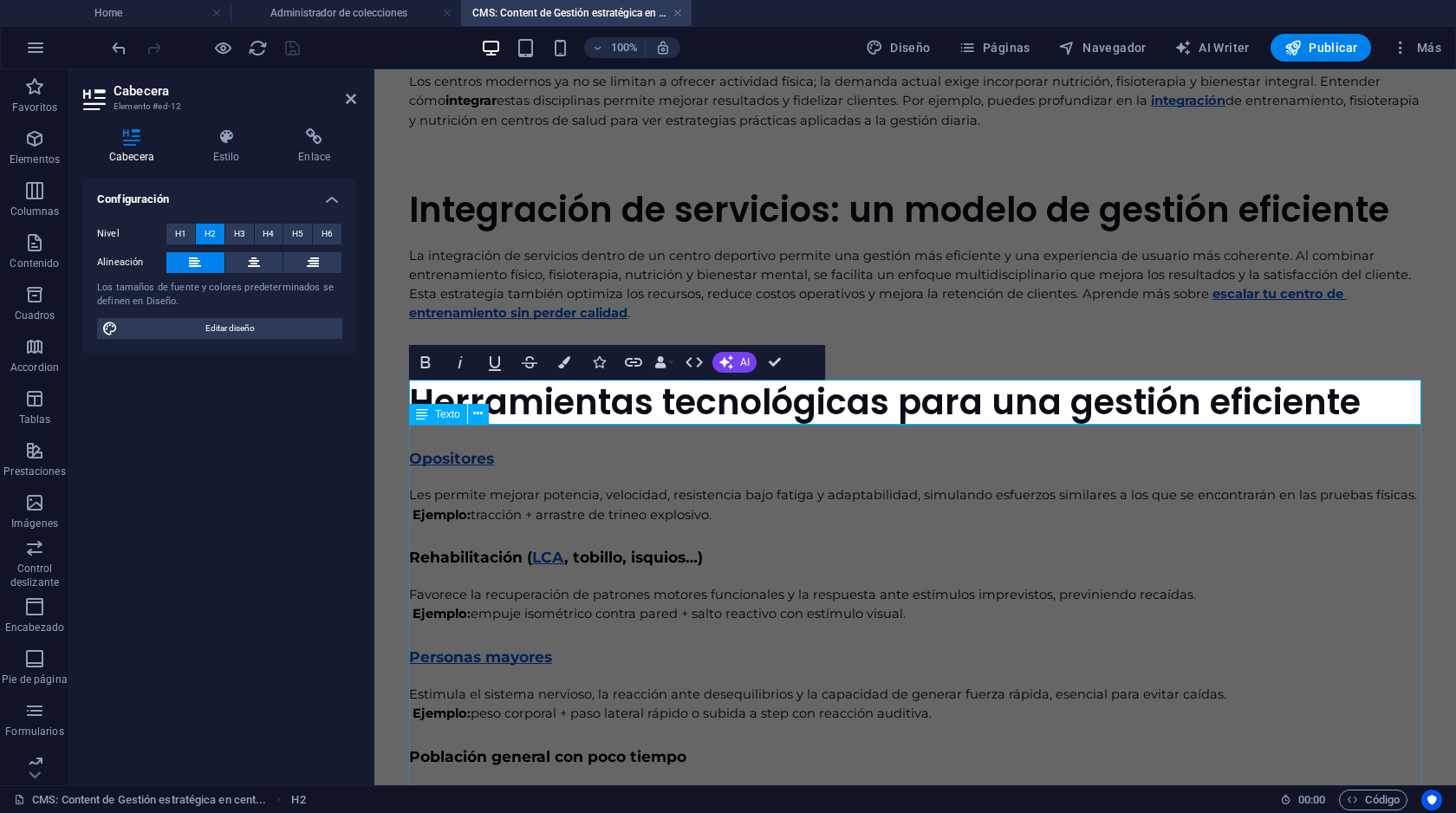
click at [549, 489] on div "Opositores Les permite mejorar potencia, velocidad, resistencia bajo fatiga y a…" at bounding box center [916, 670] width 1012 height 491
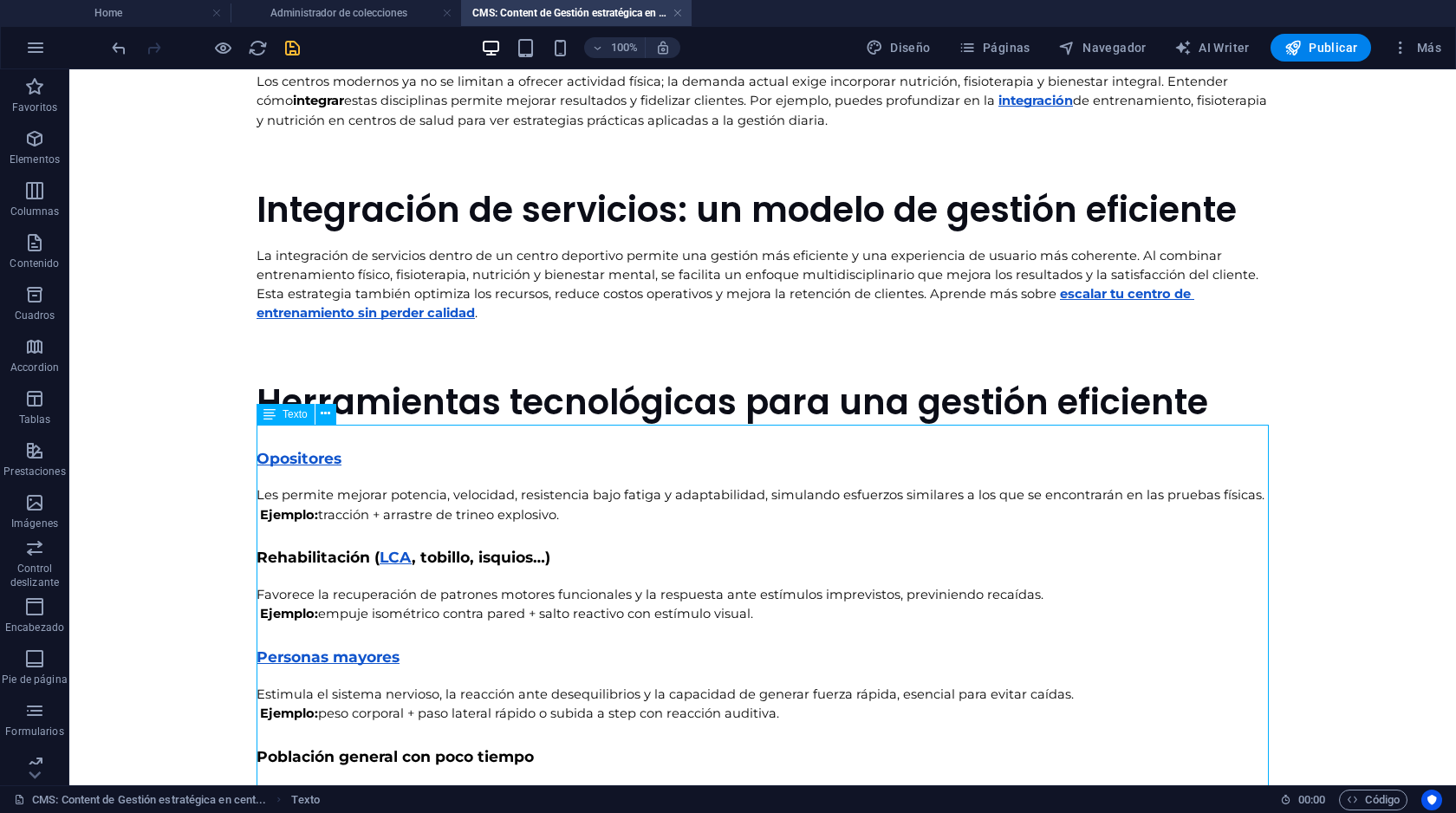
click at [566, 503] on div "Opositores Les permite mejorar potencia, velocidad, resistencia bajo fatiga y a…" at bounding box center [763, 670] width 1012 height 491
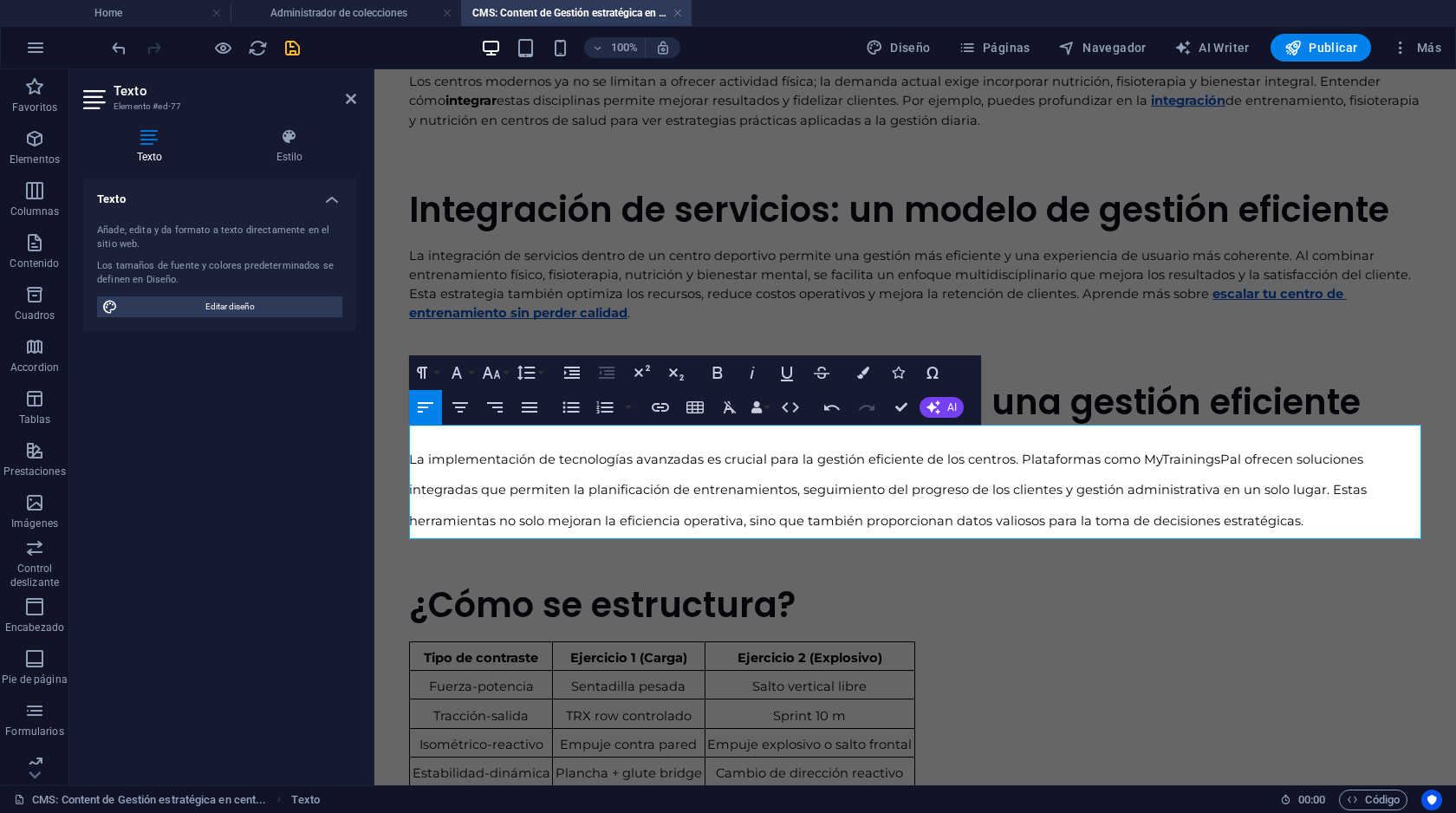
click at [427, 407] on icon "button" at bounding box center [425, 407] width 15 height 11
click at [561, 514] on span "La implementación de tecnologías avanzadas es crucial para la gestión eficiente…" at bounding box center [890, 491] width 962 height 78
click at [578, 280] on div "La integración de servicios dentro de un centro deportivo permite una gestión m…" at bounding box center [916, 284] width 1012 height 104
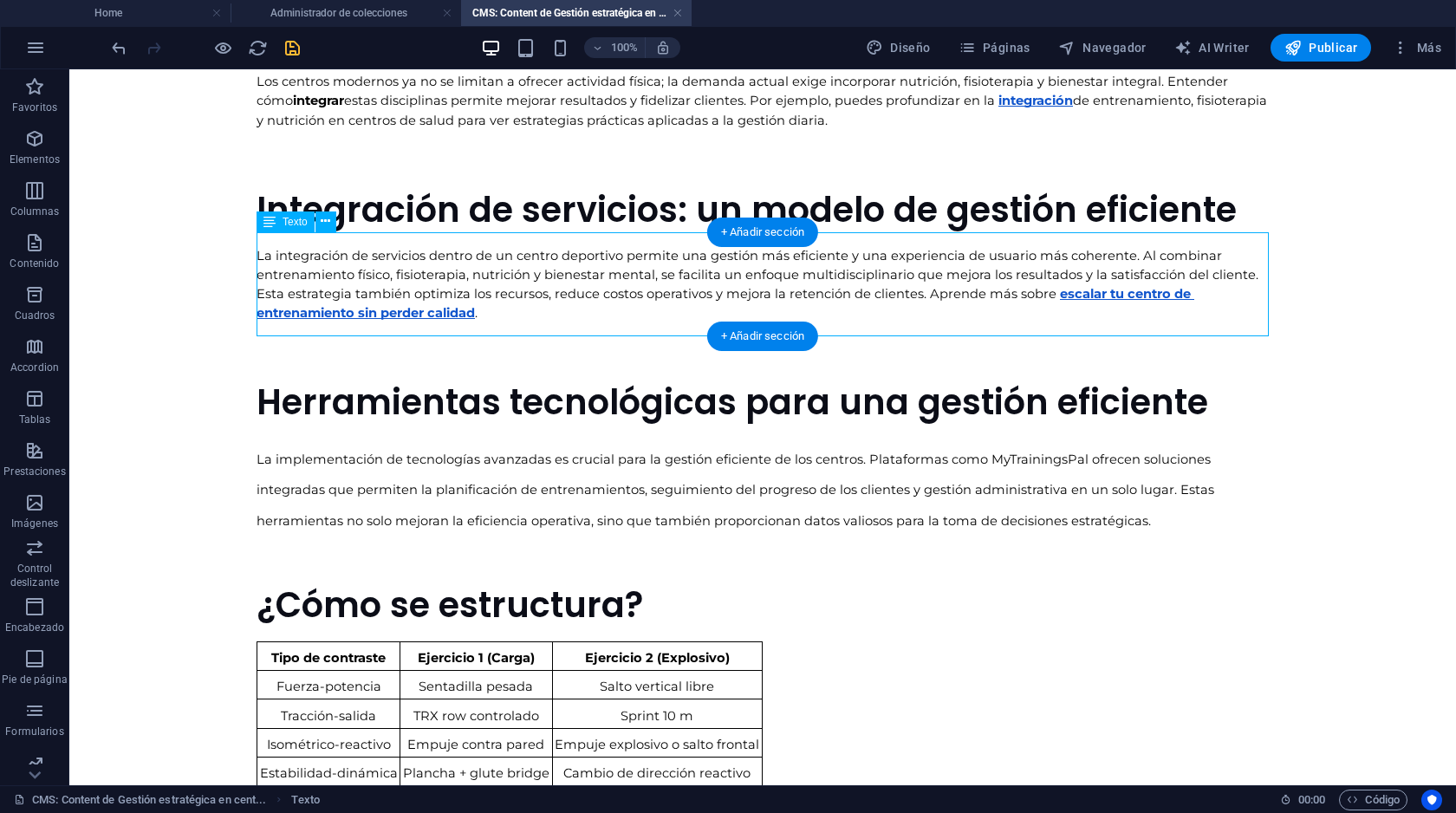
click at [407, 307] on div "La integración de servicios dentro de un centro deportivo permite una gestión m…" at bounding box center [763, 284] width 1012 height 104
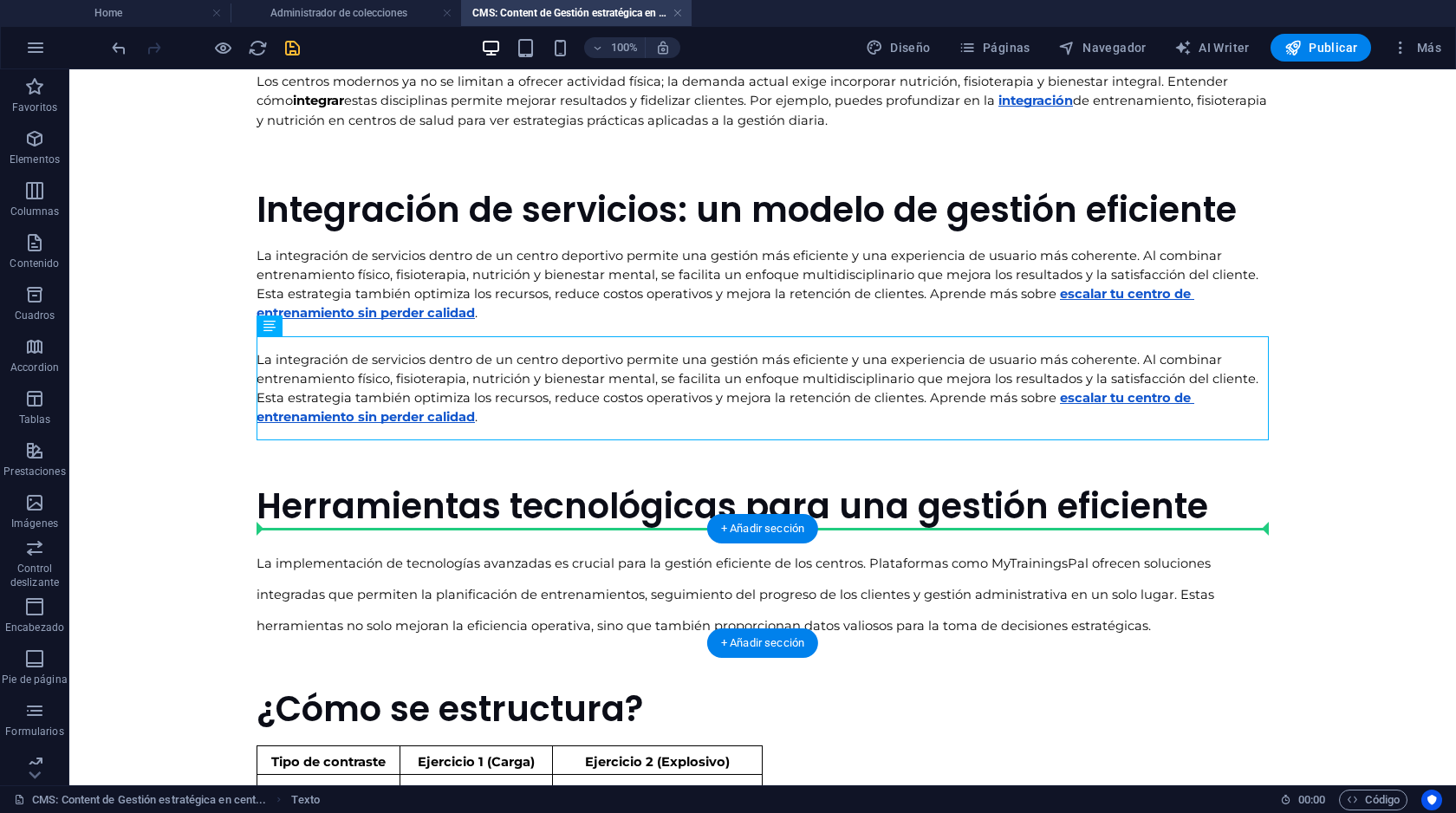
drag, startPoint x: 335, startPoint y: 395, endPoint x: 304, endPoint y: 564, distance: 171.8
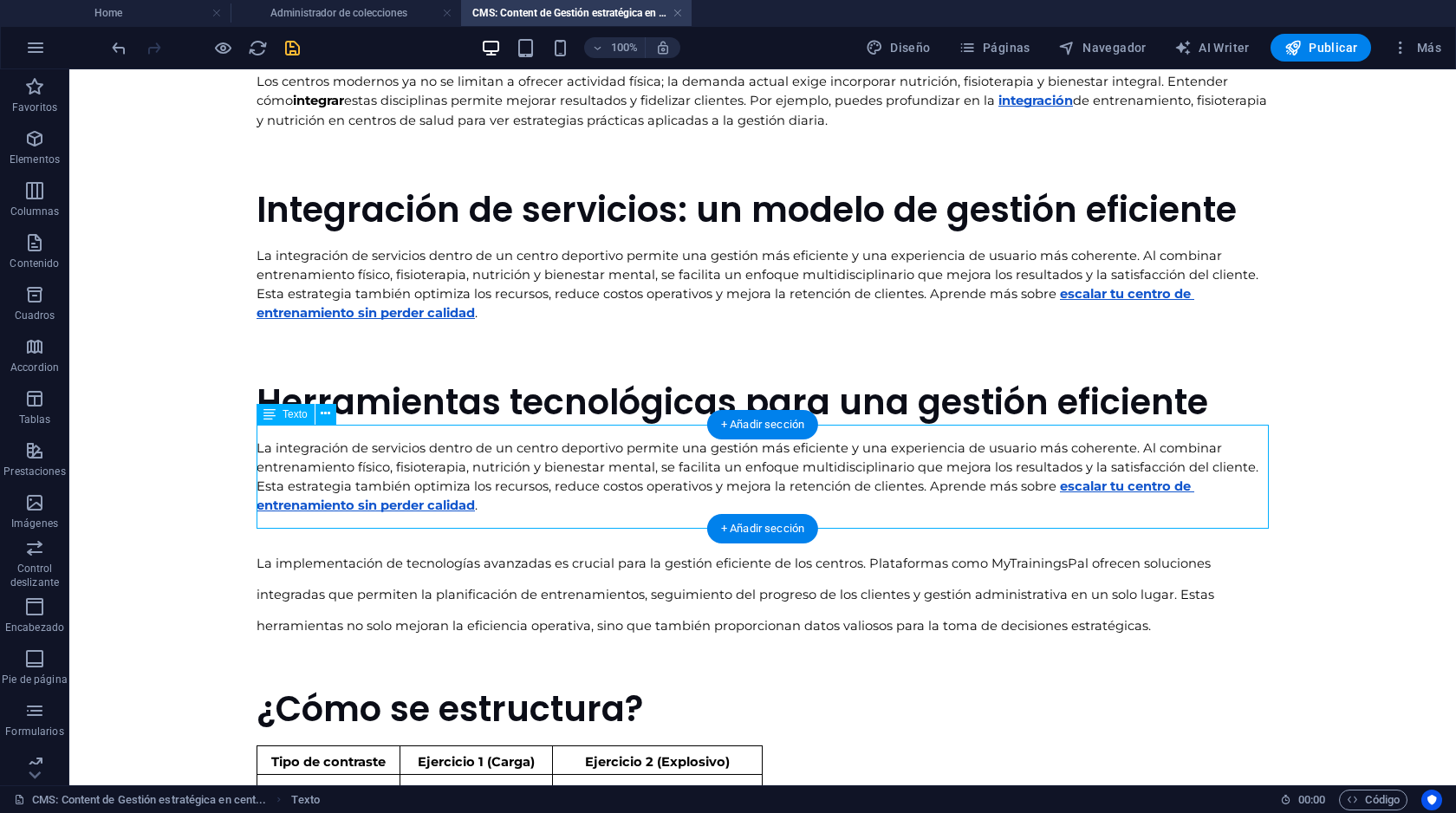
click at [421, 475] on div "La integración de servicios dentro de un centro deportivo permite una gestión m…" at bounding box center [763, 476] width 1012 height 104
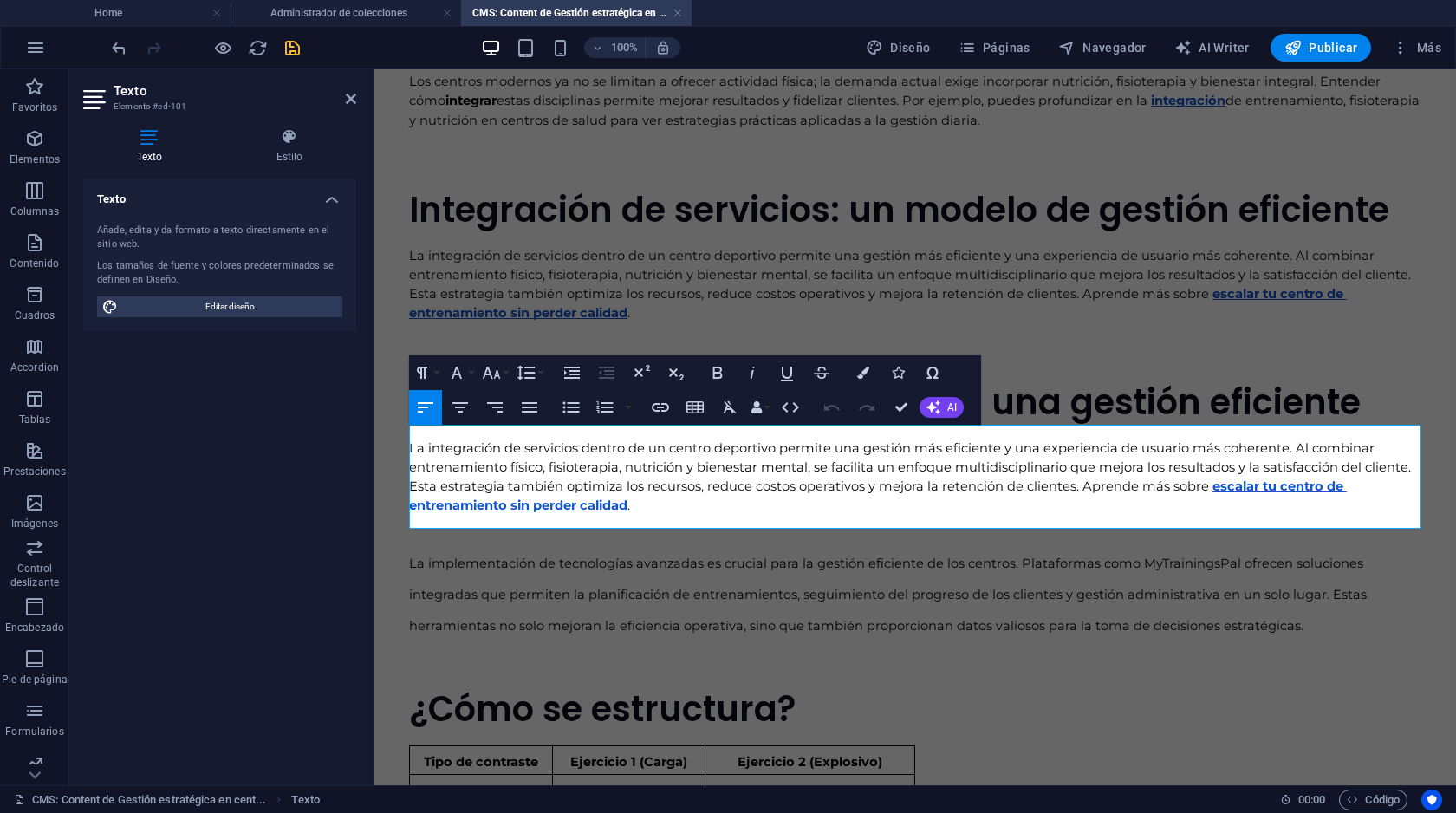
click at [507, 471] on span "La integración de servicios dentro de un centro deportivo permite una gestión m…" at bounding box center [912, 466] width 1005 height 53
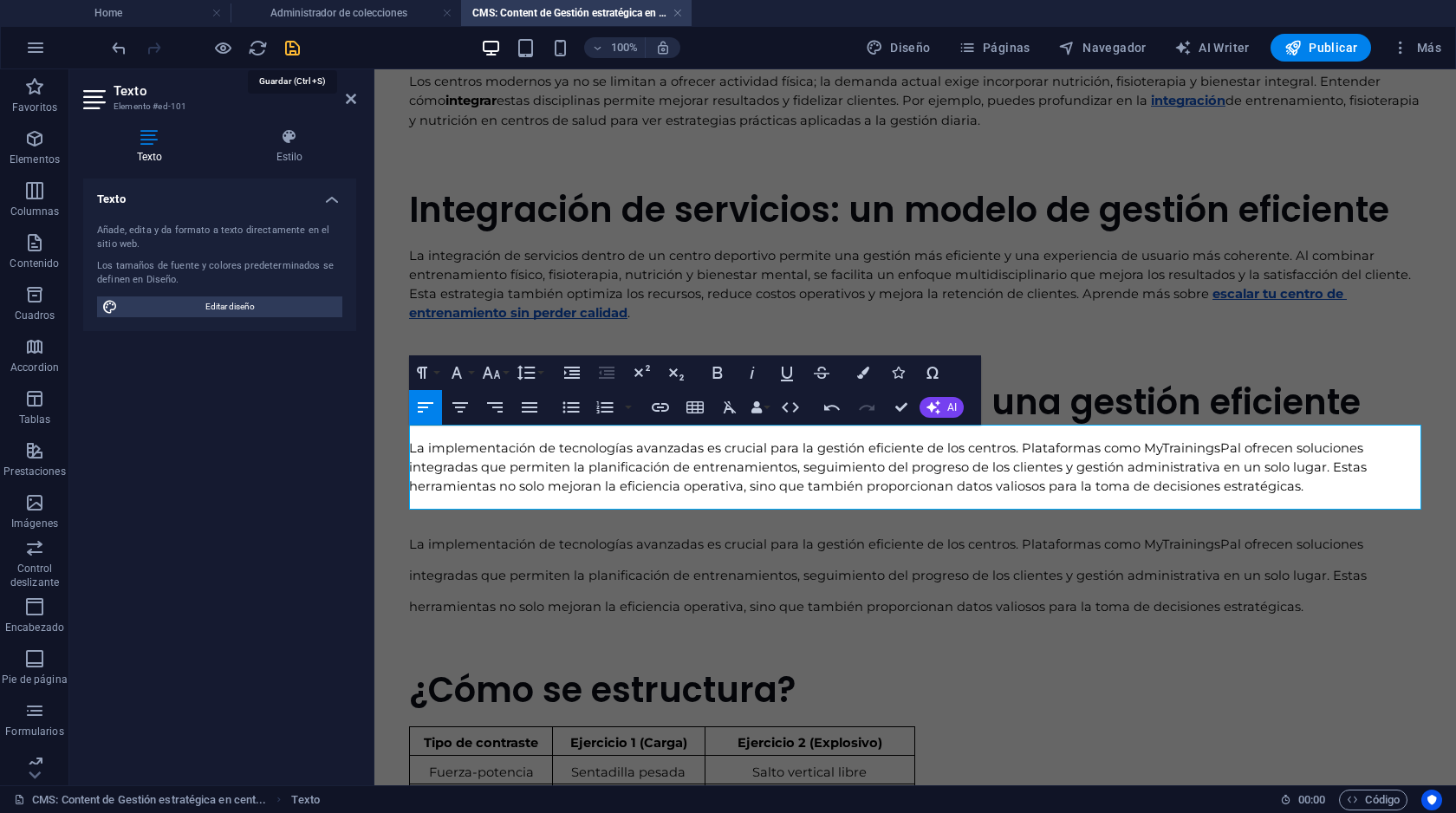
click at [292, 51] on icon "save" at bounding box center [293, 48] width 20 height 20
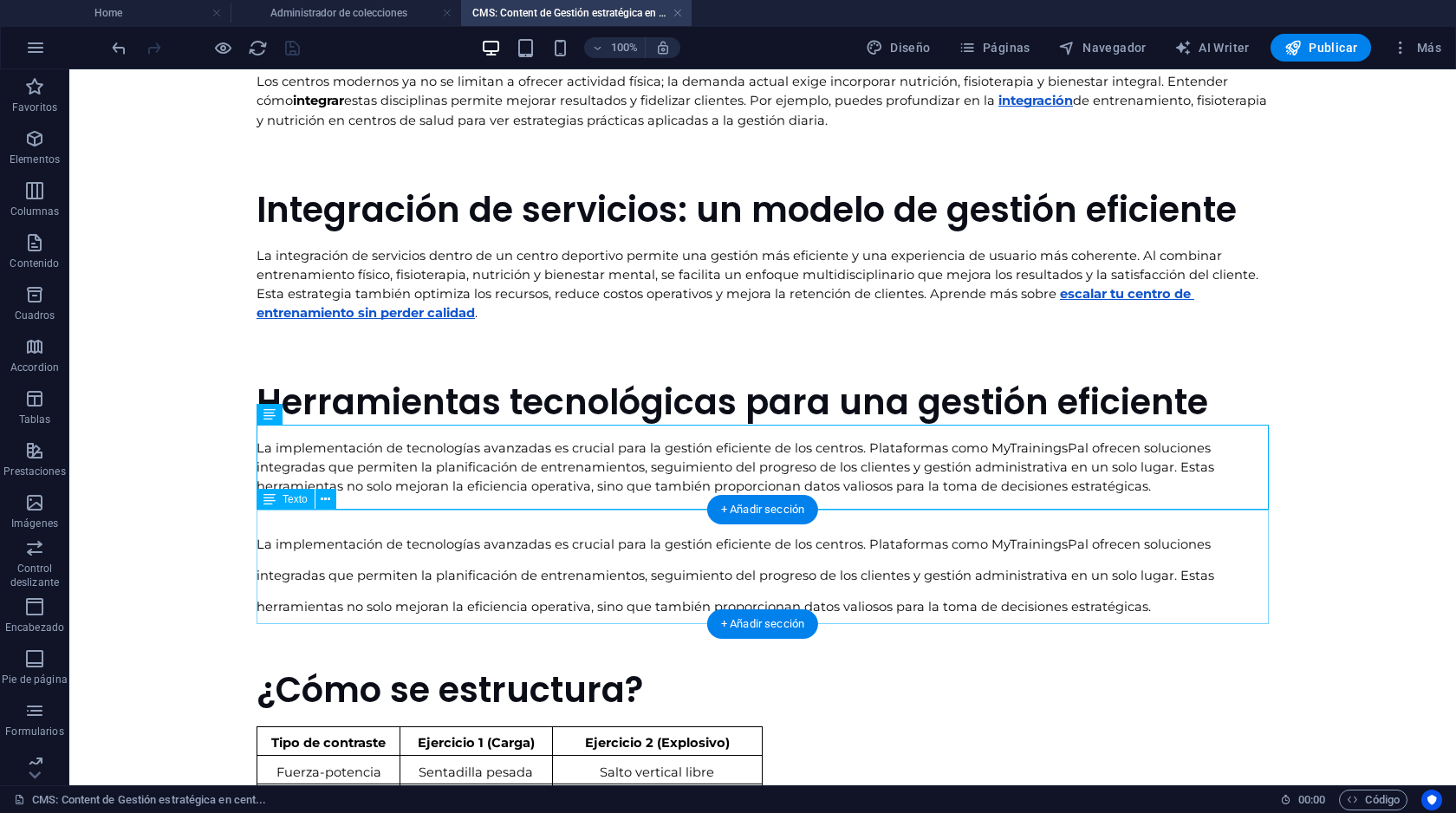
click at [360, 546] on div "La implementación de tecnologías avanzadas es crucial para la gestión eficiente…" at bounding box center [763, 566] width 1012 height 115
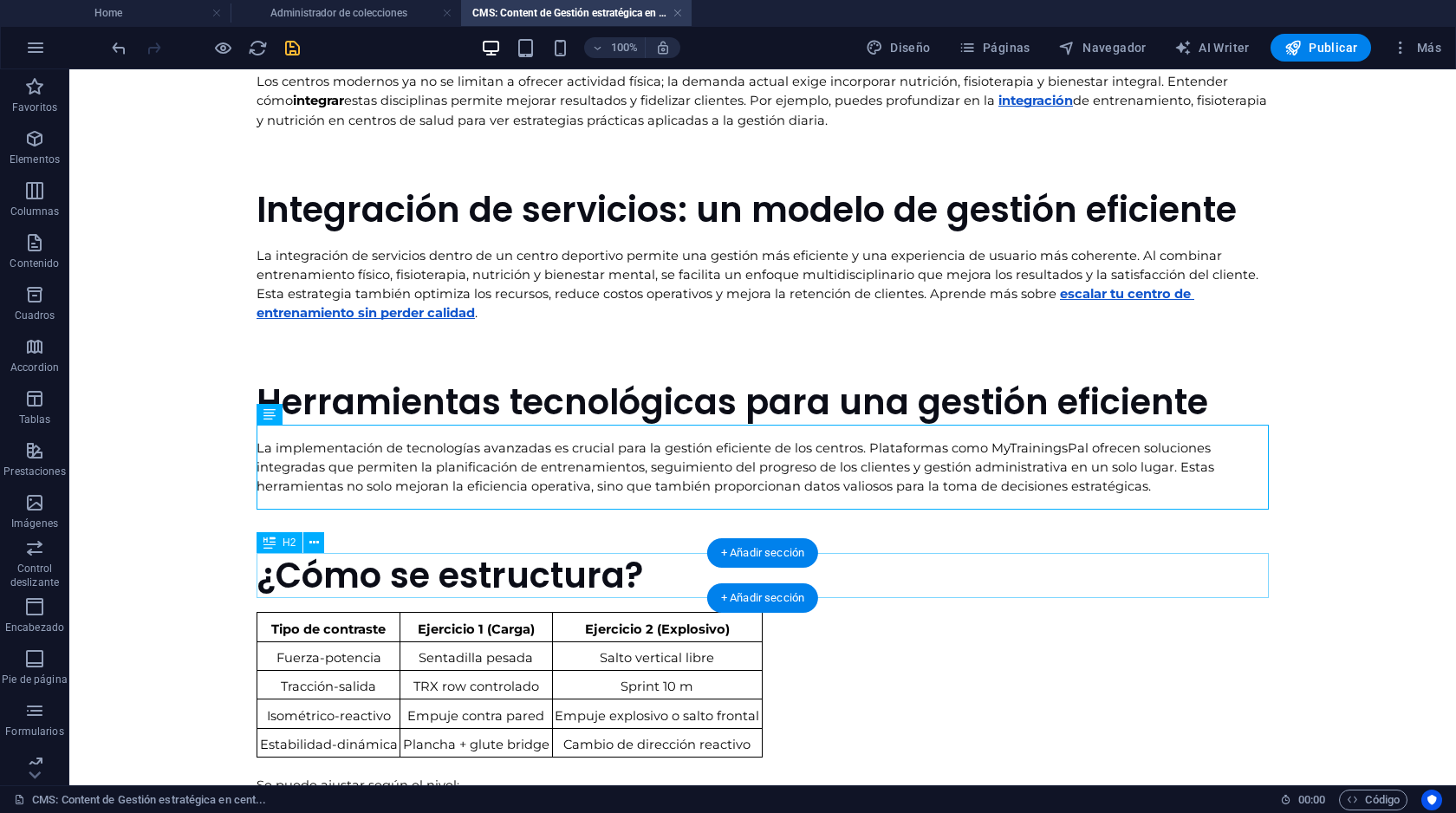
click at [480, 575] on div "¿Cómo se estructura?" at bounding box center [763, 575] width 1012 height 45
click at [257, 575] on h2 "¿Cómo se estructura?" at bounding box center [763, 575] width 1012 height 45
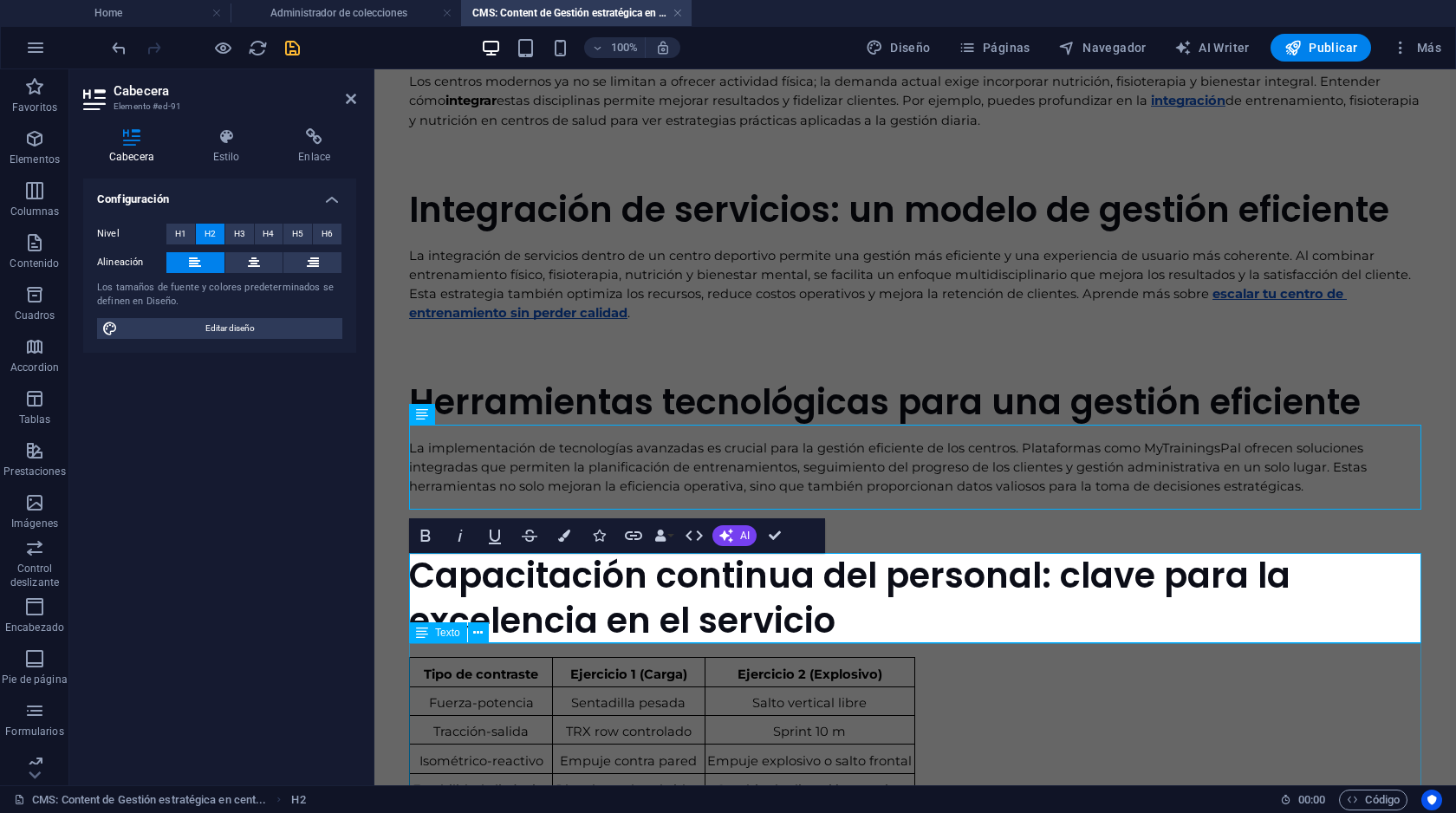
click at [469, 705] on div "Tipo de contraste Ejercicio 1 (Carga) Ejercicio 2 (Explosivo) Fuerza-potencia S…" at bounding box center [916, 809] width 1012 height 332
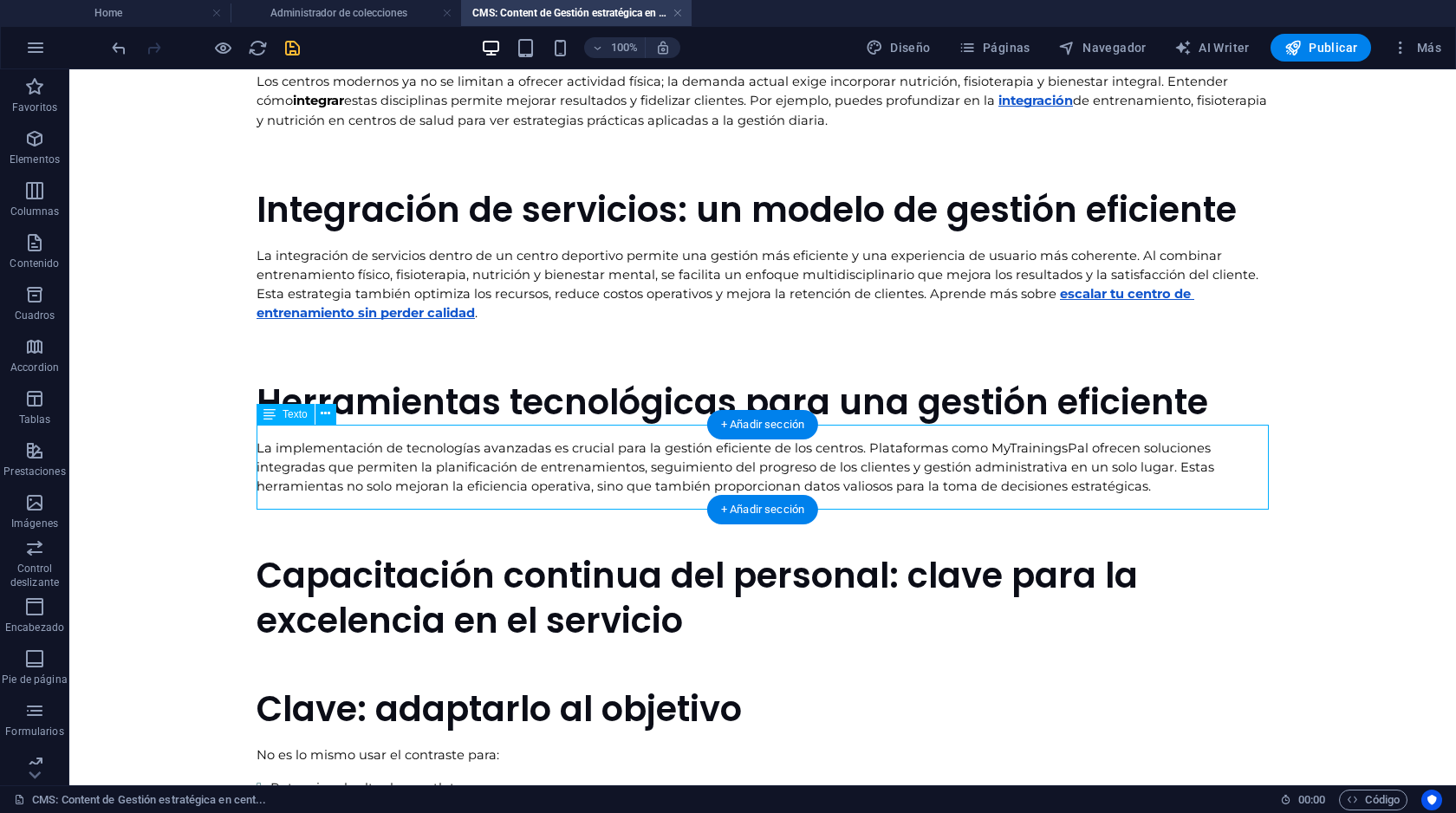
click at [377, 461] on div "La implementación de tecnologías avanzadas es crucial para la gestión eficiente…" at bounding box center [763, 467] width 1012 height 85
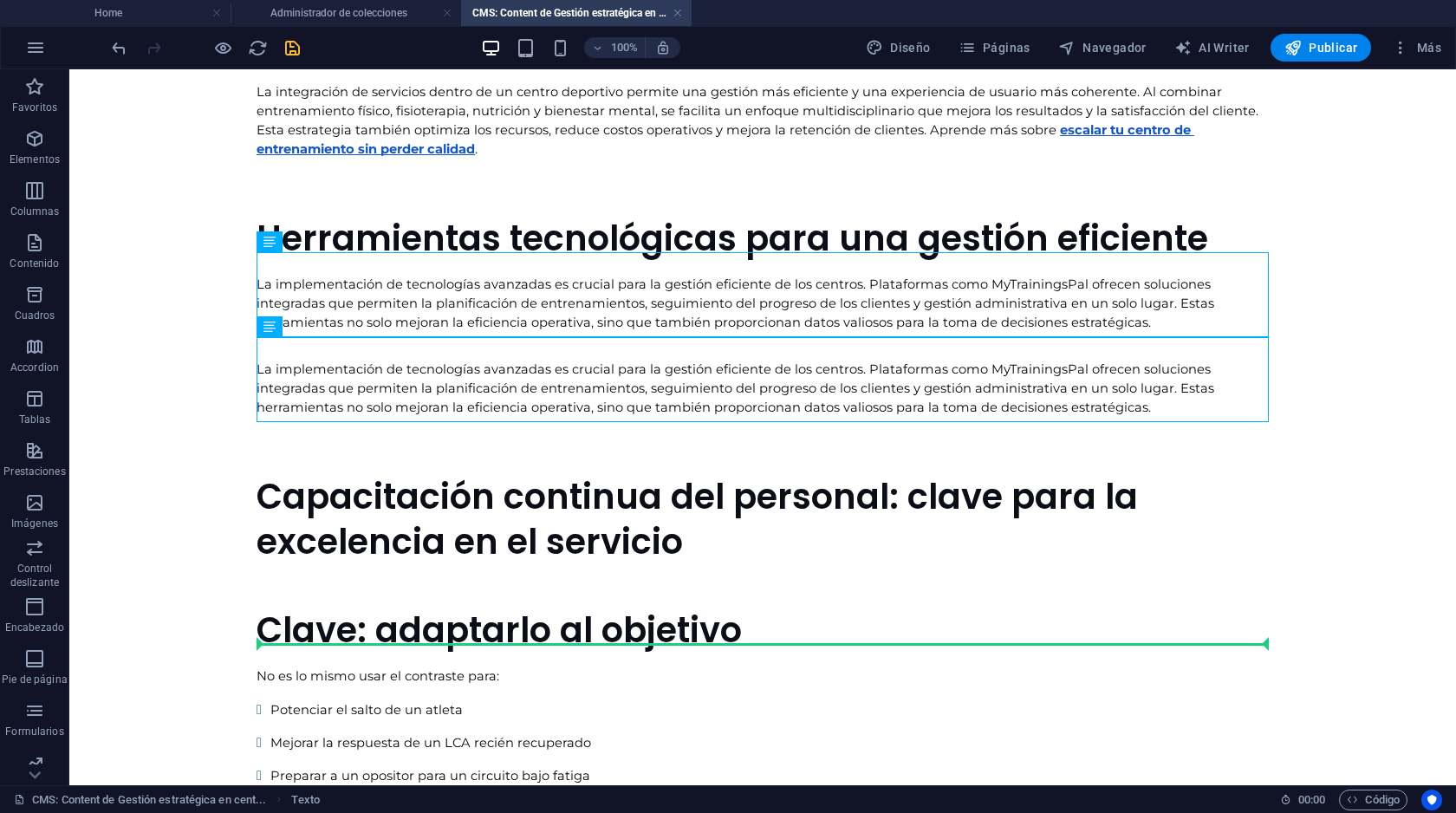
scroll to position [633, 0]
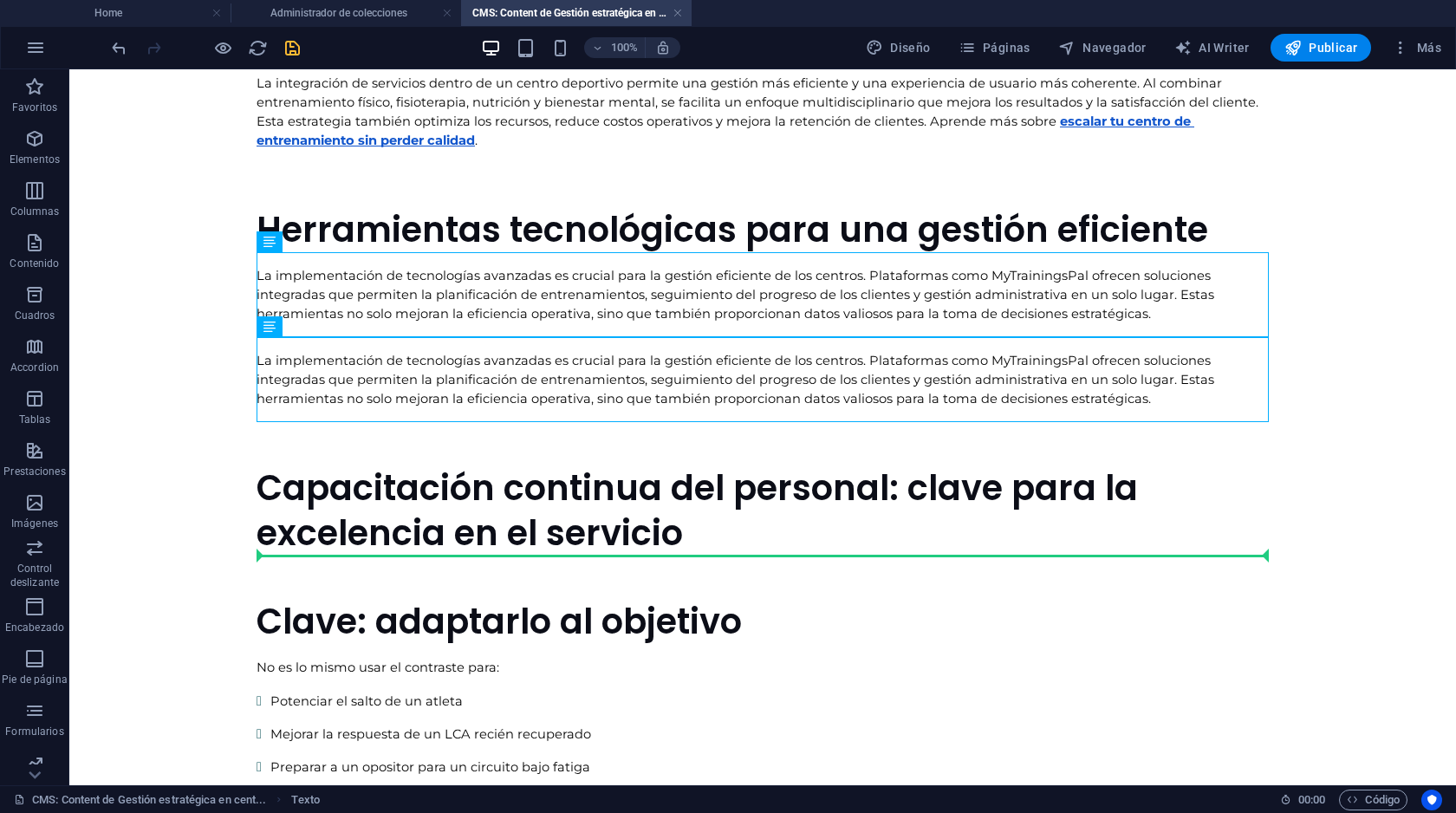
drag, startPoint x: 342, startPoint y: 569, endPoint x: 272, endPoint y: 573, distance: 70.1
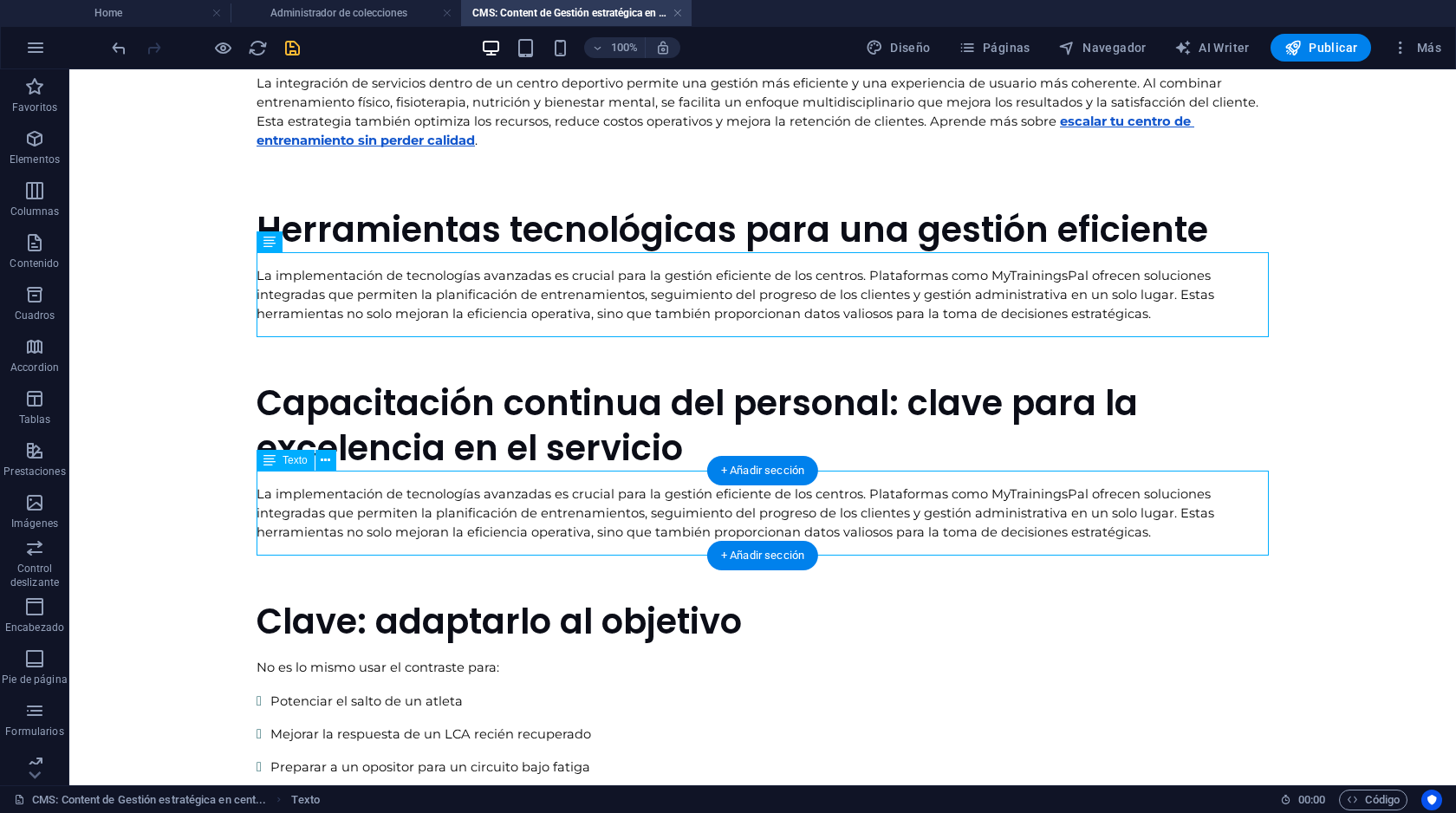
click at [450, 491] on div "La implementación de tecnologías avanzadas es crucial para la gestión eficiente…" at bounding box center [763, 513] width 1012 height 85
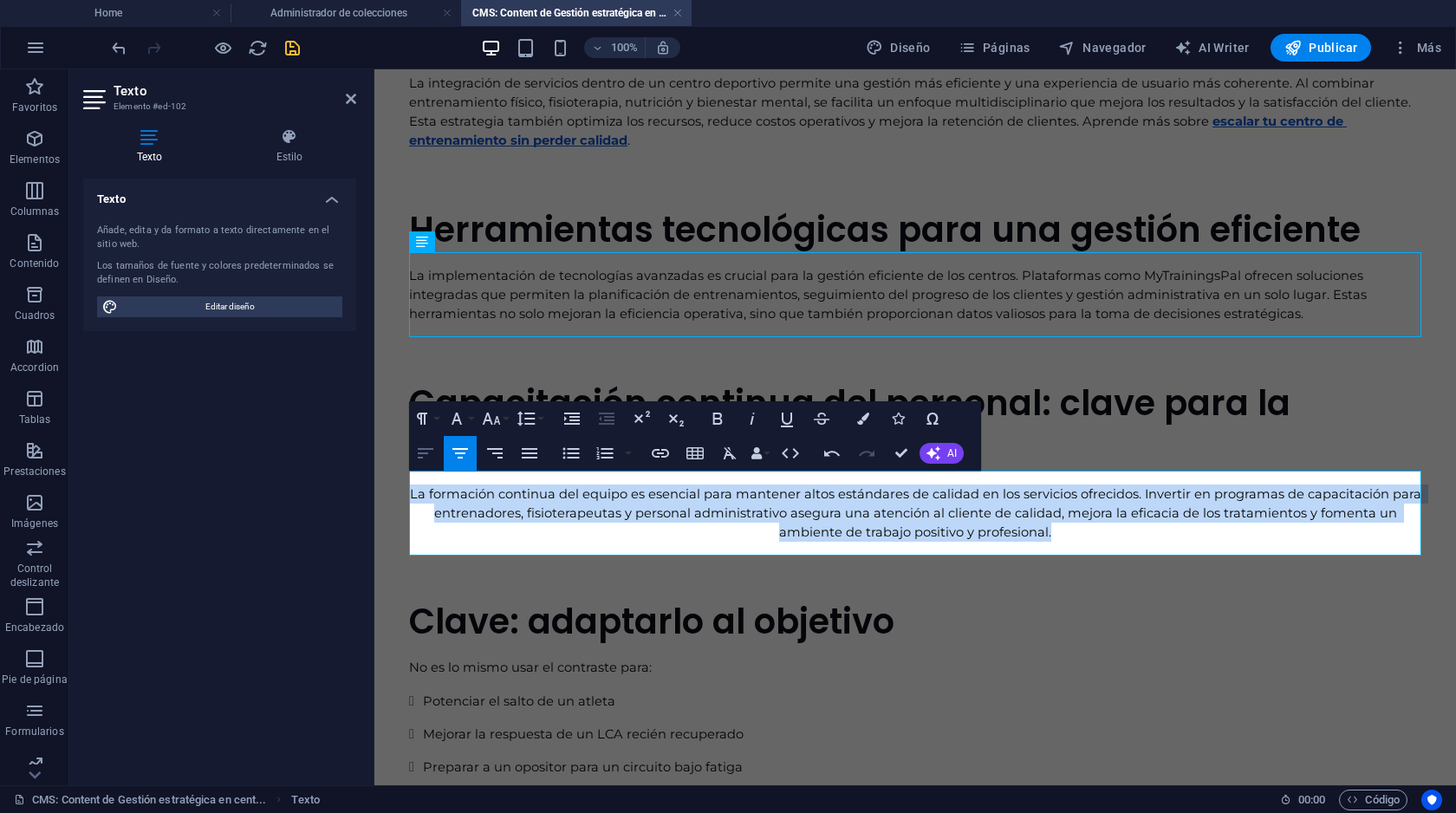
click at [422, 452] on icon "button" at bounding box center [425, 453] width 21 height 21
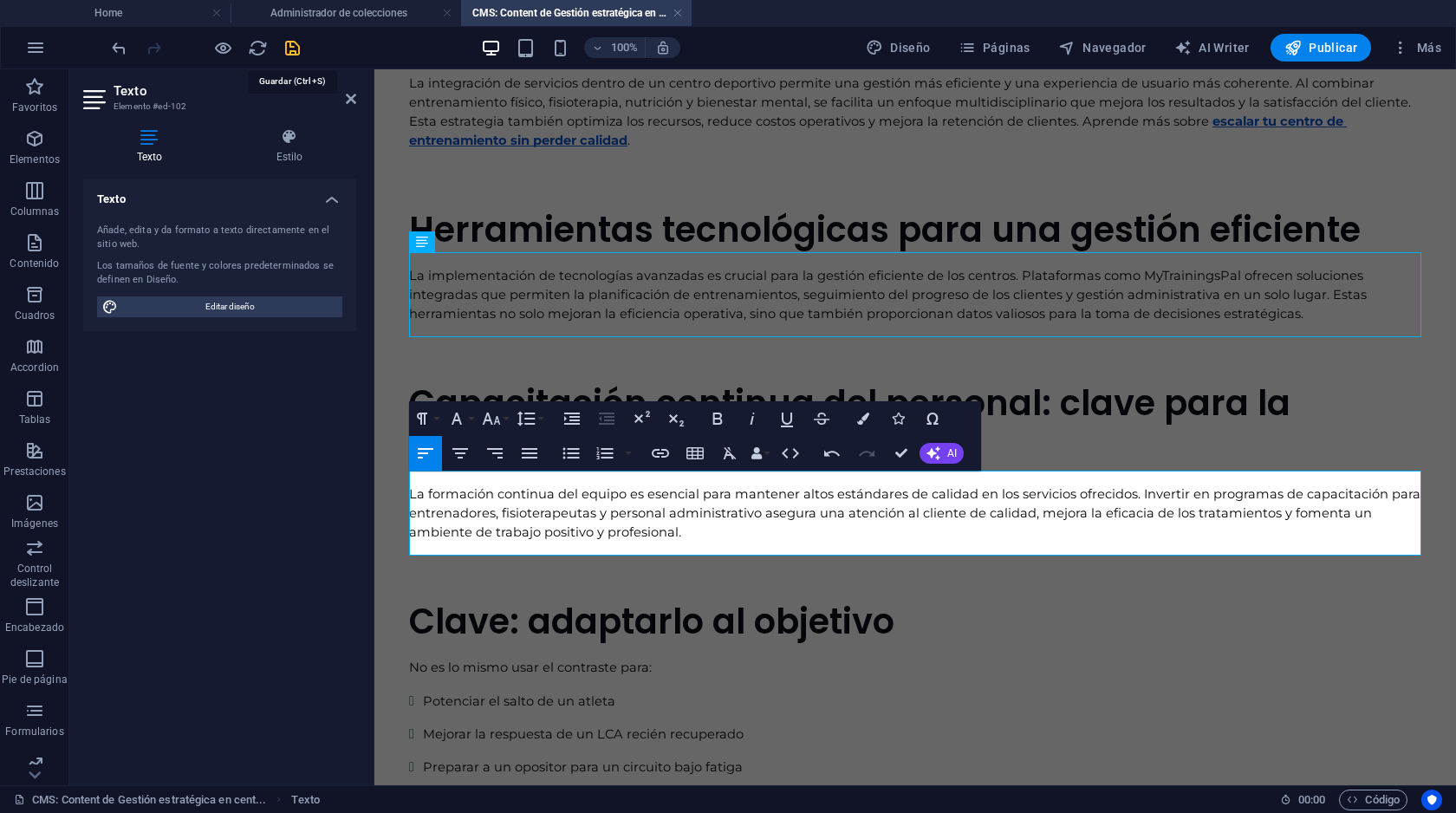
click at [290, 47] on icon "save" at bounding box center [293, 48] width 20 height 20
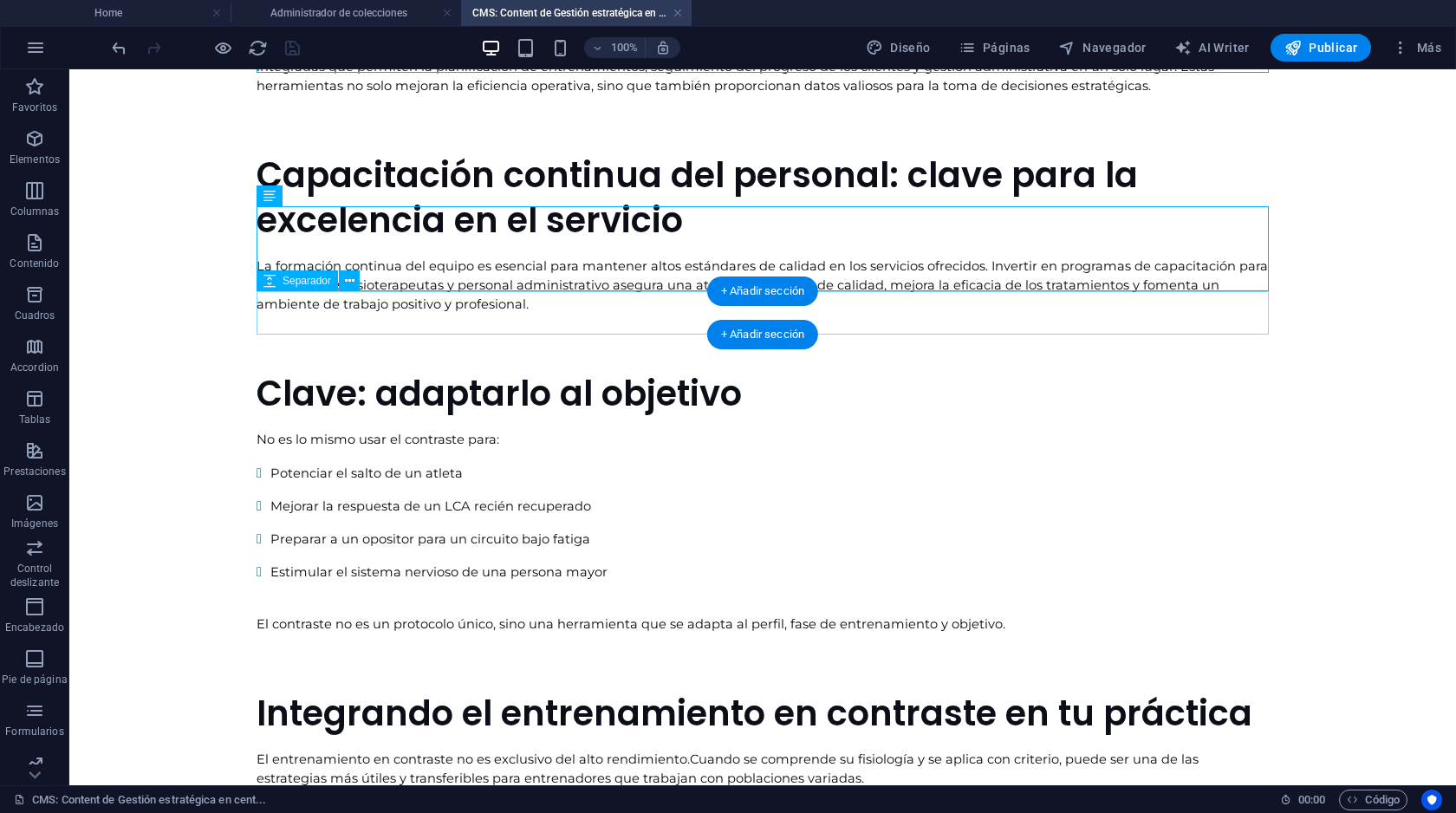
scroll to position [904, 0]
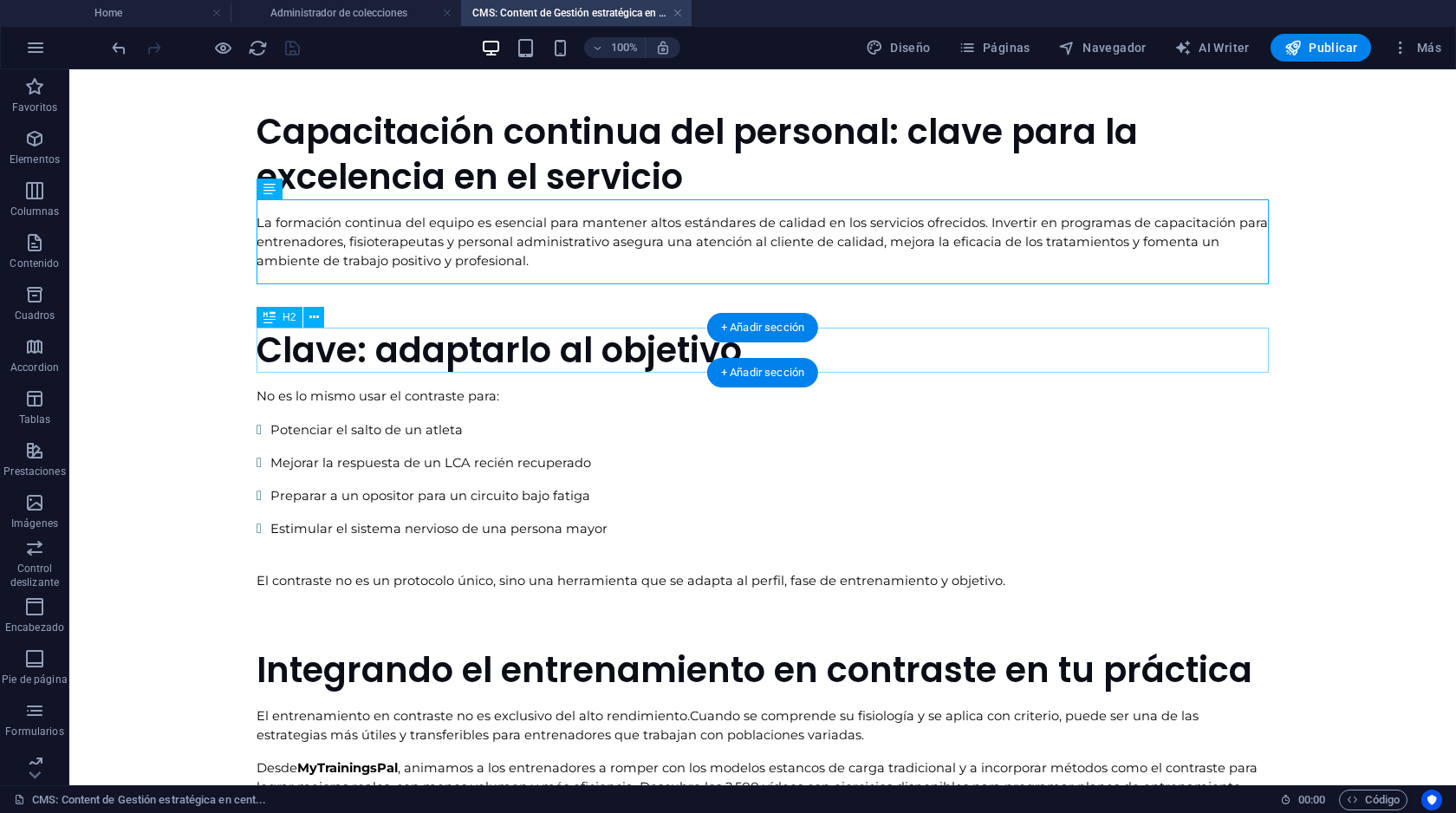
click at [383, 346] on div "Clave: adaptarlo al objetivo" at bounding box center [763, 350] width 1012 height 45
click at [78, 346] on body "Gestión estratégica en centros de fitness y rehabilitación: integrando servicio…" at bounding box center [763, 52] width 1386 height 1777
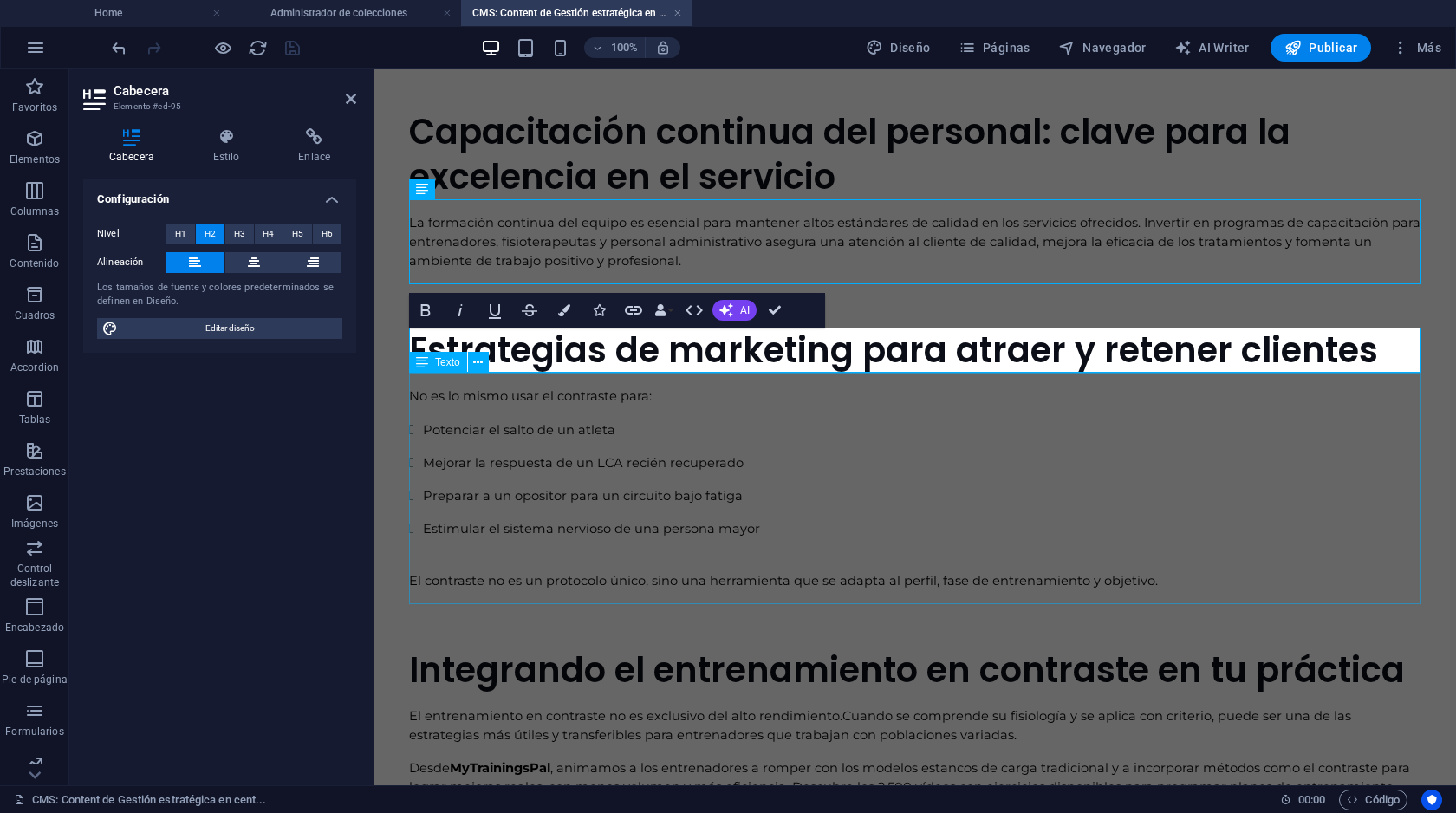
click at [531, 445] on div "No es lo mismo usar el contraste para: Potenciar el salto de un atleta Mejorar …" at bounding box center [916, 488] width 1012 height 231
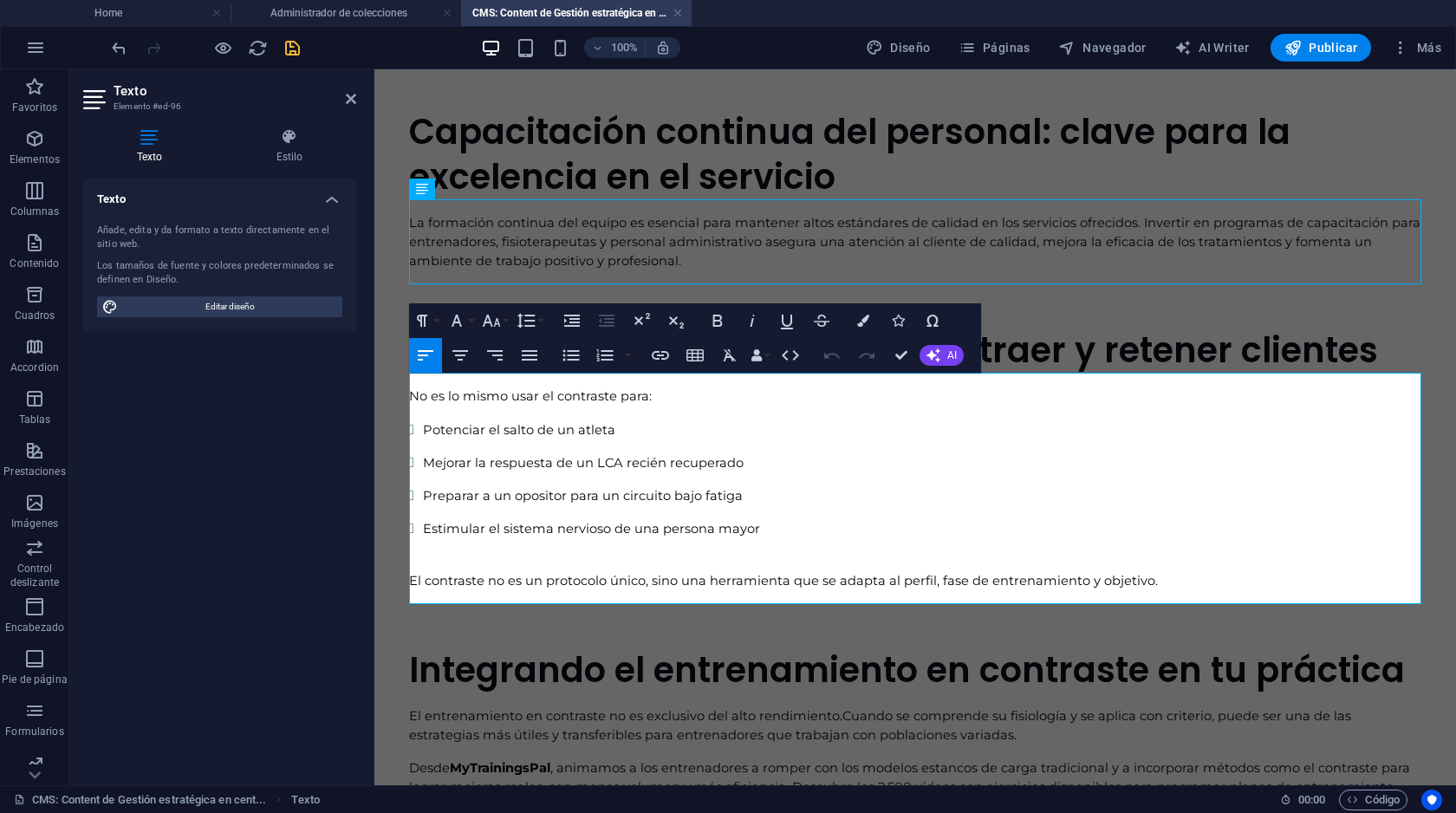
click at [579, 472] on li "Mejorar la respuesta de un LCA recién recuperado" at bounding box center [922, 463] width 999 height 19
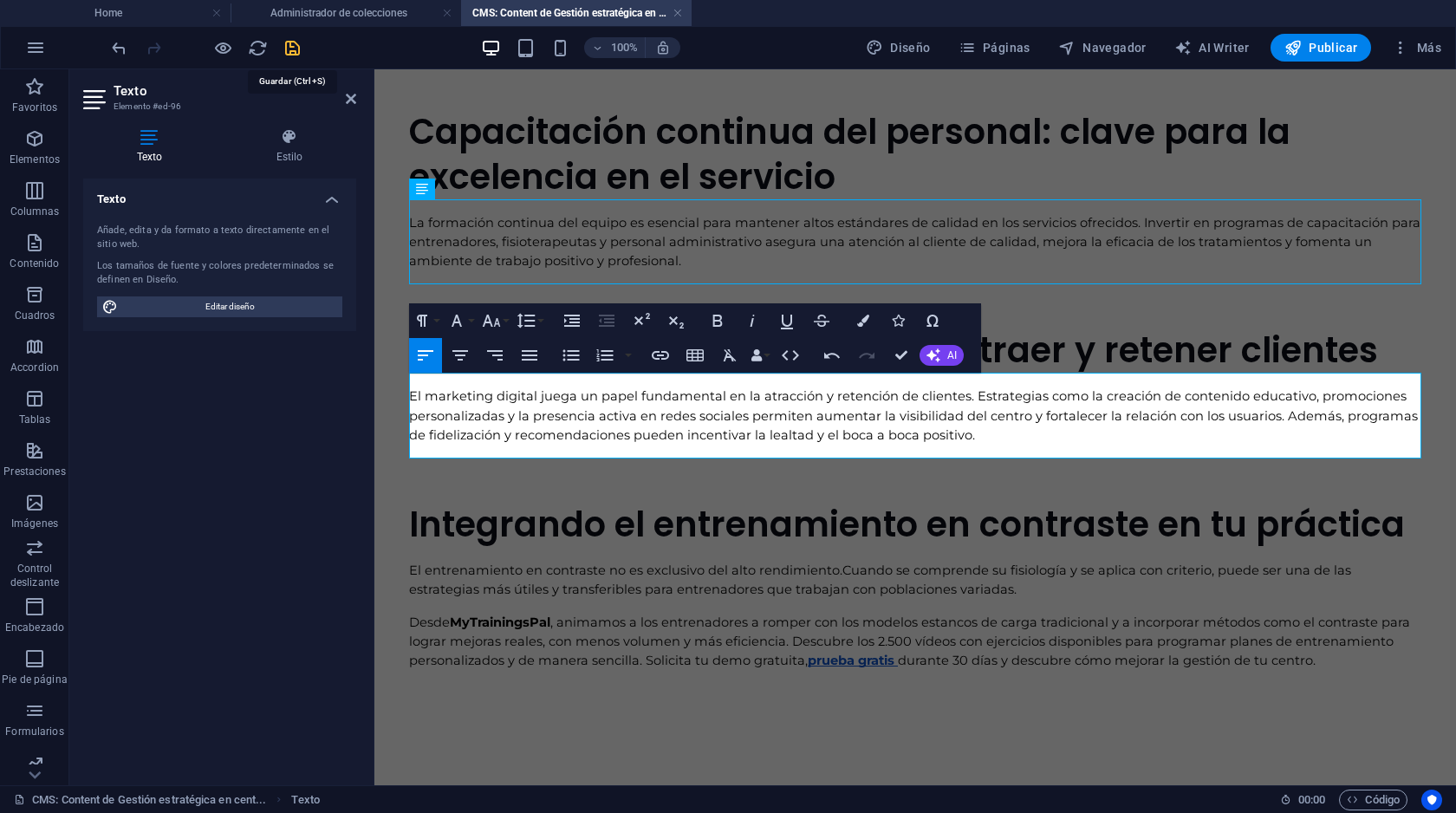
click at [289, 50] on icon "save" at bounding box center [293, 48] width 20 height 20
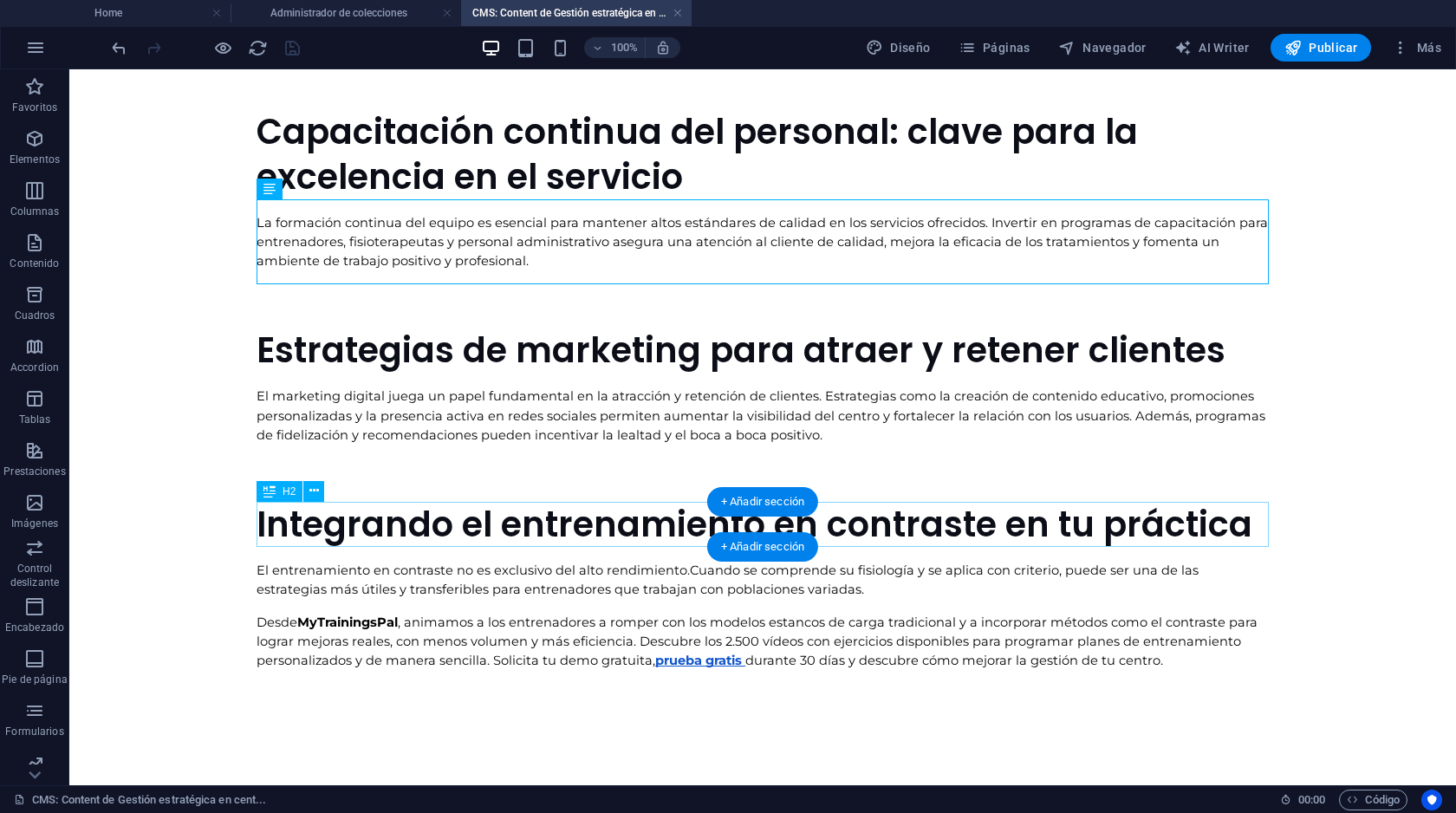
click at [334, 528] on div "Integrando el entrenamiento en contraste en tu práctica" at bounding box center [763, 524] width 1012 height 45
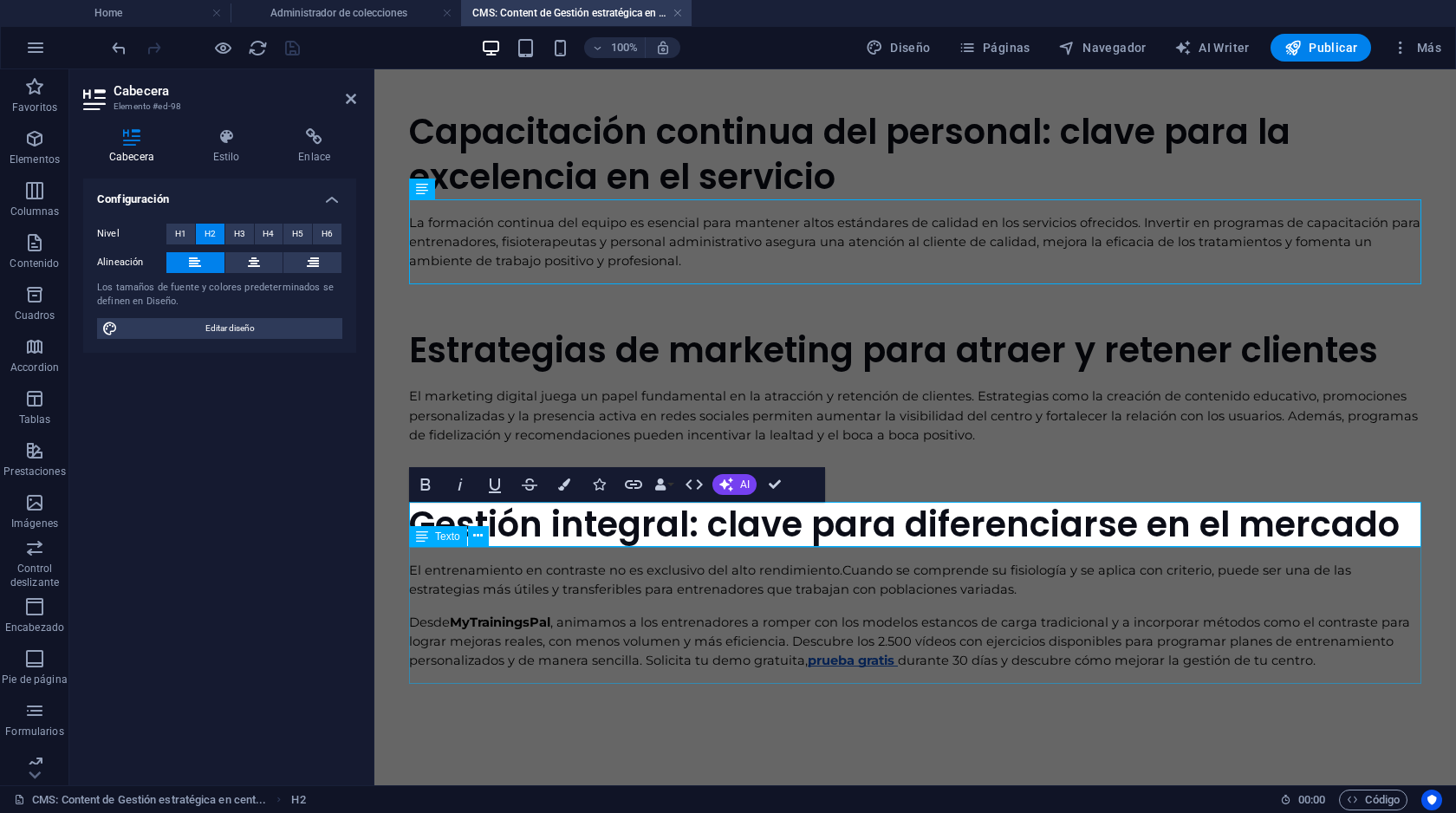
click at [530, 582] on div "El entrenamiento en contraste no es exclusivo del alto rendimiento. Cuando se c…" at bounding box center [916, 615] width 1012 height 137
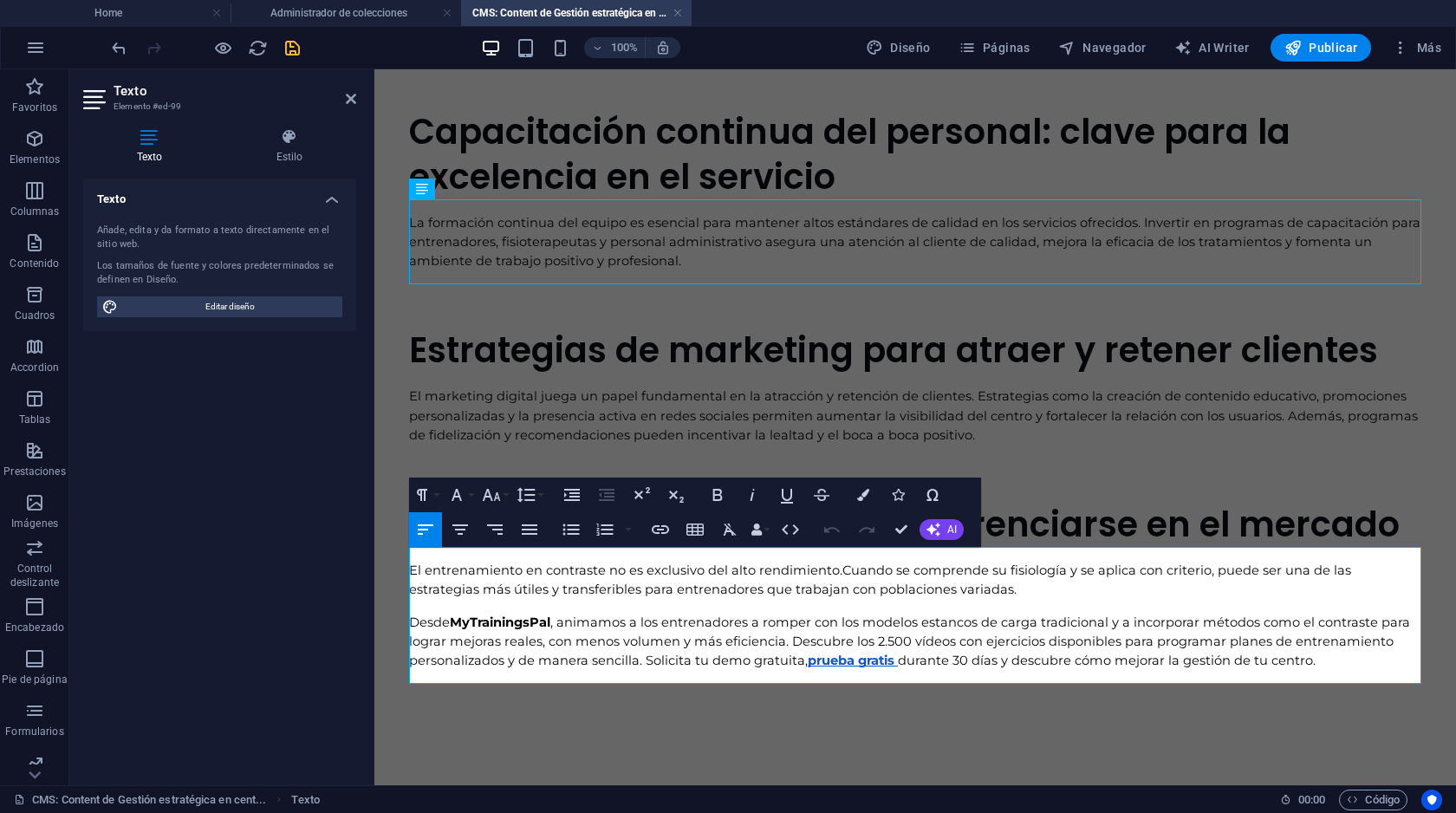
click at [561, 595] on span "Cuando se comprende su fisiología y se aplica con criterio, puede ser una de la…" at bounding box center [882, 579] width 945 height 34
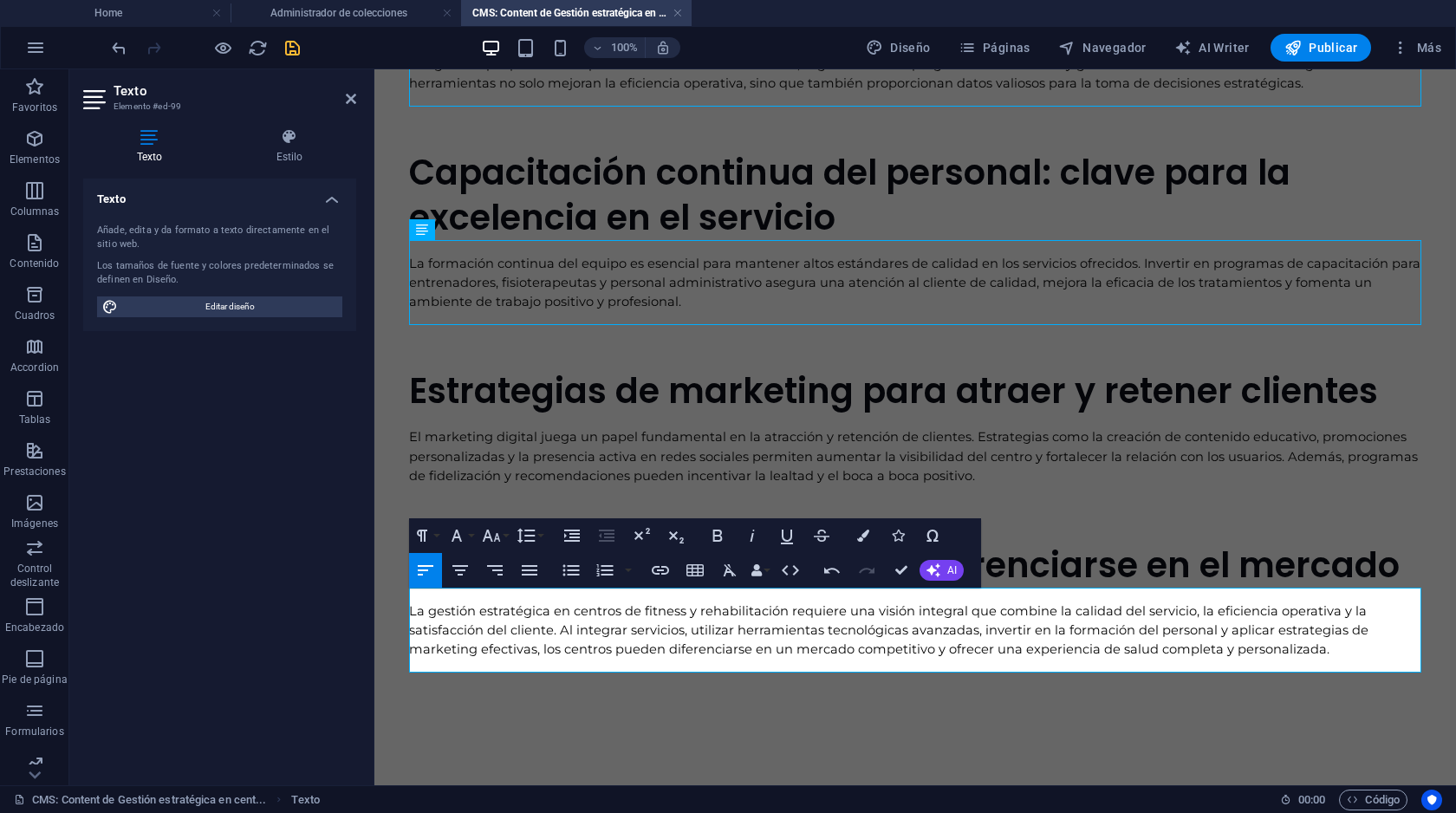
scroll to position [864, 0]
click at [293, 55] on icon "save" at bounding box center [293, 48] width 20 height 20
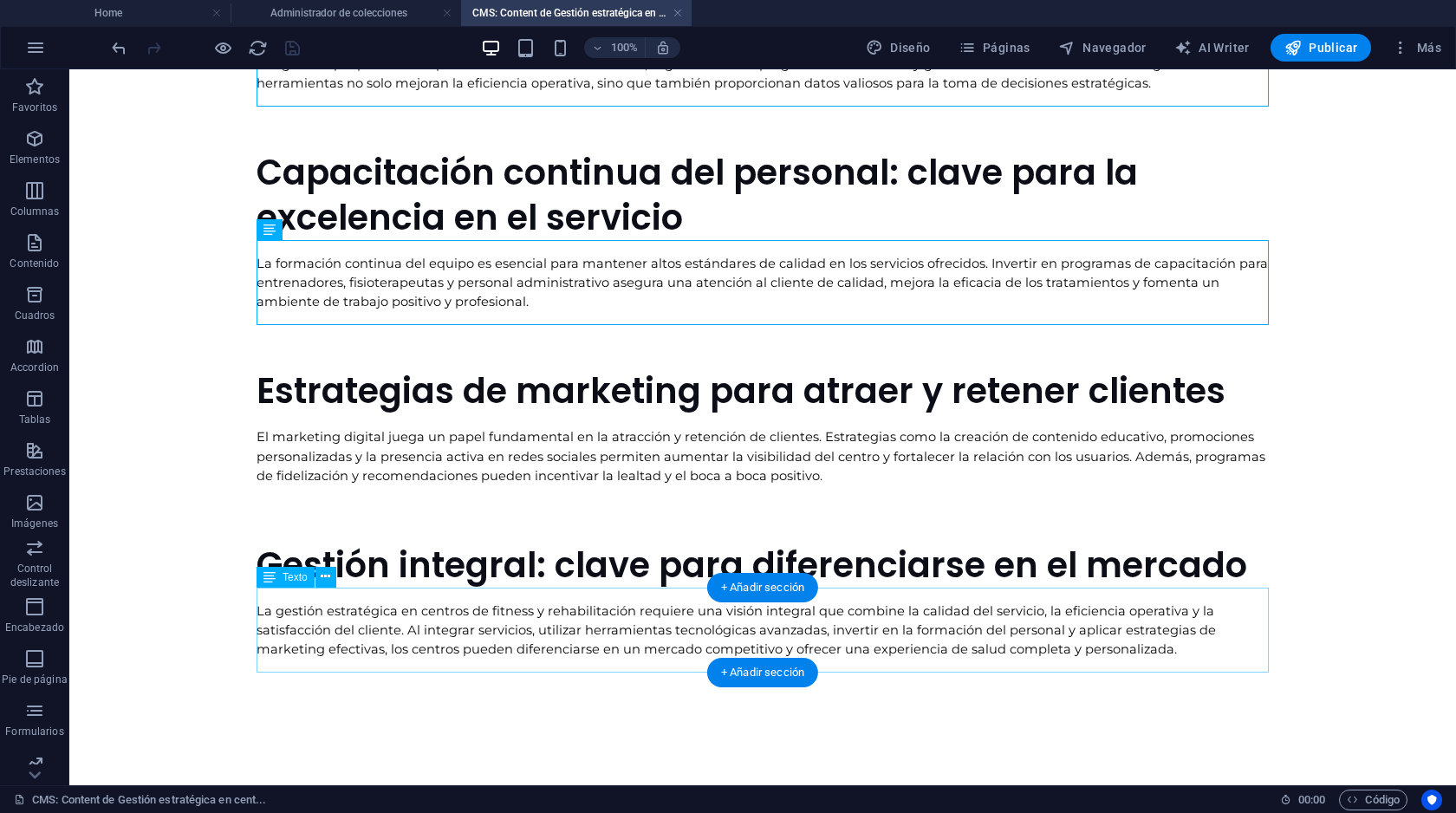
click at [388, 637] on div "La gestión estratégica en centros de fitness y rehabilitación requiere una visi…" at bounding box center [763, 630] width 1012 height 85
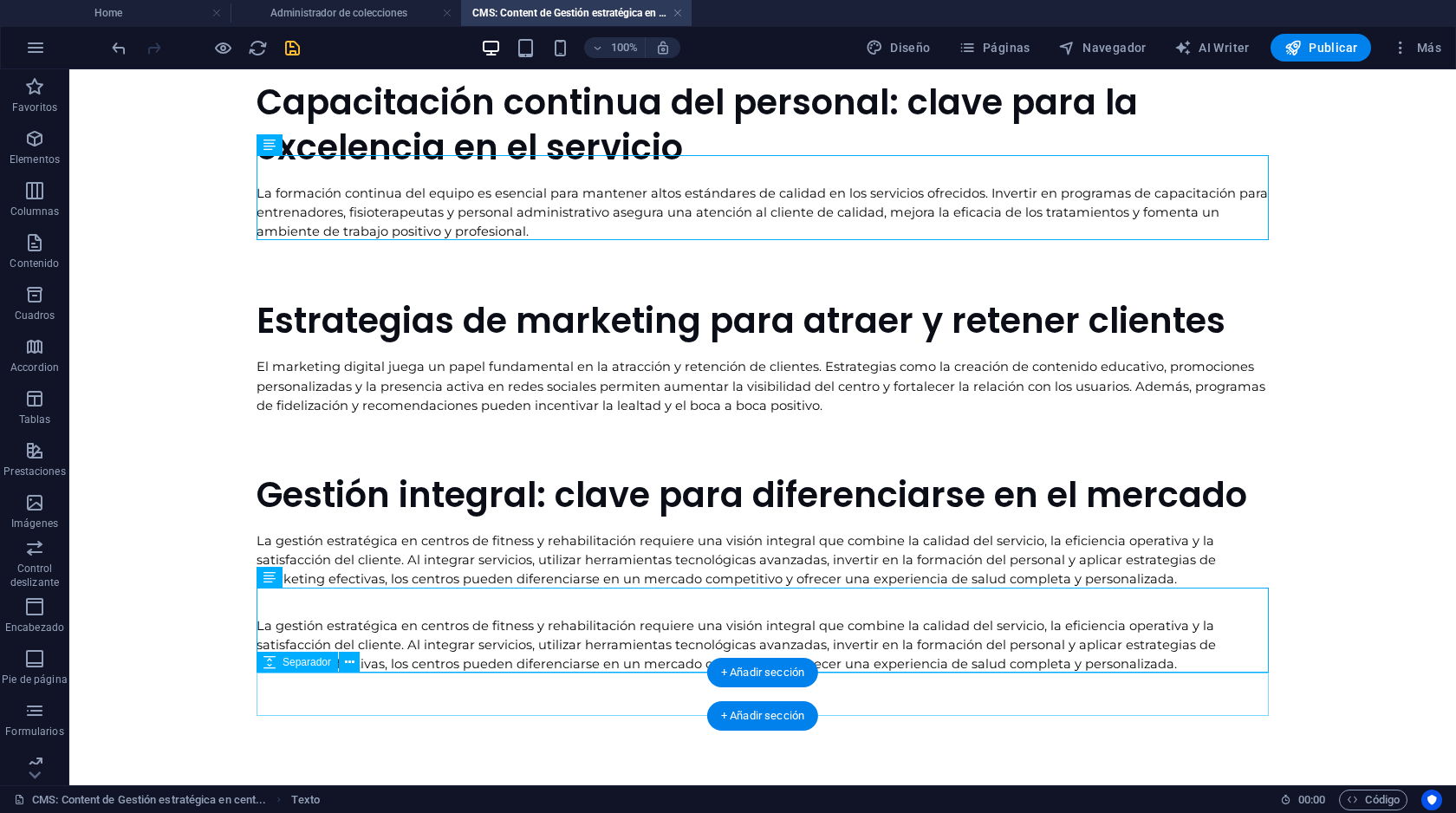
scroll to position [948, 0]
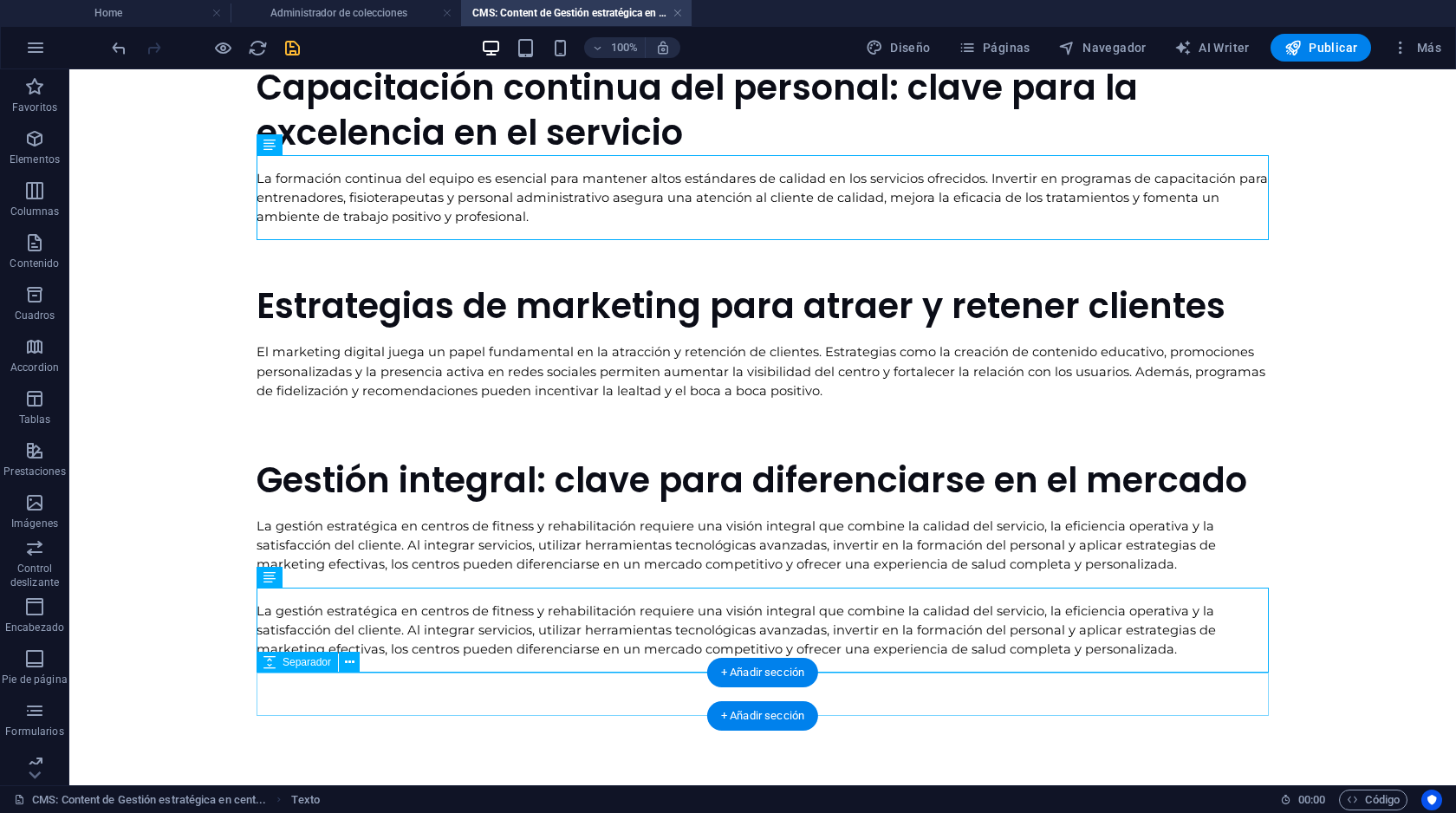
click at [364, 701] on div at bounding box center [763, 694] width 1012 height 43
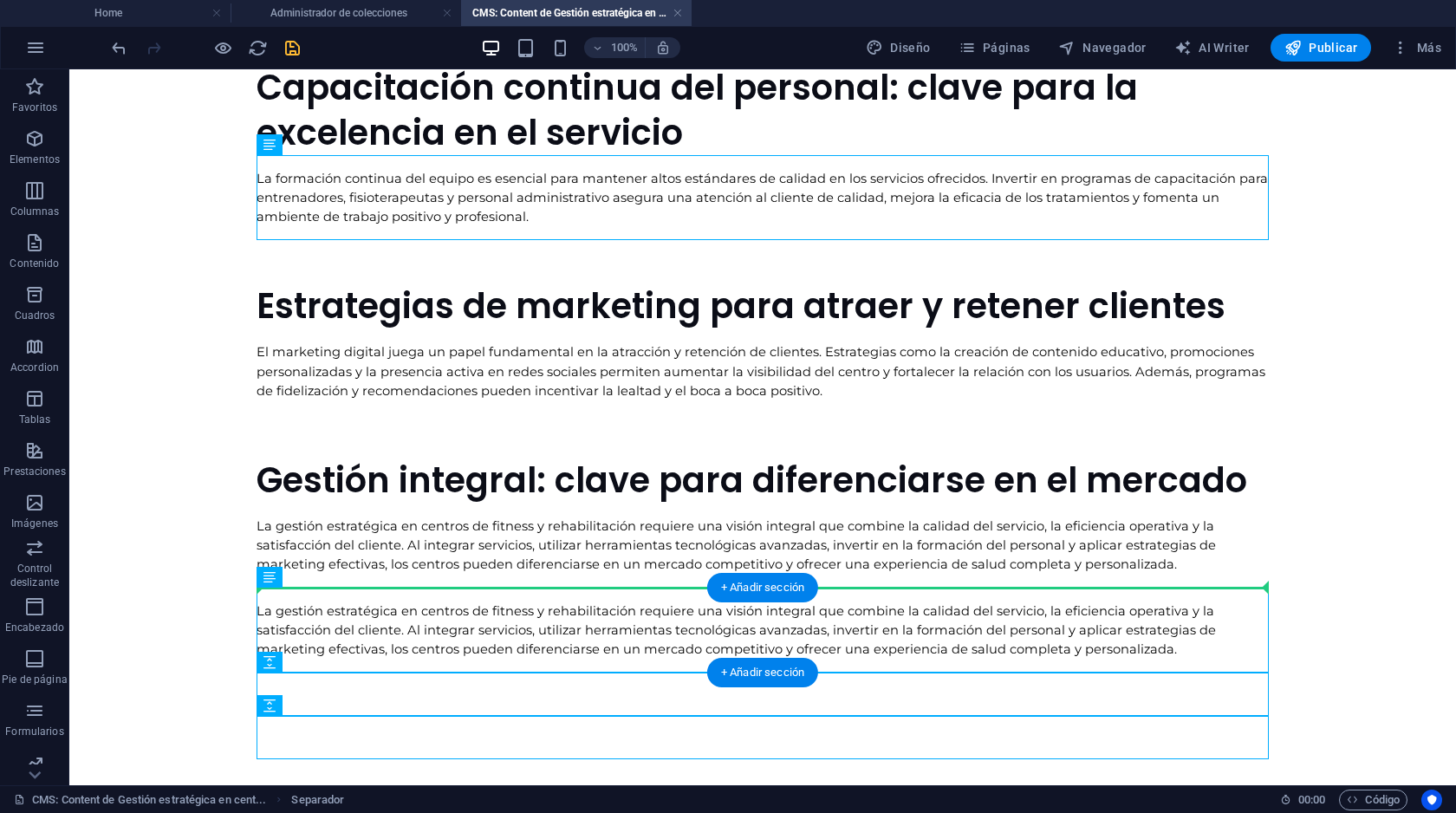
drag, startPoint x: 354, startPoint y: 731, endPoint x: 287, endPoint y: 609, distance: 139.2
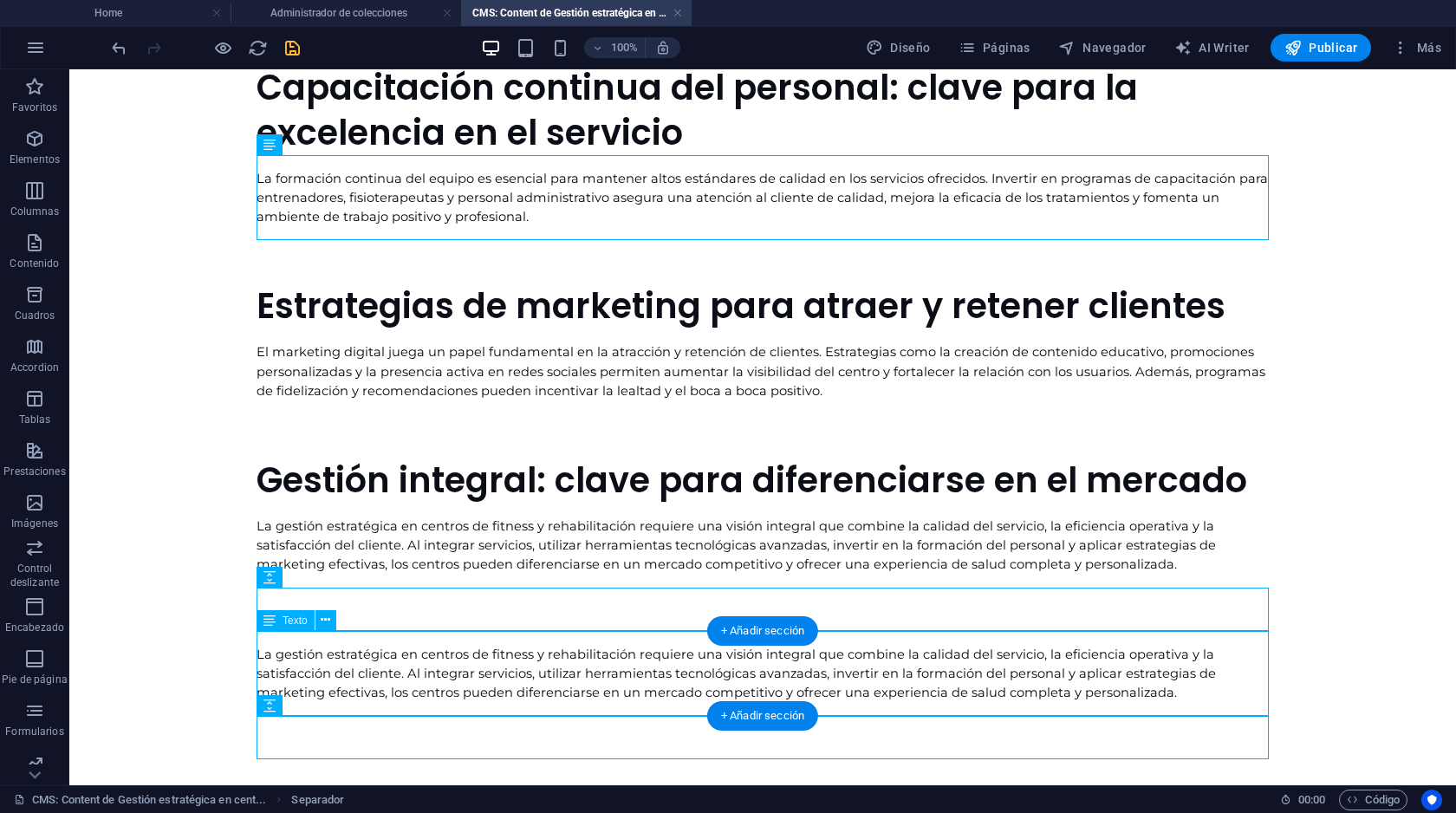
click at [434, 663] on div "La gestión estratégica en centros de fitness y rehabilitación requiere una visi…" at bounding box center [763, 673] width 1012 height 85
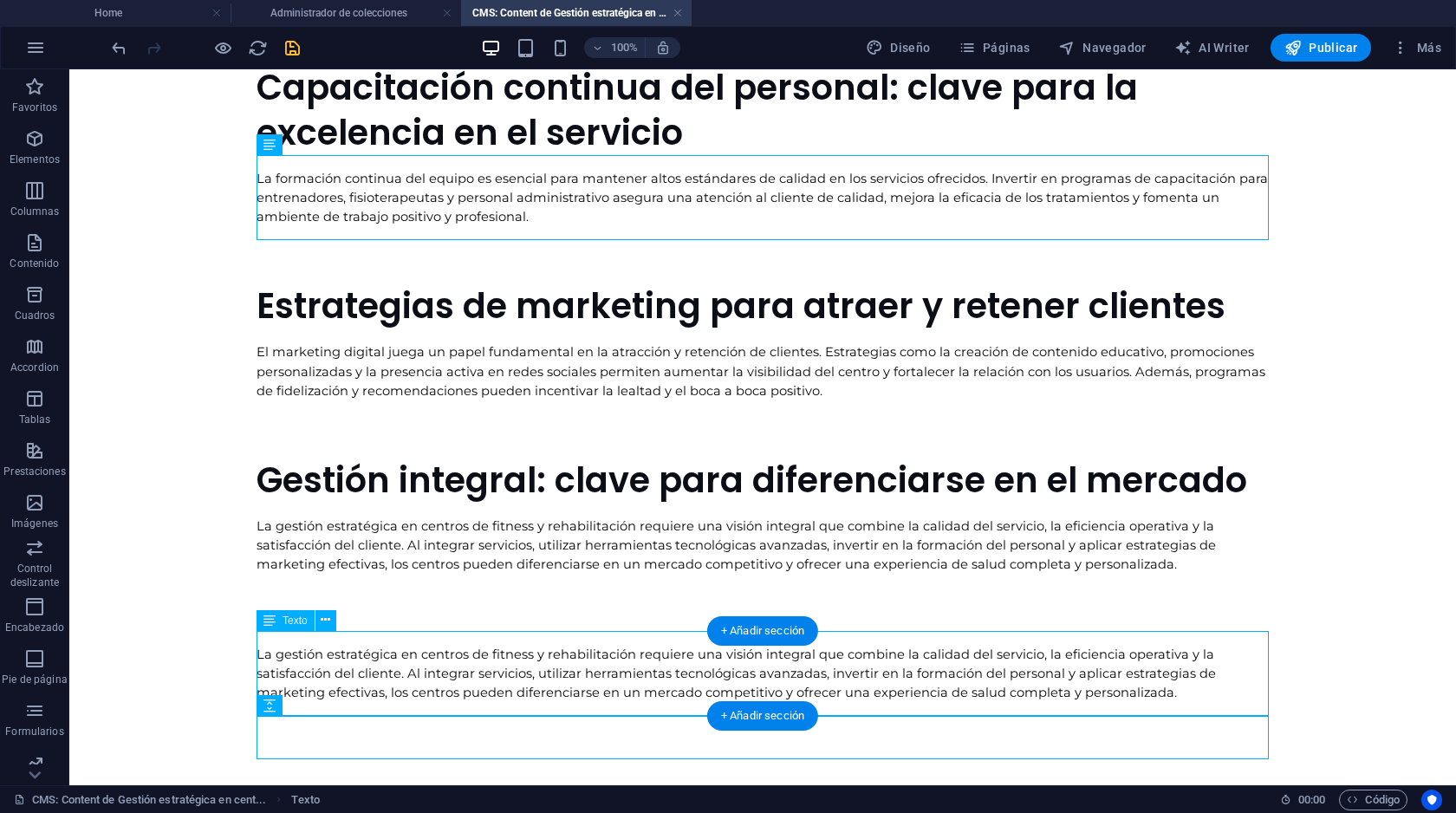
click at [434, 663] on div "La gestión estratégica en centros de fitness y rehabilitación requiere una visi…" at bounding box center [763, 673] width 1012 height 85
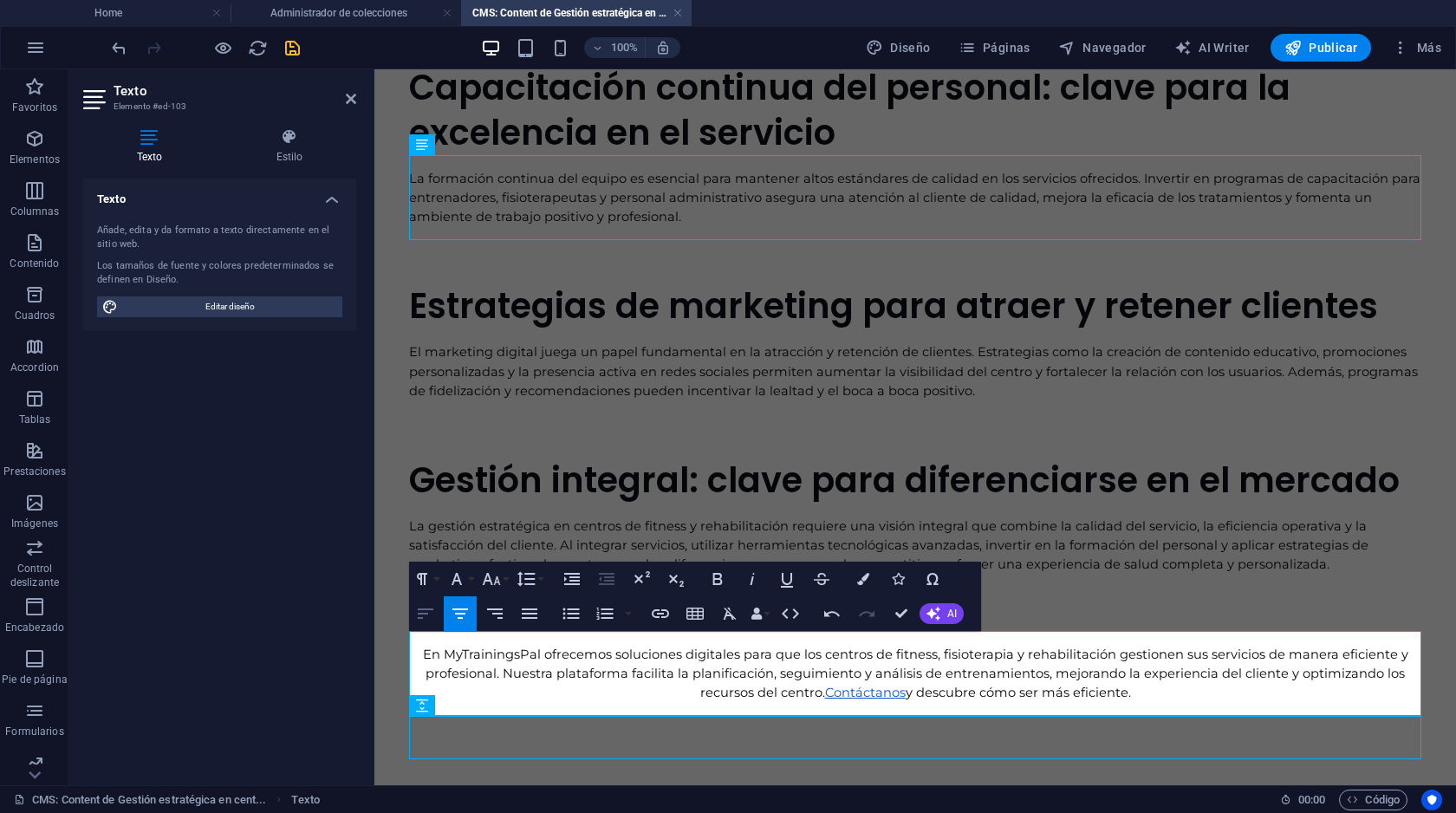
click at [427, 614] on icon "button" at bounding box center [425, 612] width 21 height 21
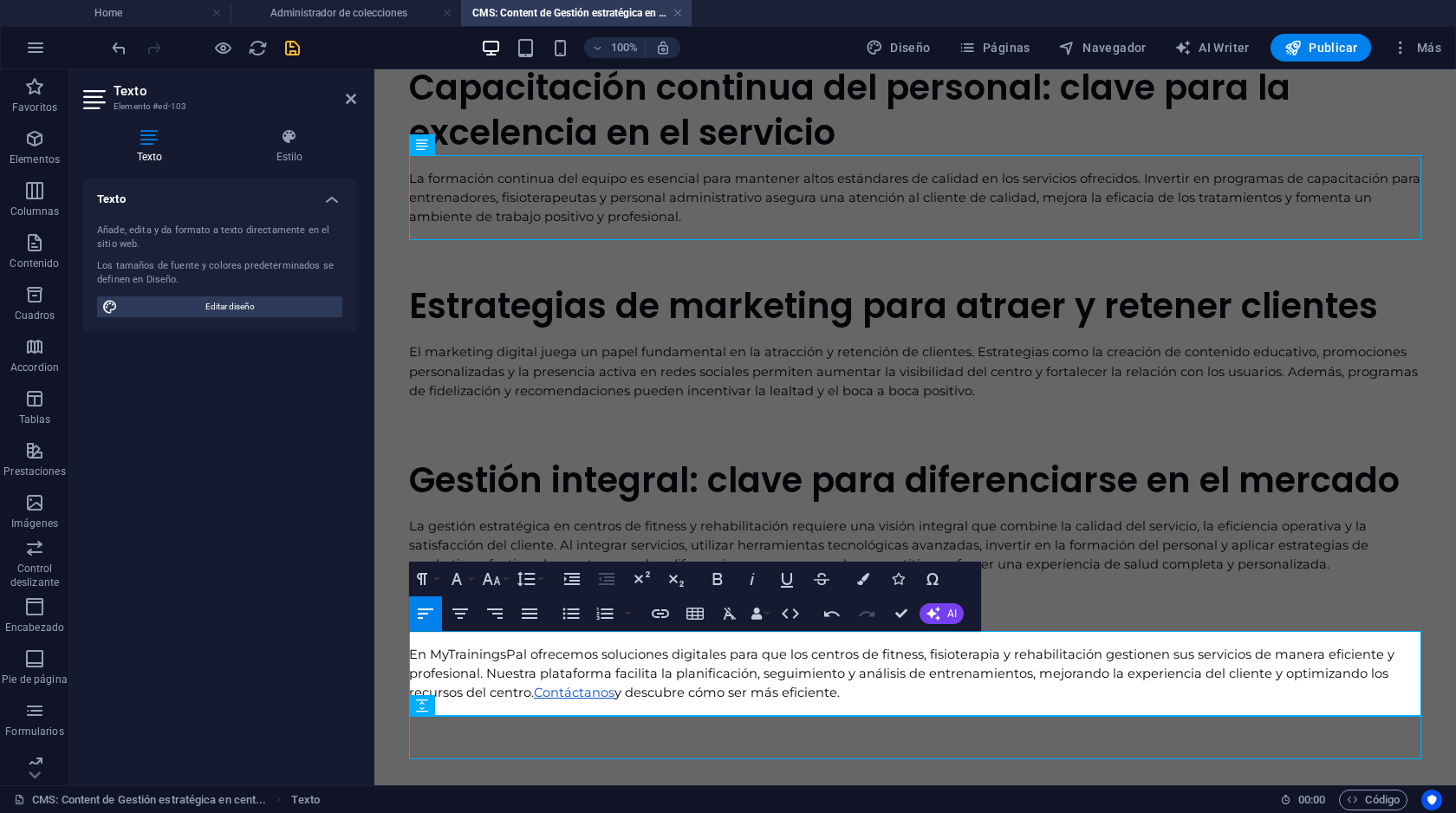
click at [455, 654] on span "En MyTrainingsPal ofrecemos soluciones digitales para que los centros de fitnes…" at bounding box center [904, 672] width 989 height 53
click at [289, 42] on icon "save" at bounding box center [293, 48] width 20 height 20
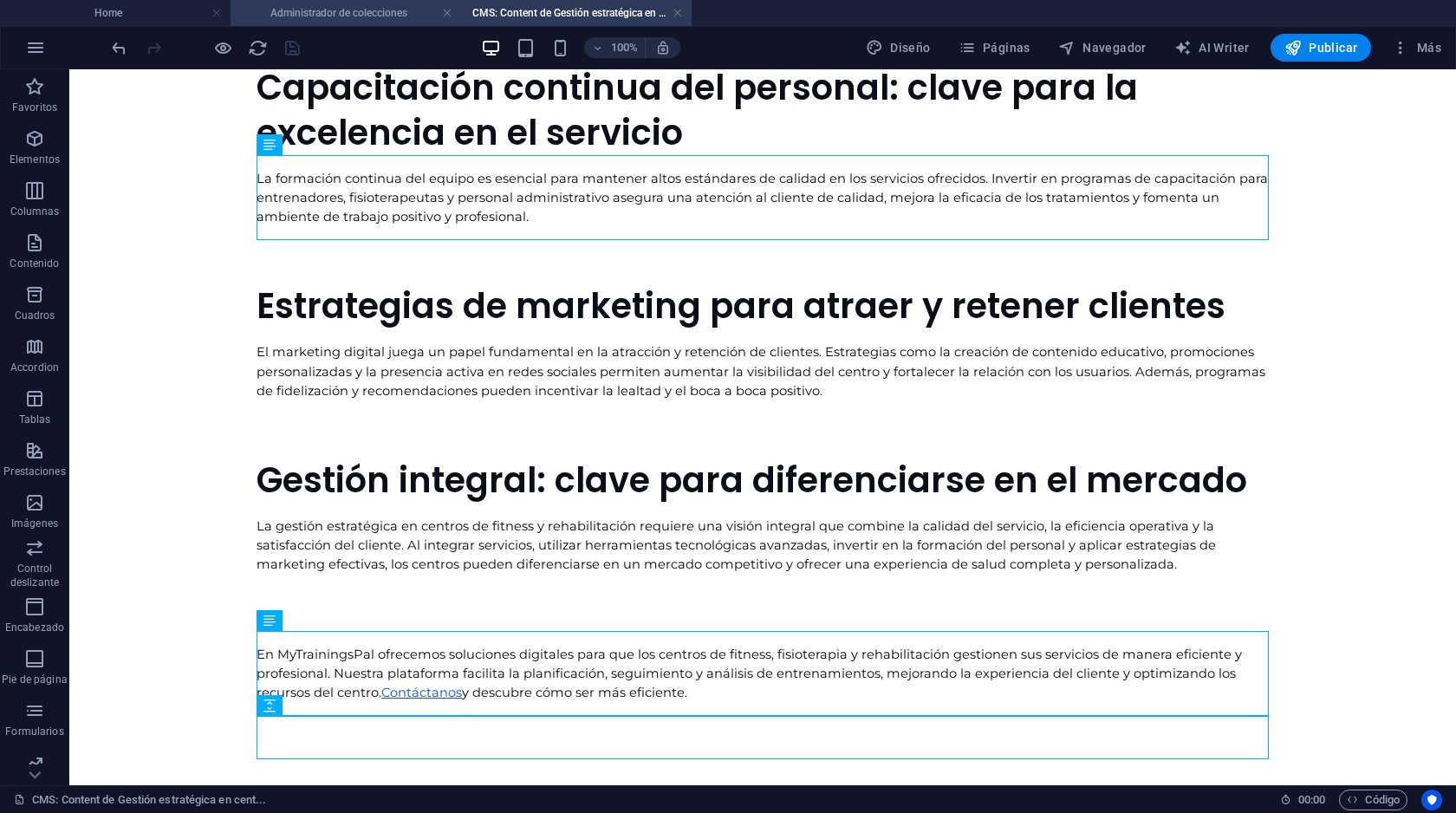
click at [363, 15] on h4 "Administrador de colecciones" at bounding box center [345, 13] width 230 height 19
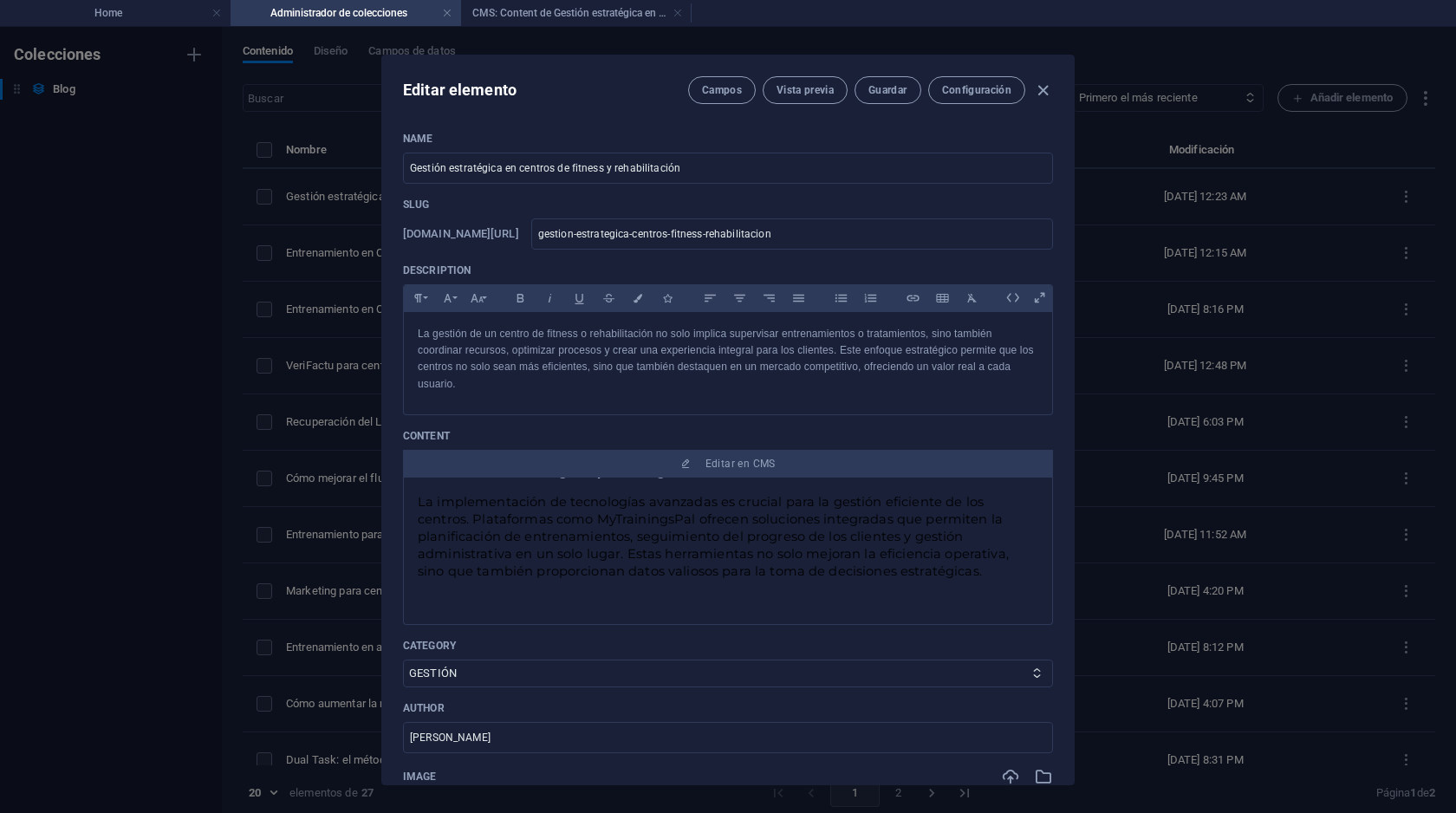
scroll to position [0, 0]
click at [537, 9] on h4 "CMS: Content de Gestión estratégica en cent..." at bounding box center [576, 13] width 230 height 19
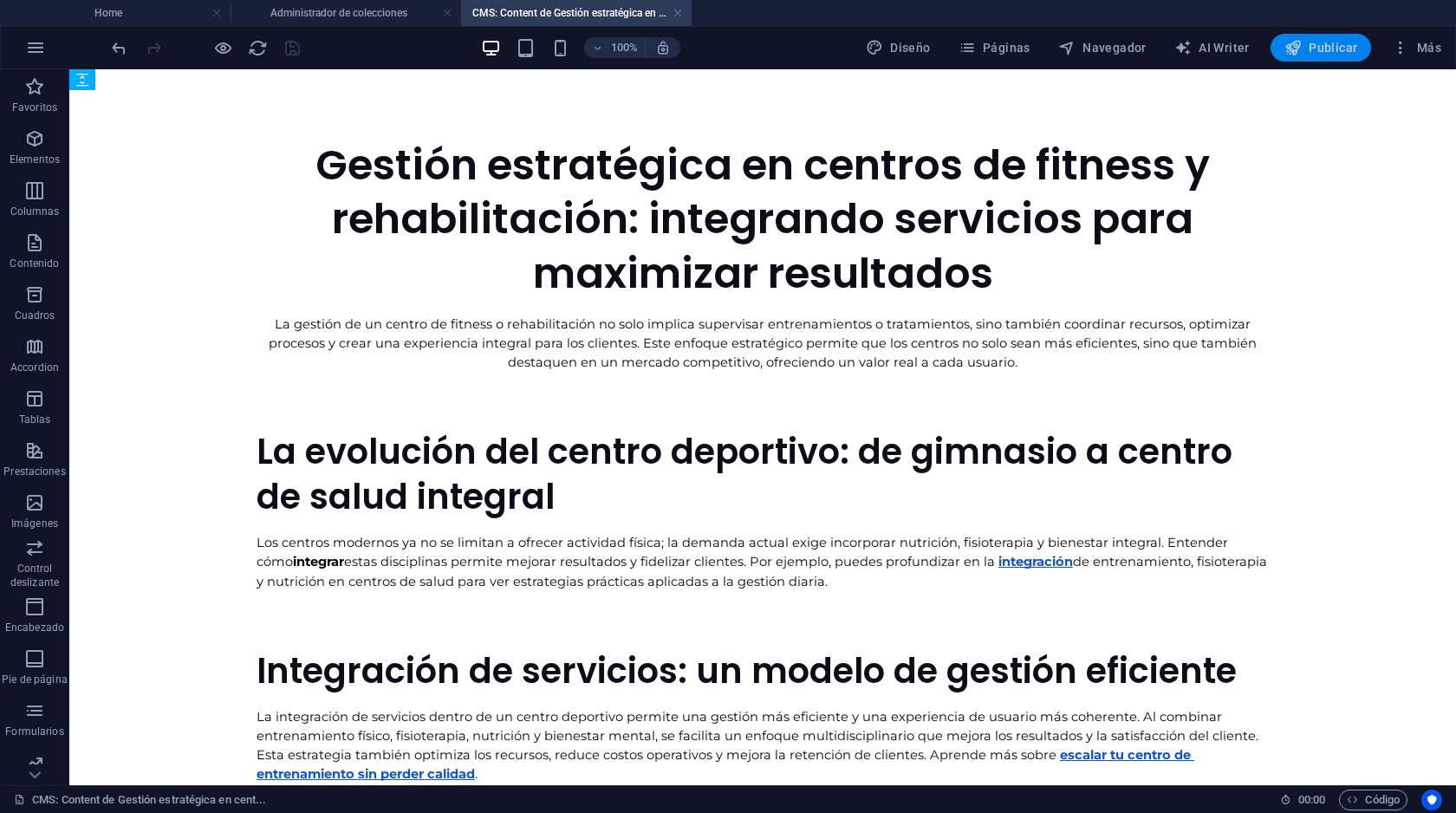
click at [1319, 47] on span "Publicar" at bounding box center [1321, 47] width 74 height 17
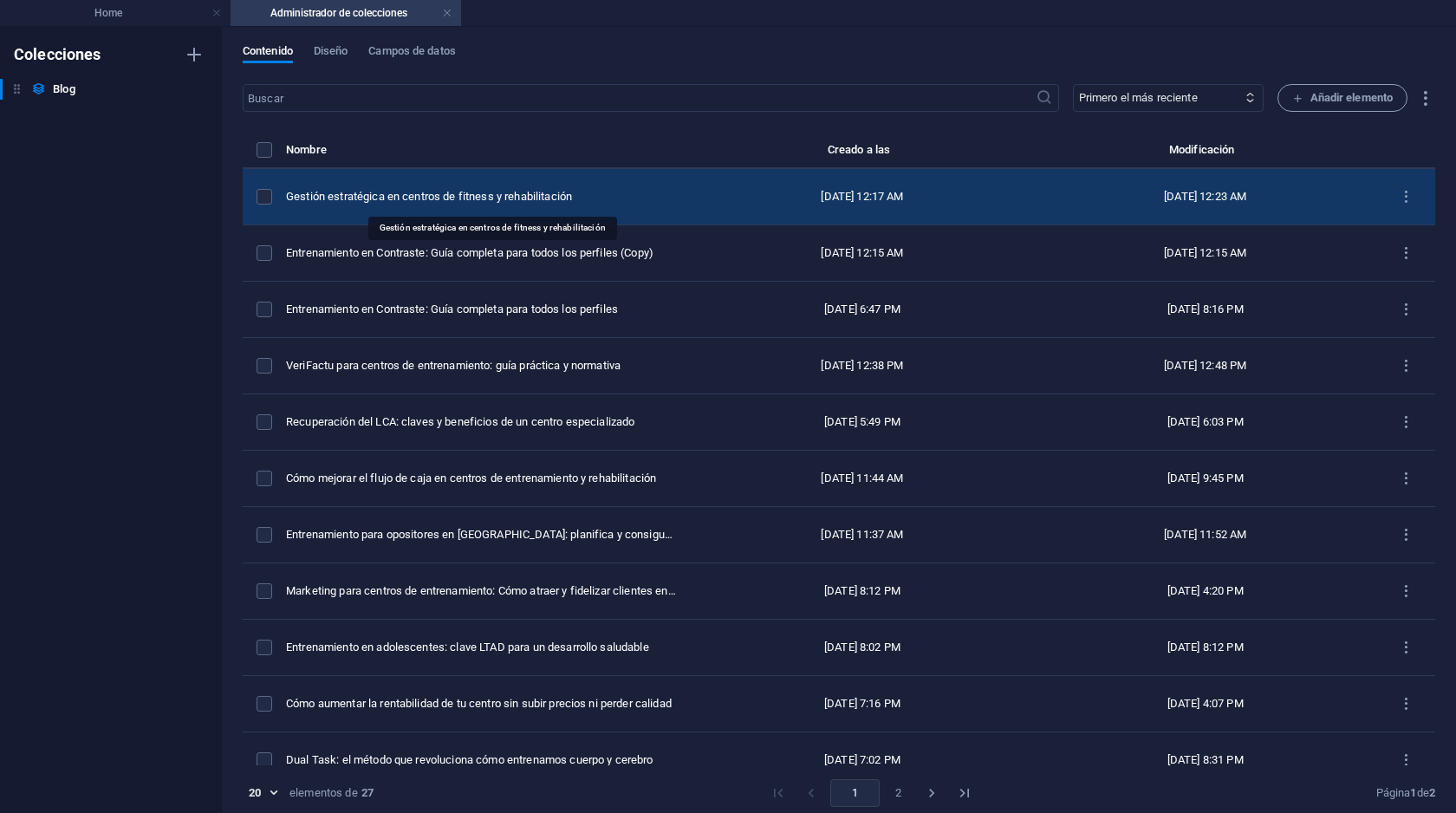
click at [0, 0] on div "Gestión estratégica en centros de fitness y rehabilitación" at bounding box center [0, 0] width 0 height 0
select select "GESTIÓN"
select select "FEATURED"
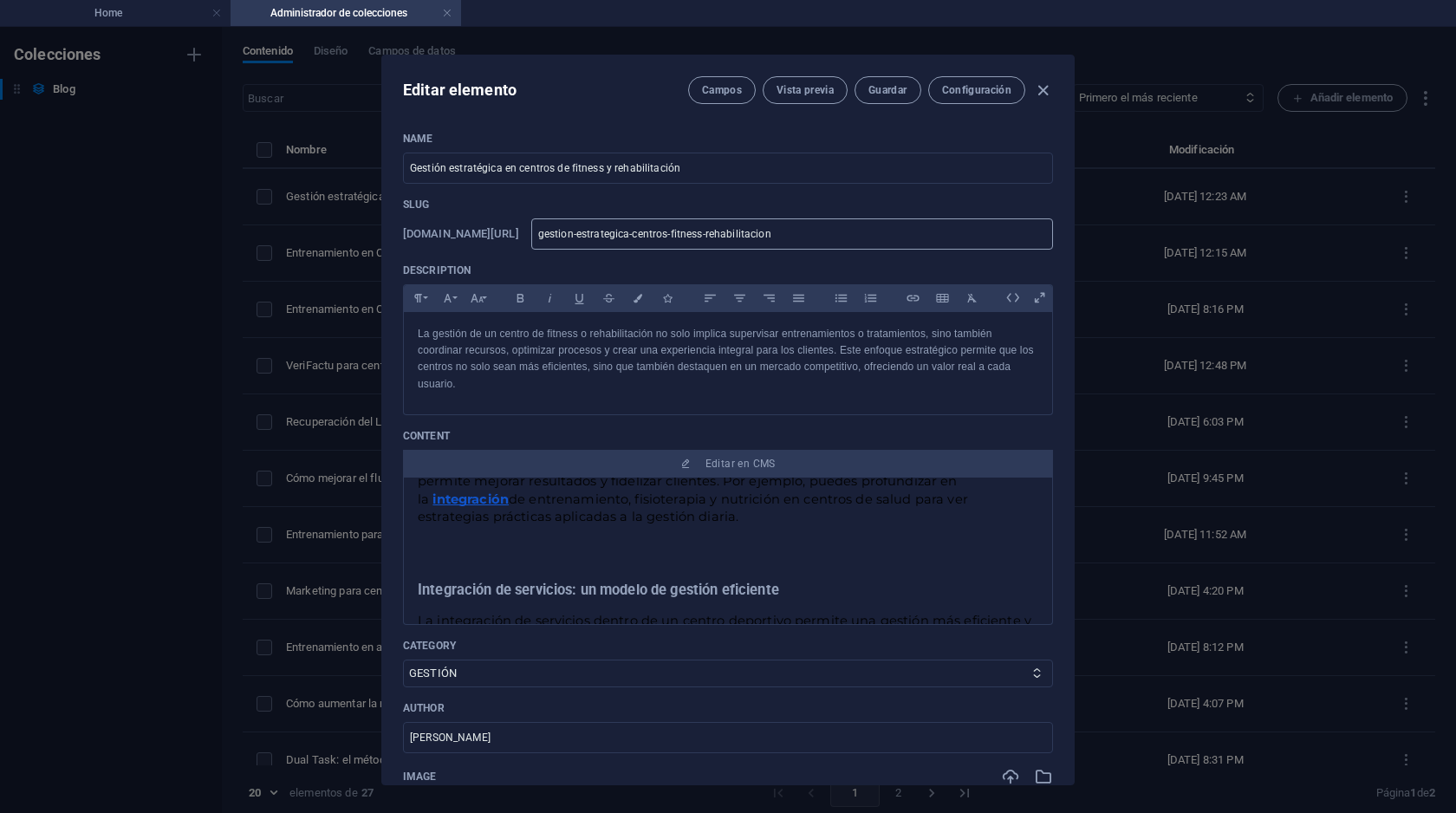
click at [665, 235] on input "gestion-estrategica-centros-fitness-rehabilitacion" at bounding box center [792, 234] width 521 height 32
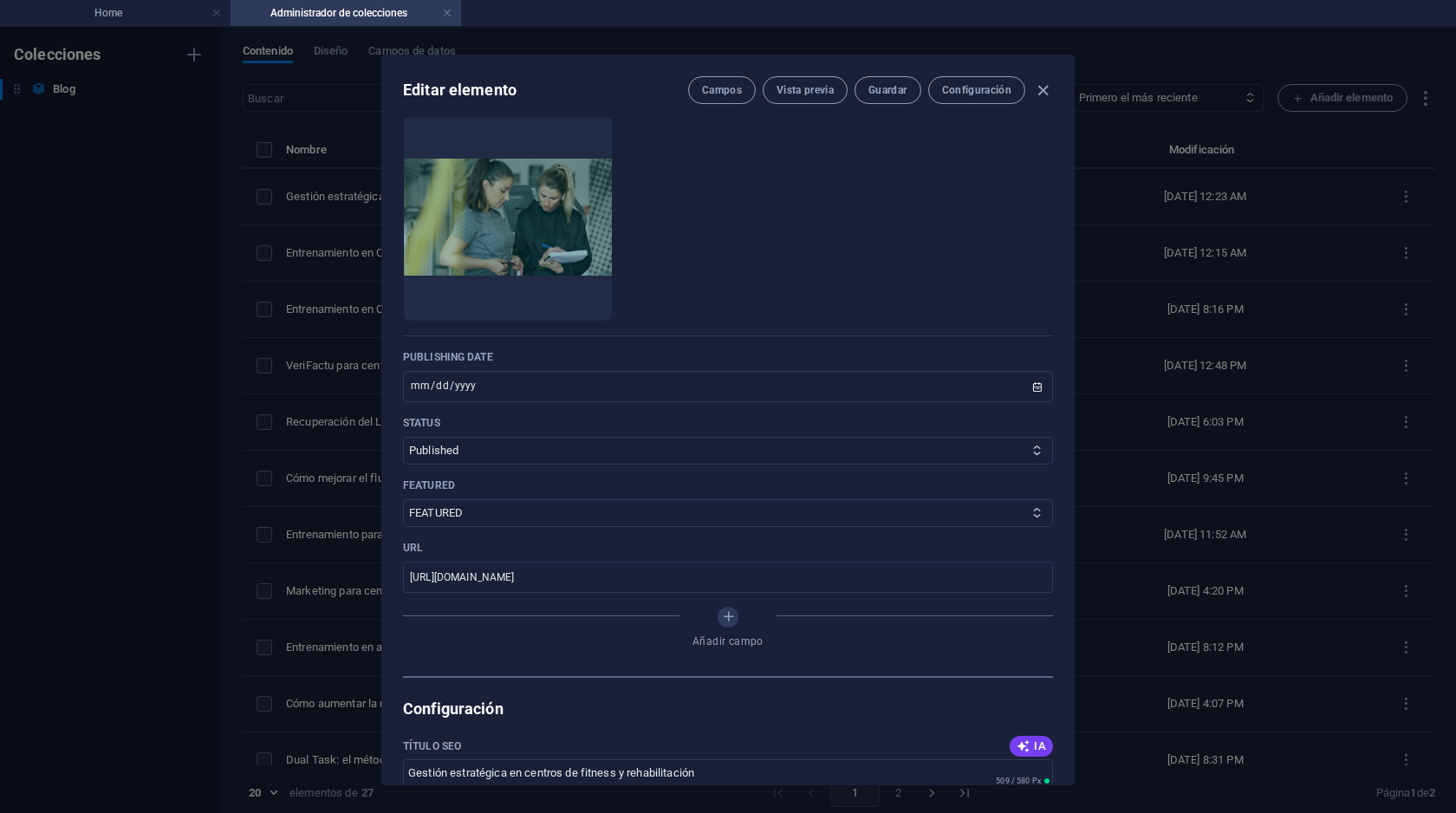
scroll to position [709, 0]
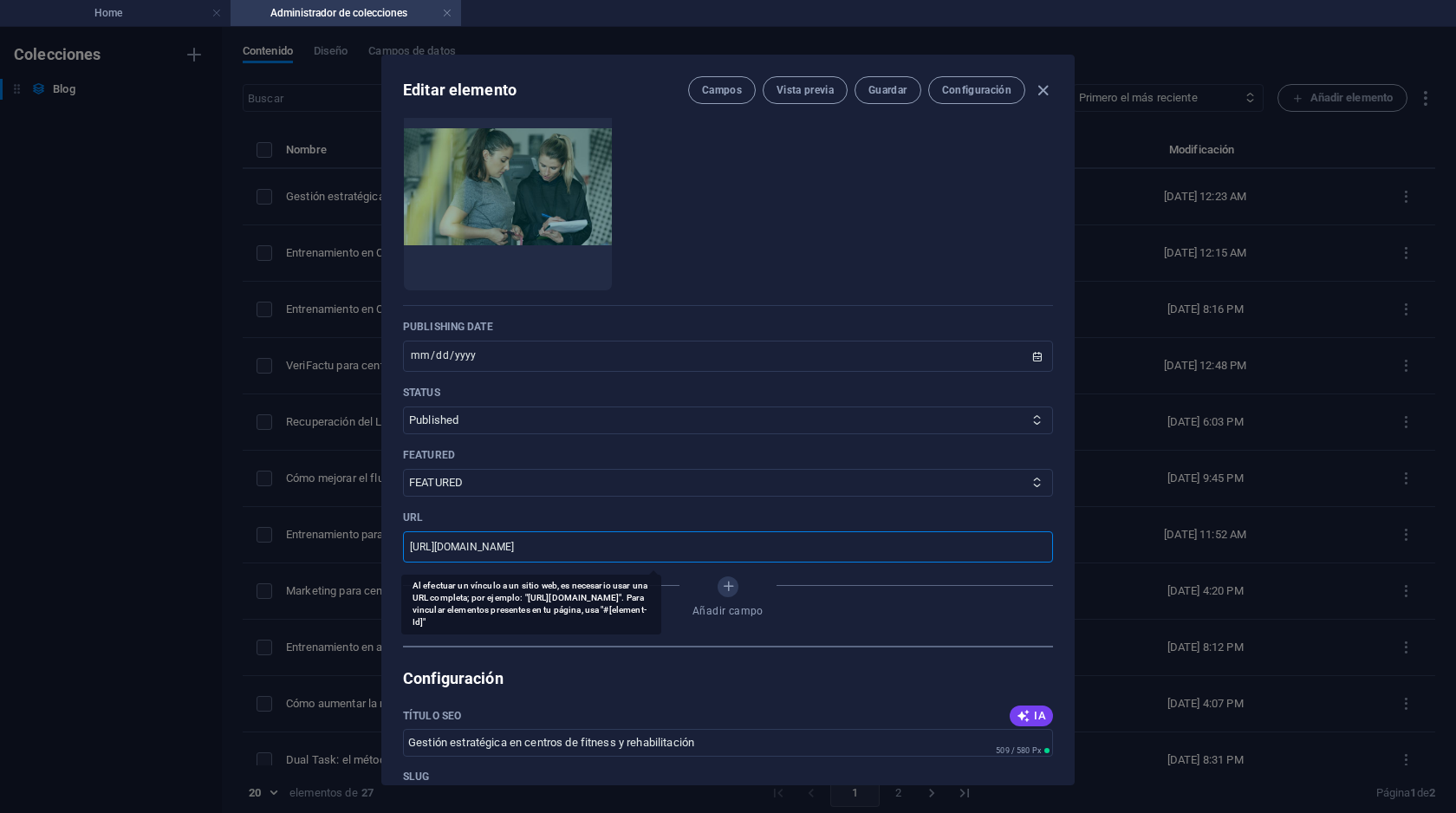
drag, startPoint x: 589, startPoint y: 545, endPoint x: 829, endPoint y: 548, distance: 240.0
click at [829, 548] on input "[URL][DOMAIN_NAME]" at bounding box center [728, 547] width 650 height 32
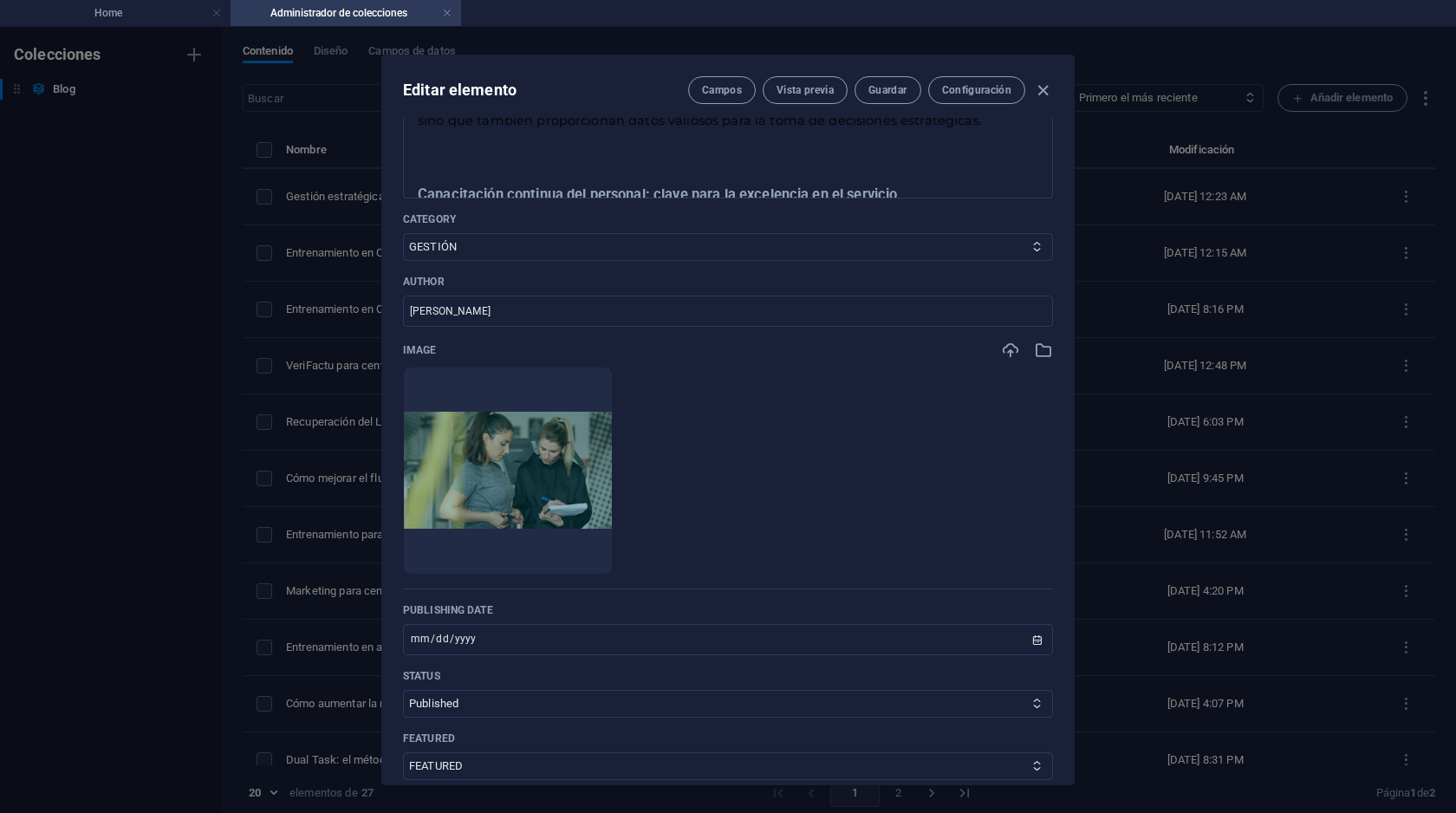
scroll to position [0, 0]
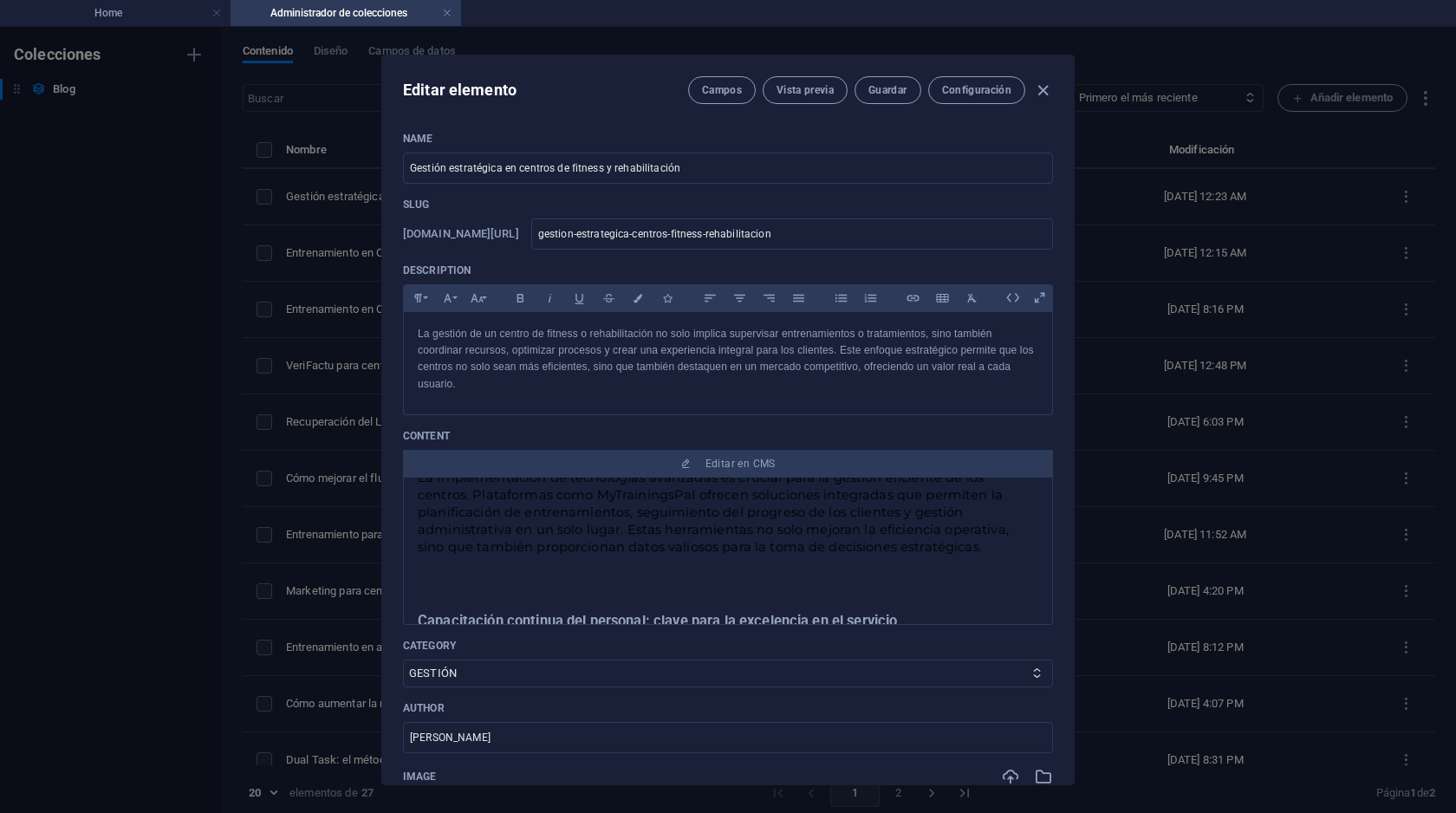
click at [743, 147] on div "Name Gestión estratégica en centros de fitness y rehabilitación ​" at bounding box center [728, 158] width 650 height 52
click at [708, 170] on input "Gestión estratégica en centros de fitness y rehabilitación" at bounding box center [728, 168] width 650 height 32
click at [0, 0] on button "Guardar" at bounding box center [0, 0] width 0 height 0
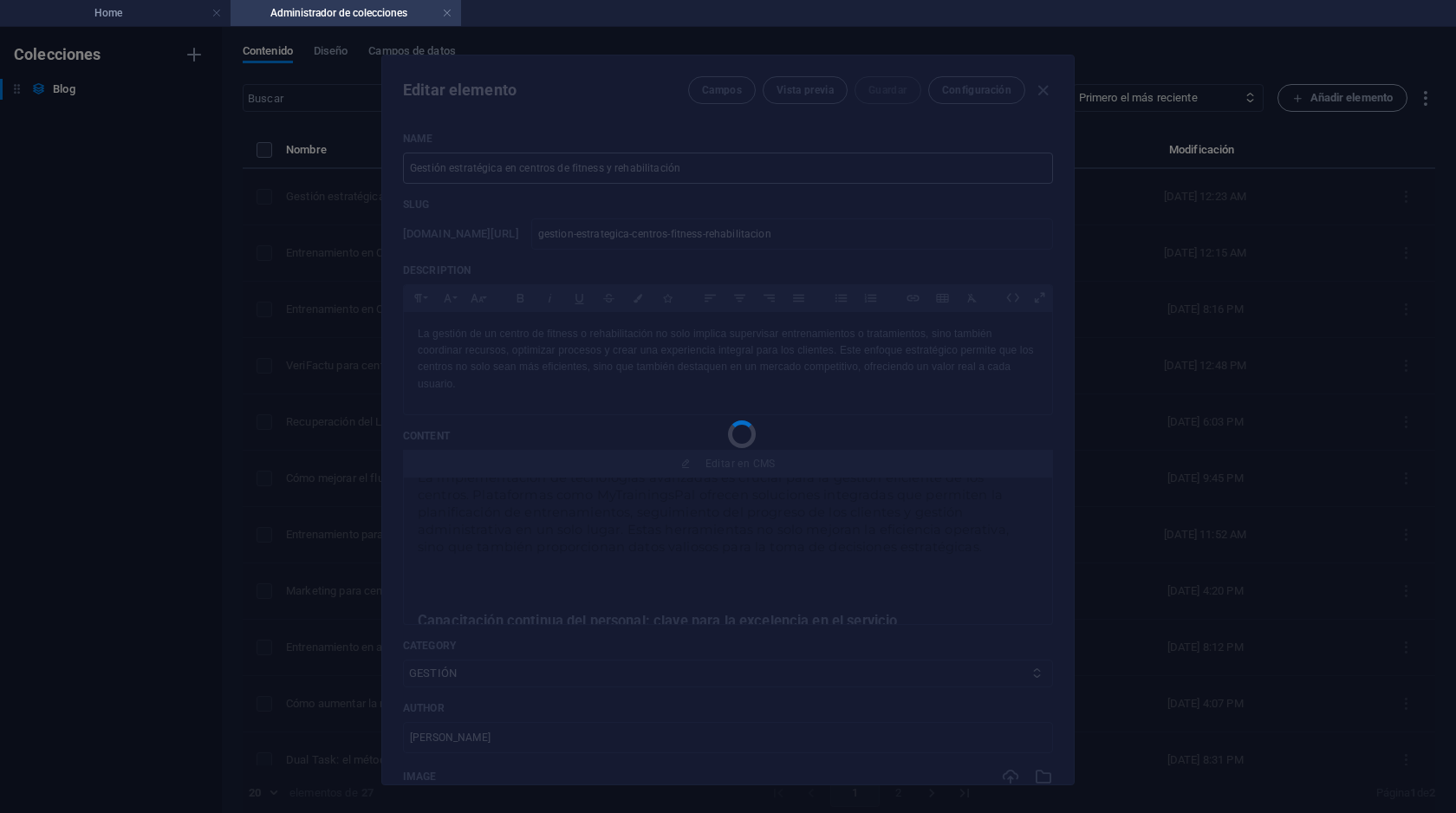
type input "Gestión estratégica en centros de fitness y rehabilitación"
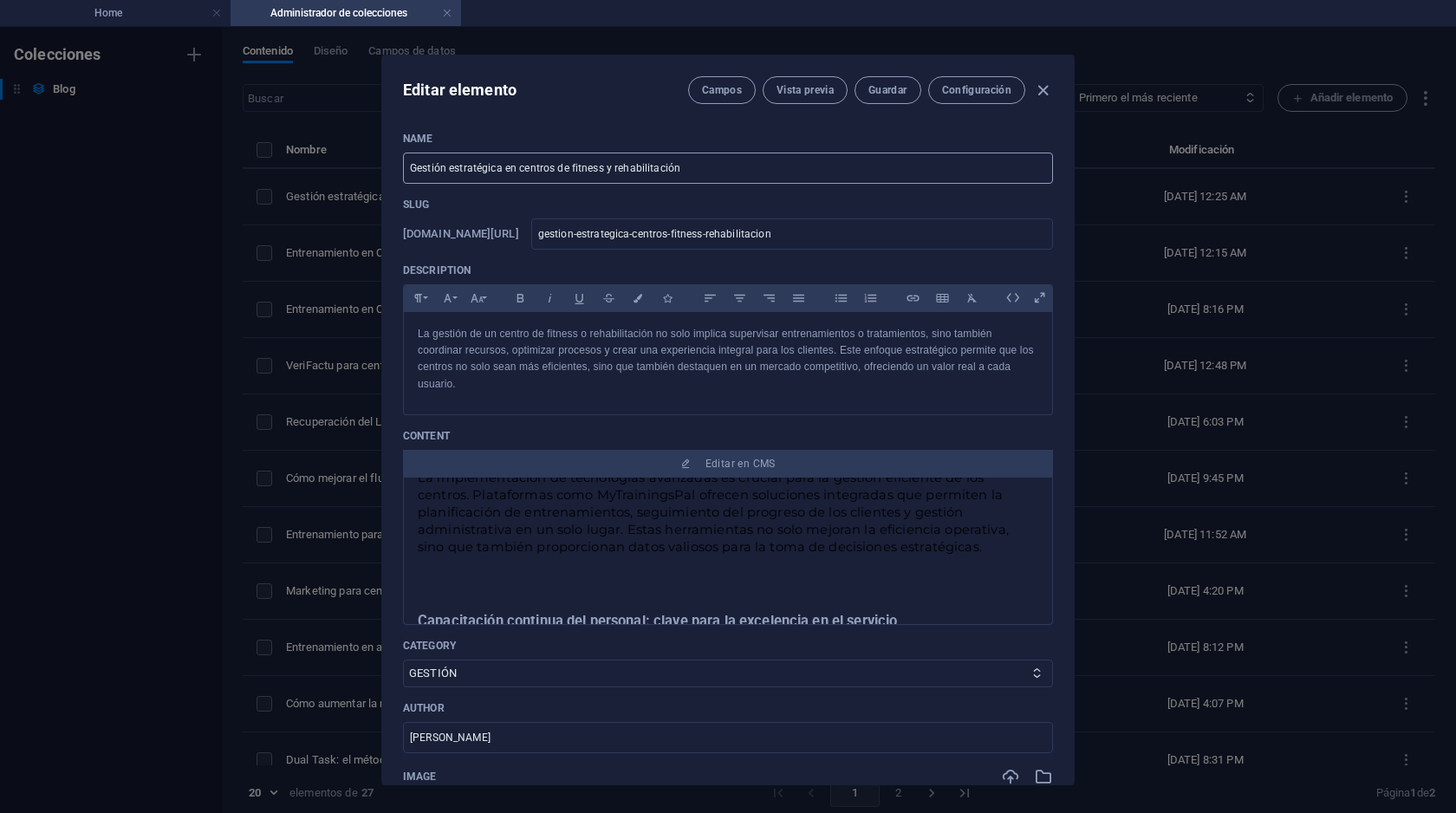
click at [706, 169] on input "Gestión estratégica en centros de fitness y rehabilitación" at bounding box center [728, 168] width 650 height 32
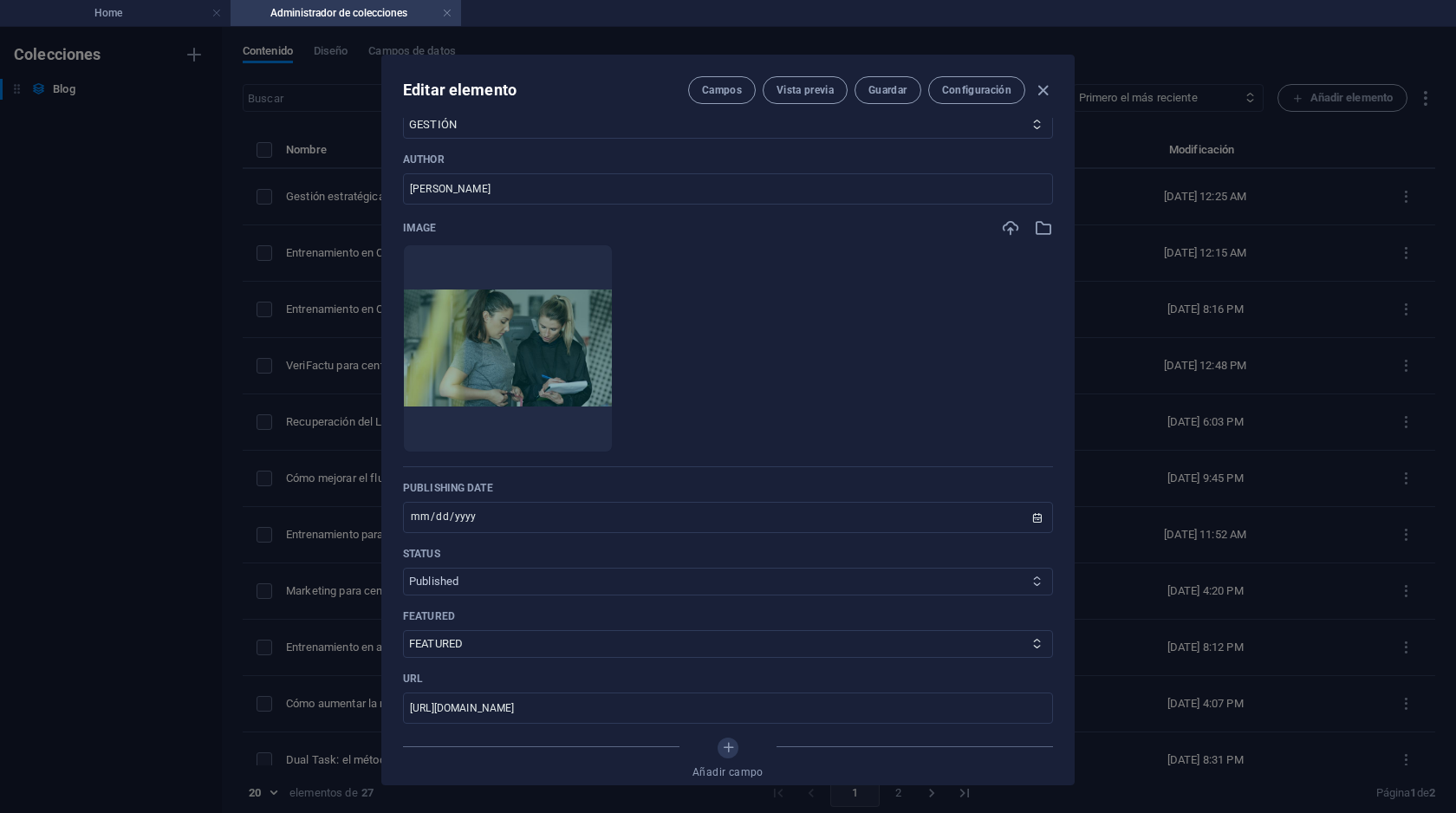
scroll to position [561, 0]
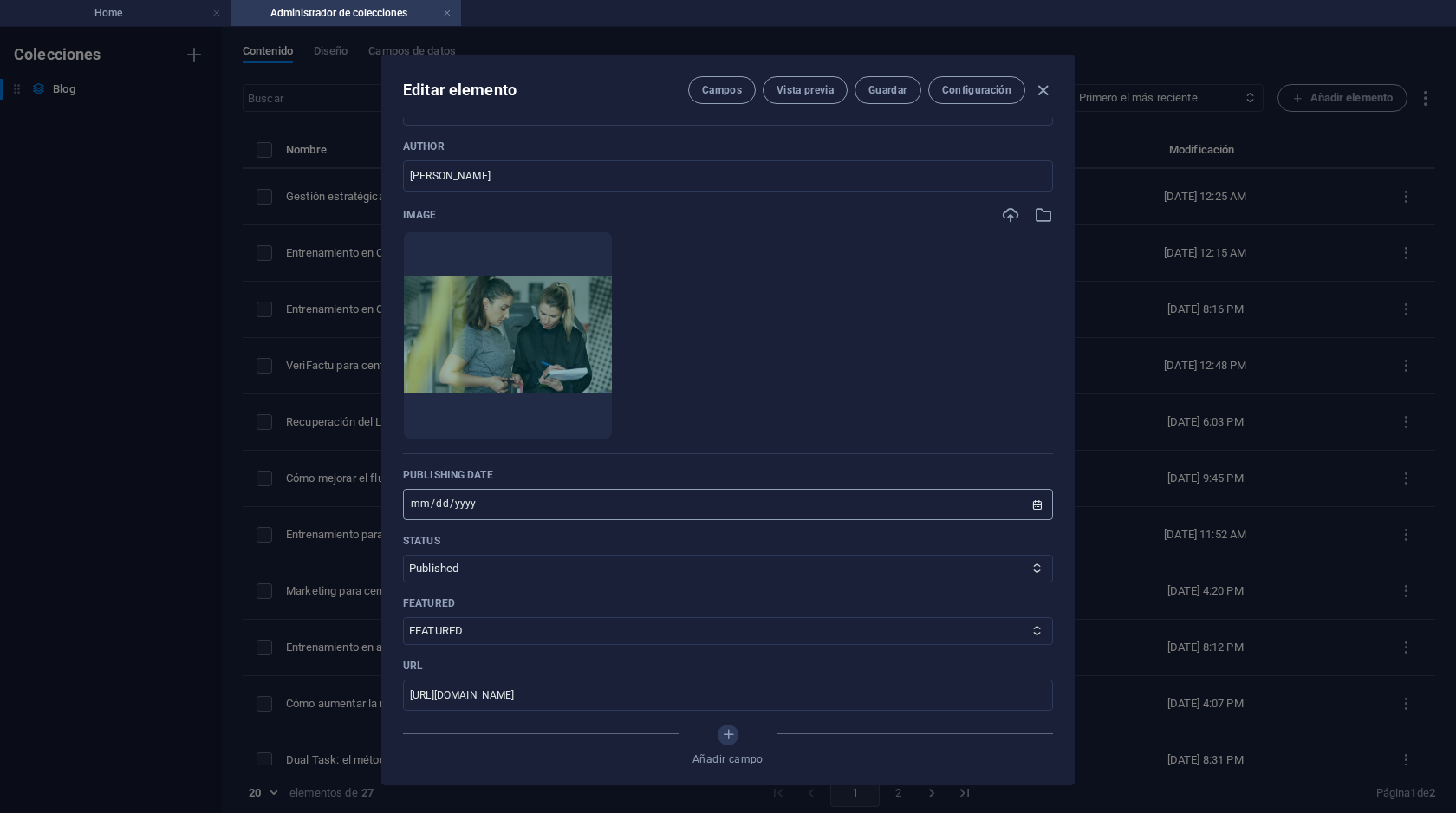
click at [483, 510] on input "[DATE]" at bounding box center [728, 504] width 650 height 32
click at [1027, 503] on input "[DATE]" at bounding box center [728, 504] width 650 height 32
type input "2025-09-04"
click at [874, 83] on span "Guardar" at bounding box center [888, 89] width 38 height 14
